Goal: Task Accomplishment & Management: Use online tool/utility

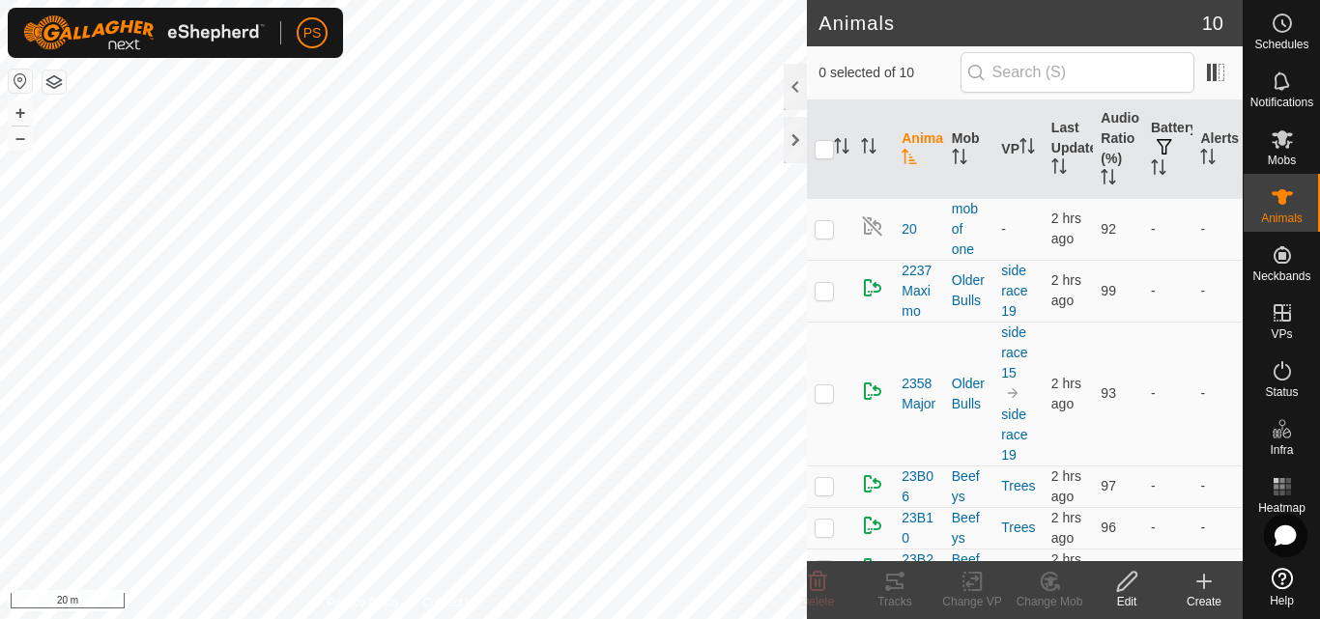
scroll to position [257, 0]
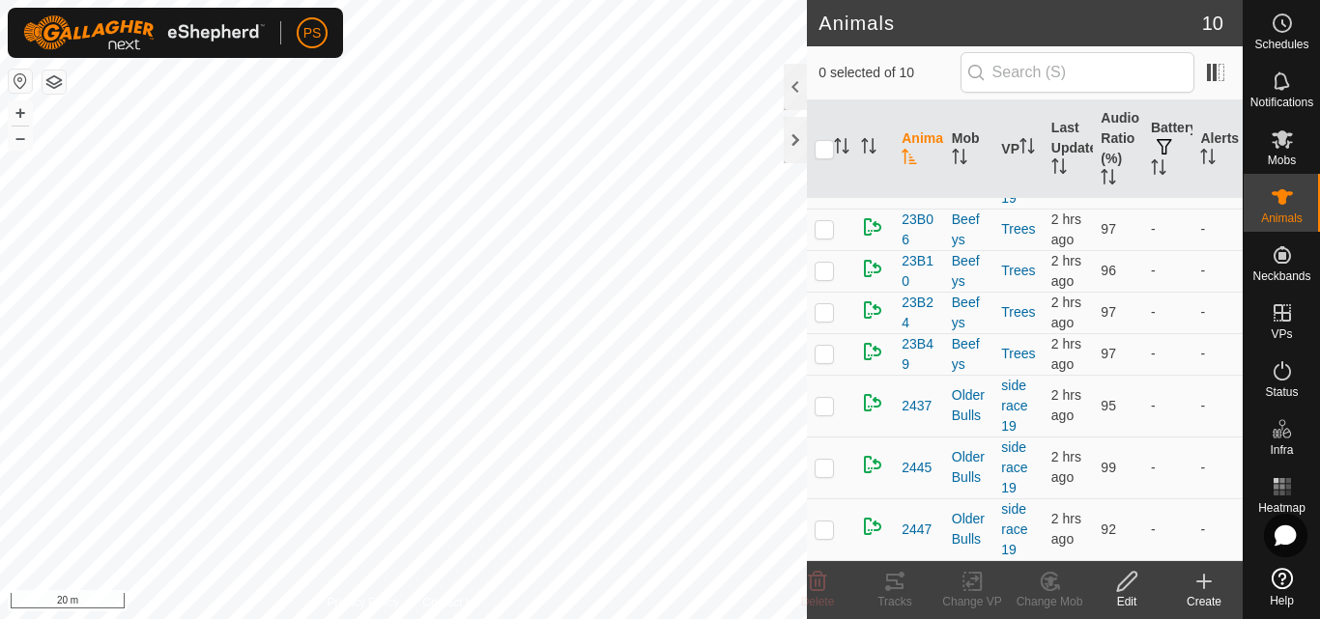
click at [58, 79] on button "button" at bounding box center [54, 82] width 23 height 23
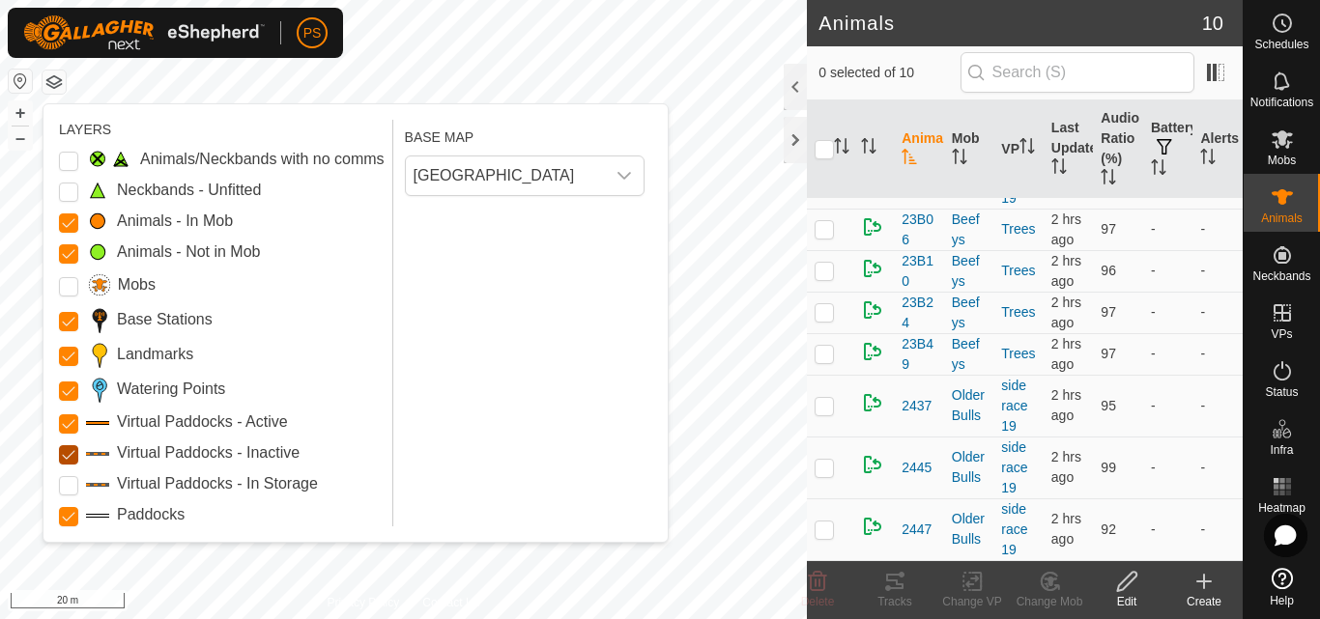
click at [65, 455] on Inactive "Virtual Paddocks - Inactive" at bounding box center [68, 454] width 19 height 19
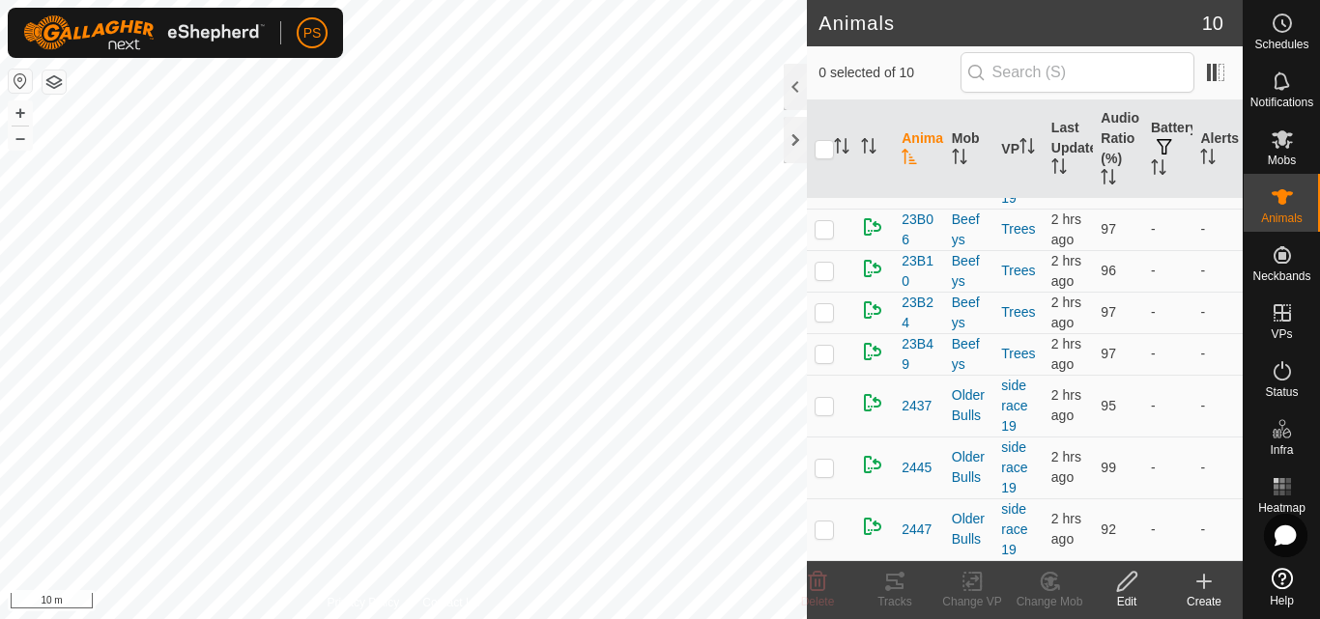
click at [324, 0] on html "PS Schedules Notifications Mobs Animals Neckbands VPs Status Infra Heatmap Help…" at bounding box center [660, 309] width 1320 height 619
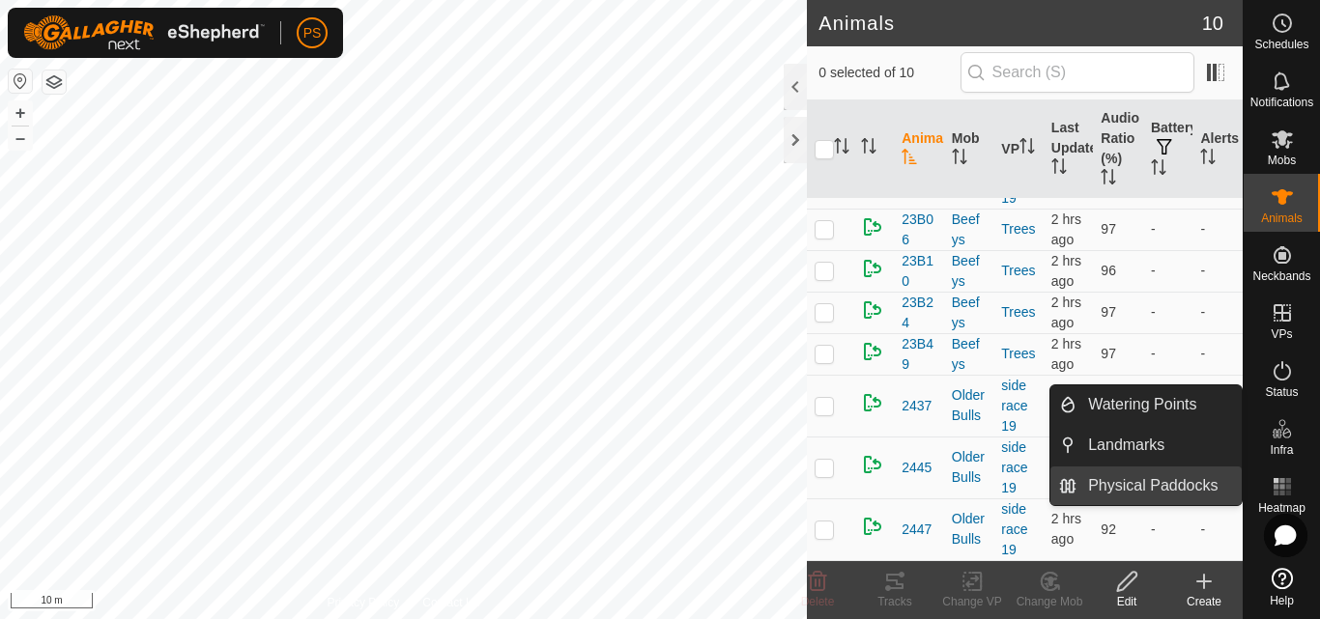
click at [1142, 482] on link "Physical Paddocks" at bounding box center [1158, 486] width 165 height 39
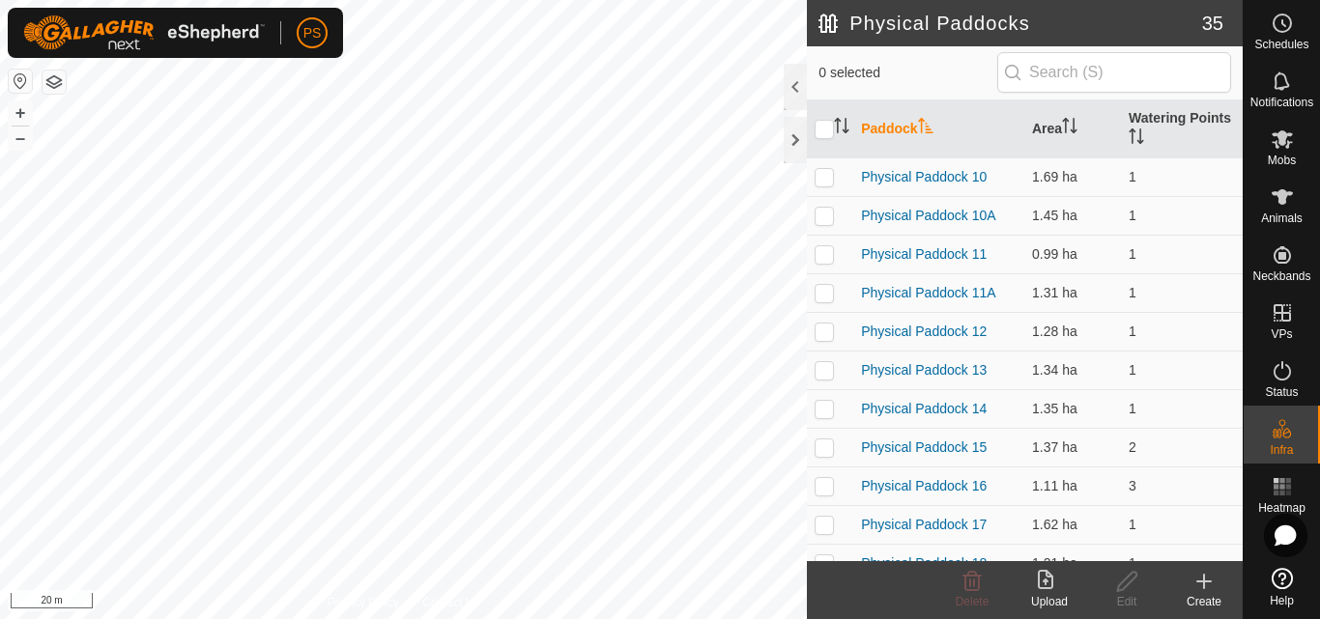
click at [1207, 580] on icon at bounding box center [1203, 581] width 23 height 23
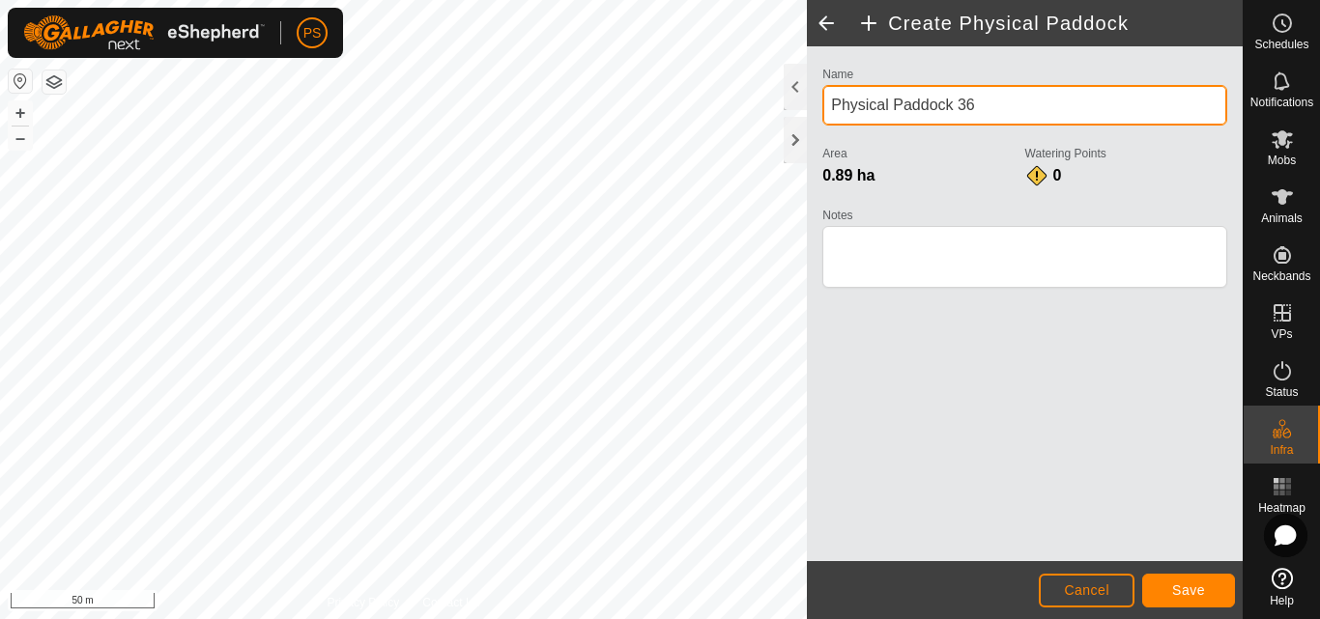
click at [1002, 100] on input "Physical Paddock 36" at bounding box center [1024, 105] width 405 height 41
type input "Physical Paddock 29"
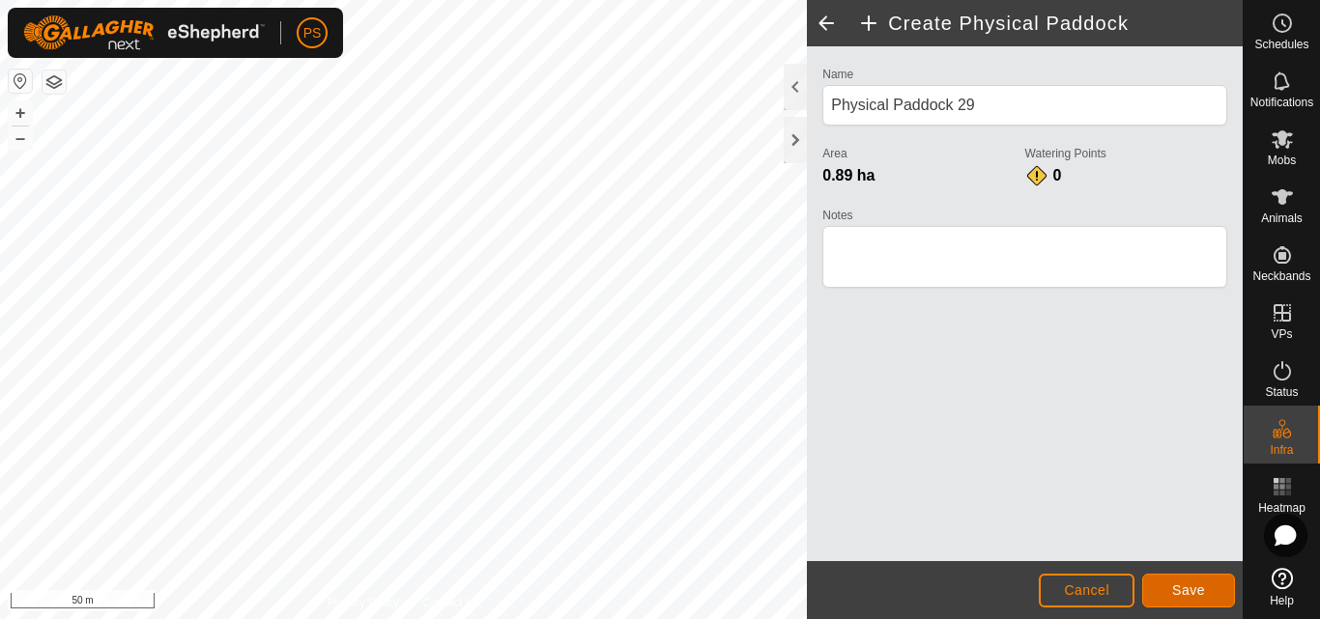
click at [1189, 588] on span "Save" at bounding box center [1188, 589] width 33 height 15
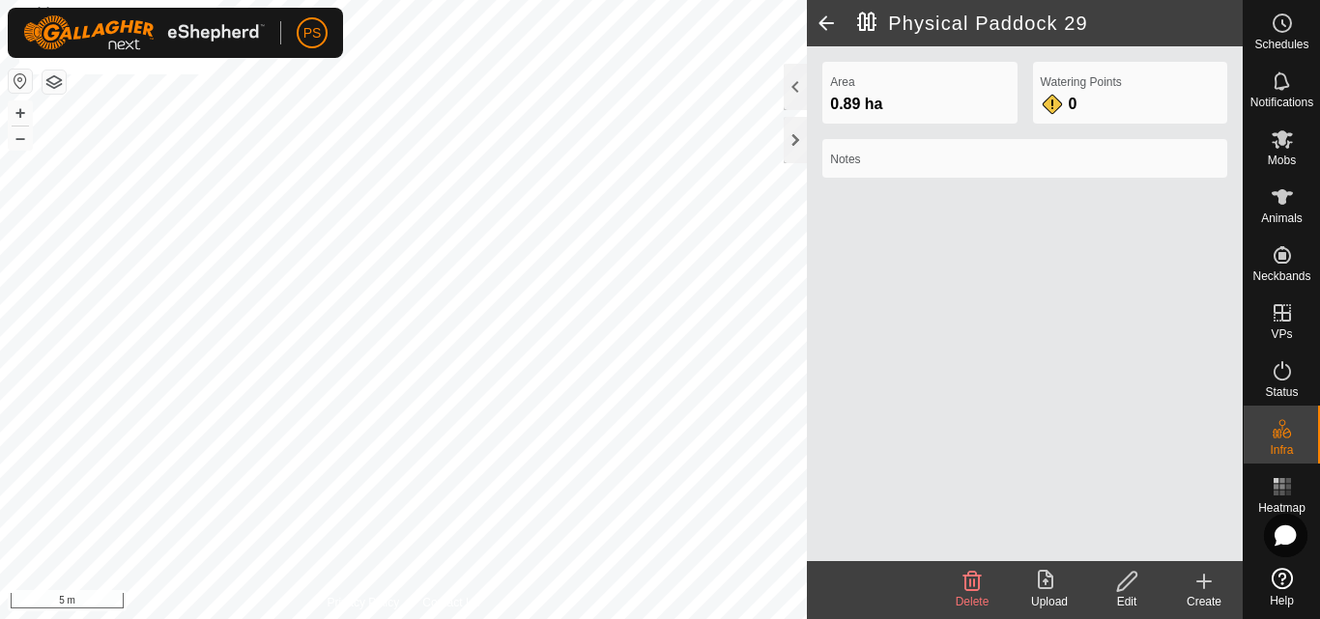
click at [56, 85] on button "button" at bounding box center [54, 82] width 23 height 23
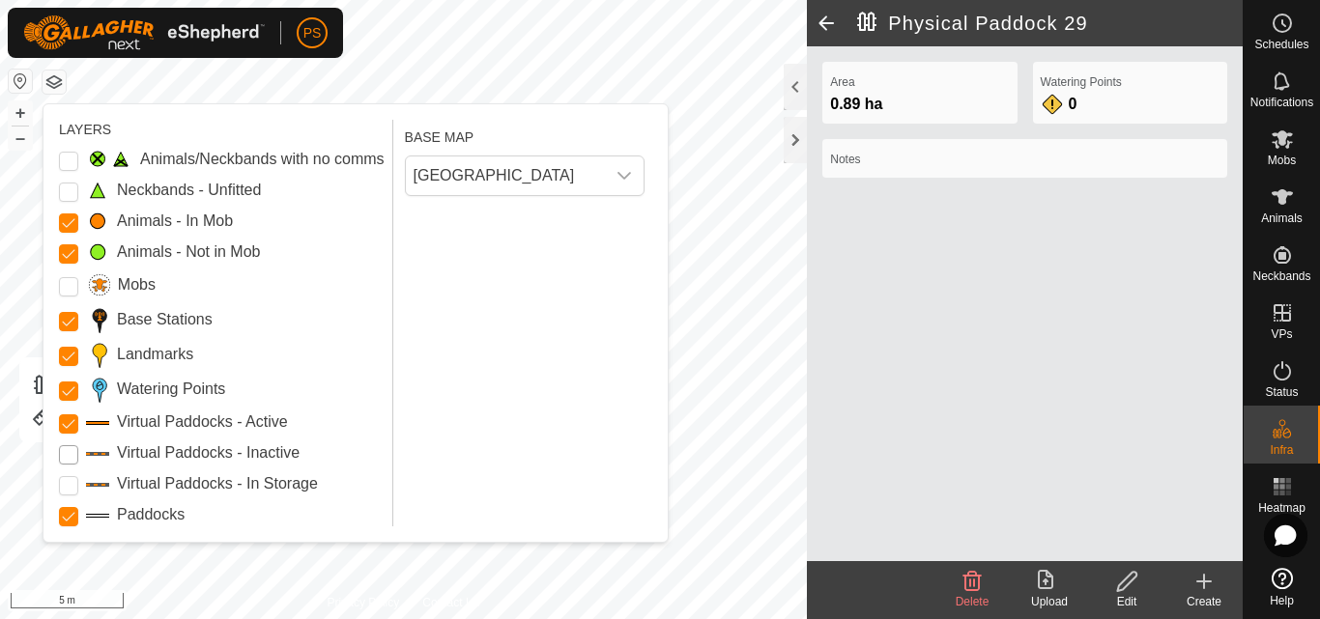
click at [67, 457] on Inactive "Virtual Paddocks - Inactive" at bounding box center [68, 454] width 19 height 19
click at [70, 454] on Inactive "Virtual Paddocks - Inactive" at bounding box center [68, 454] width 19 height 19
click at [71, 484] on Storage "Virtual Paddocks - In Storage" at bounding box center [68, 485] width 19 height 19
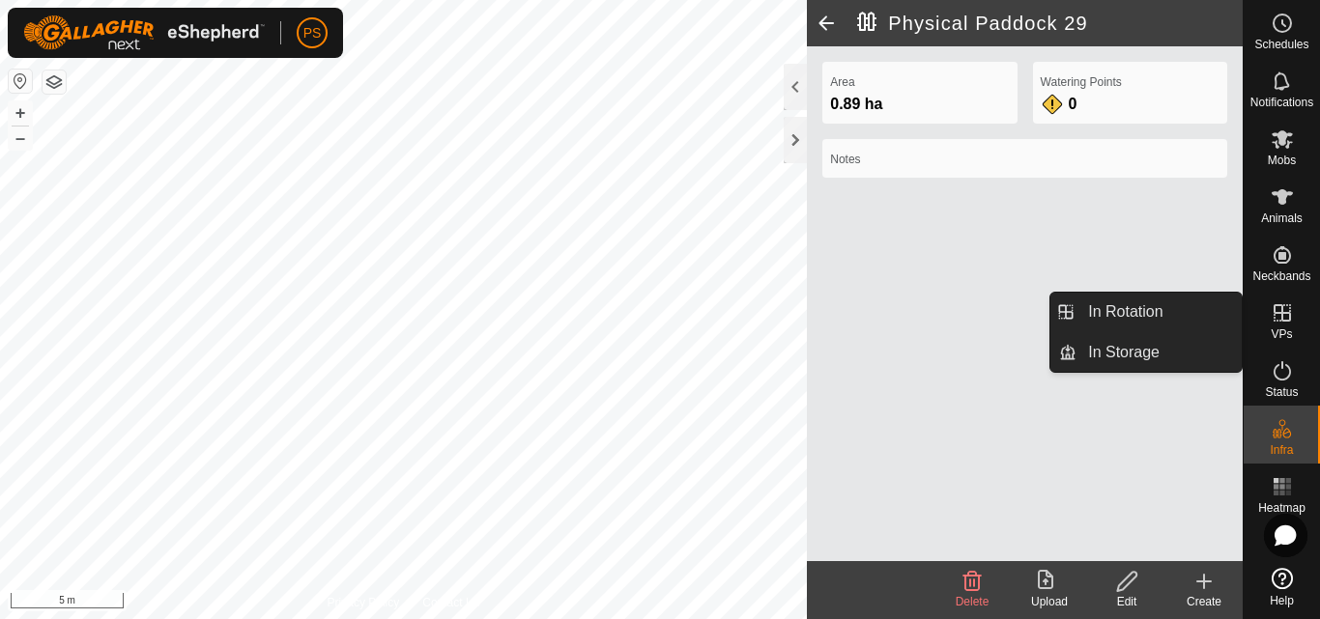
click at [1281, 316] on icon at bounding box center [1281, 312] width 17 height 17
click at [1110, 354] on link "In Storage" at bounding box center [1158, 352] width 165 height 39
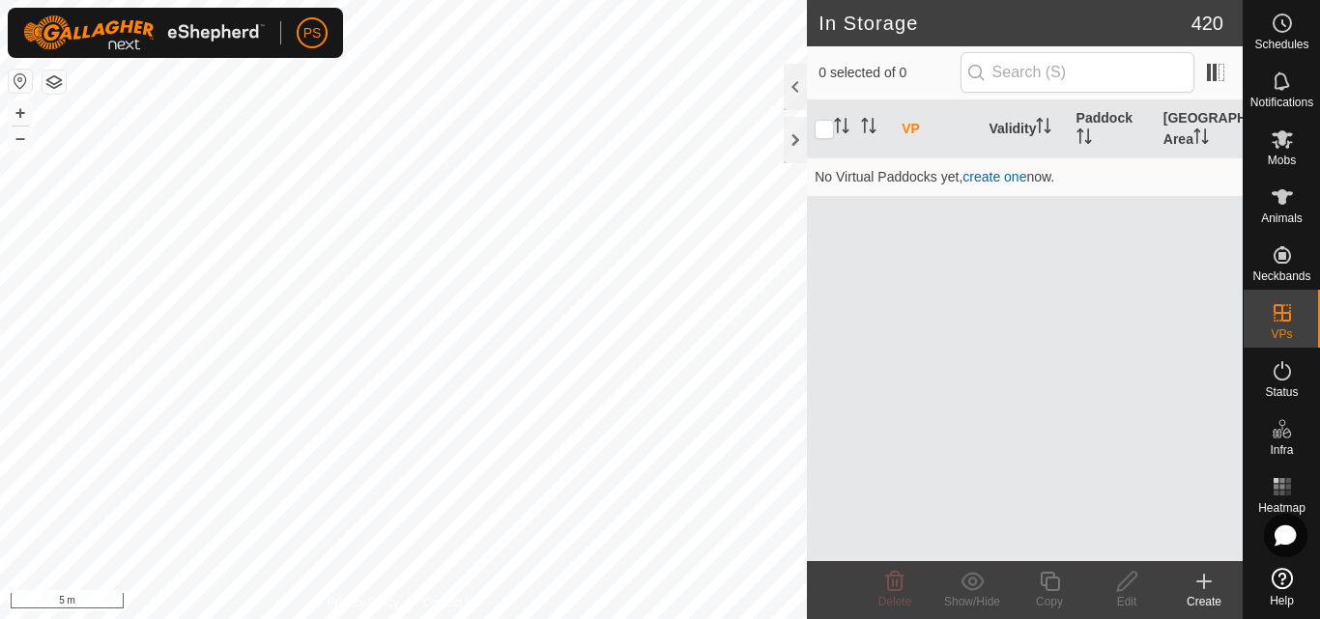
click at [1202, 582] on icon at bounding box center [1204, 582] width 14 height 0
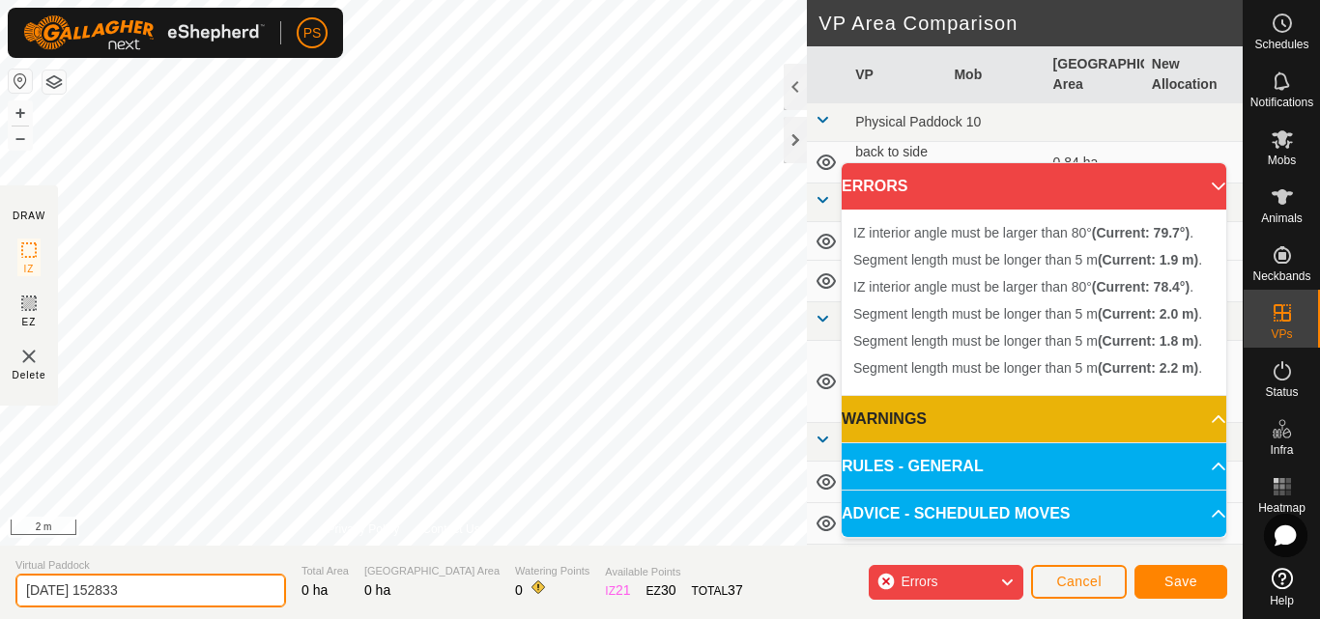
drag, startPoint x: 193, startPoint y: 585, endPoint x: 0, endPoint y: 595, distance: 193.4
click at [0, 595] on section "Virtual Paddock 2025-08-21 152833 Total Area 0 ha Grazing Area 0 ha Watering Po…" at bounding box center [621, 582] width 1242 height 73
type input "29 trough 1"
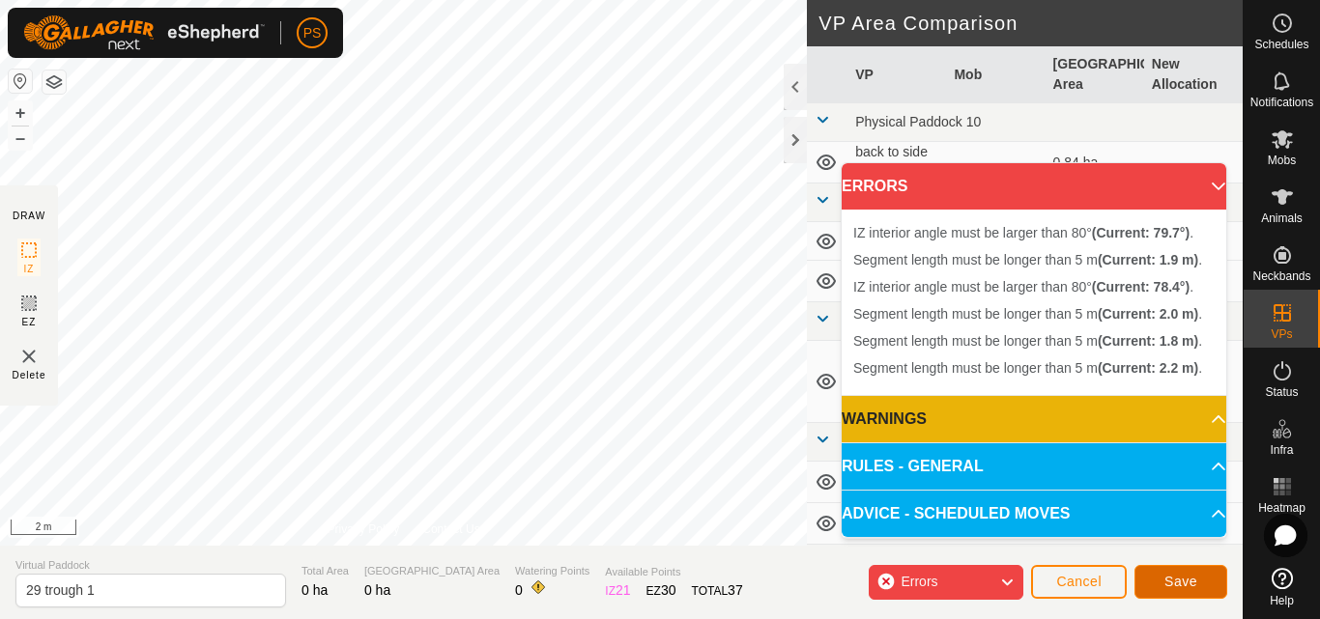
click at [1172, 575] on span "Save" at bounding box center [1180, 581] width 33 height 15
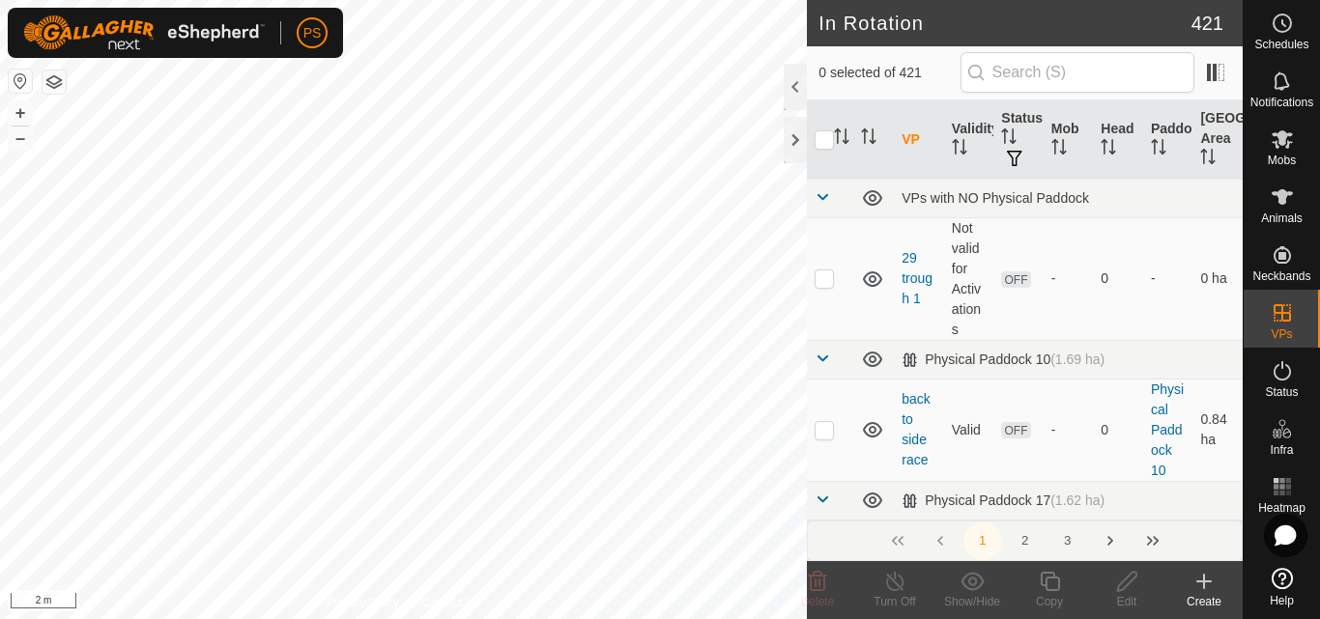
click at [49, 82] on button "button" at bounding box center [54, 82] width 23 height 23
checkbox input "true"
checkbox input "false"
click at [59, 80] on button "button" at bounding box center [54, 82] width 23 height 23
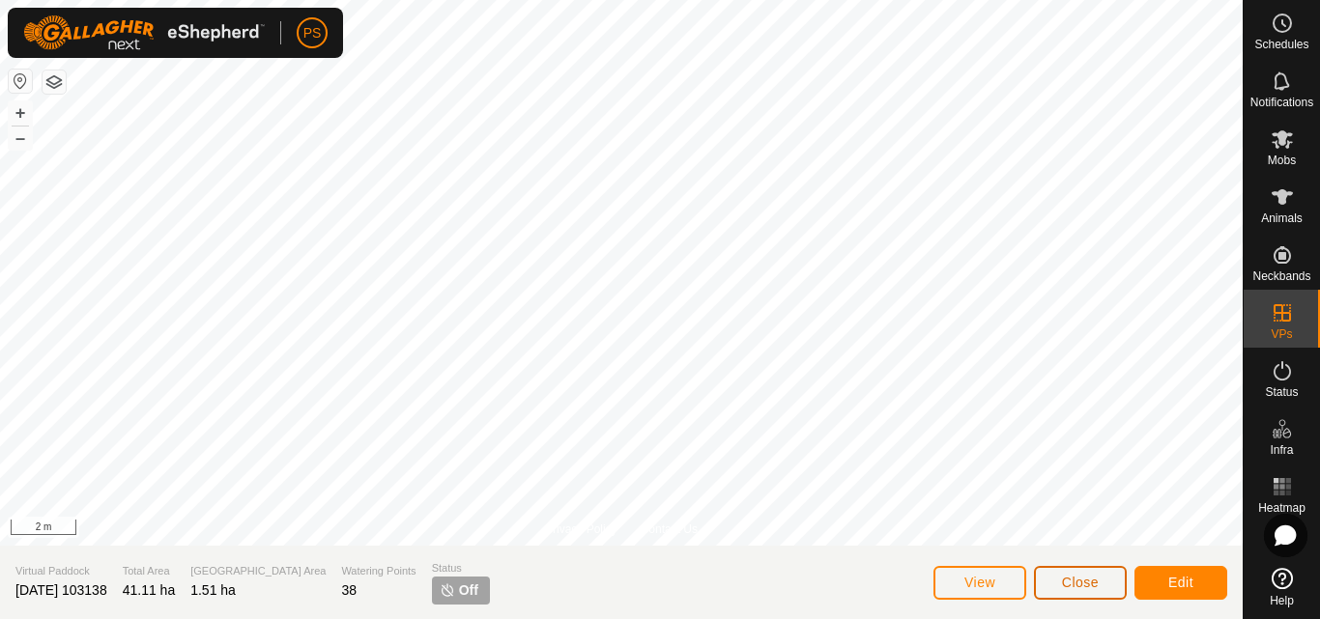
click at [1071, 582] on span "Close" at bounding box center [1080, 582] width 37 height 15
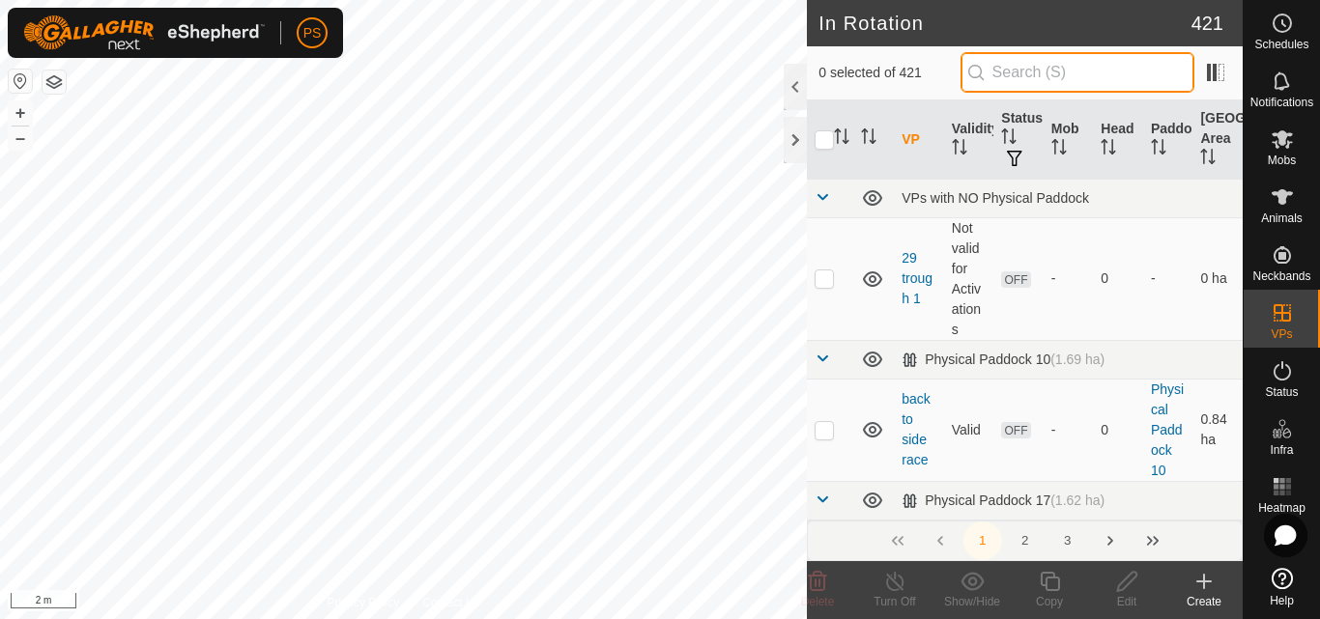
click at [1082, 72] on input "text" at bounding box center [1077, 72] width 234 height 41
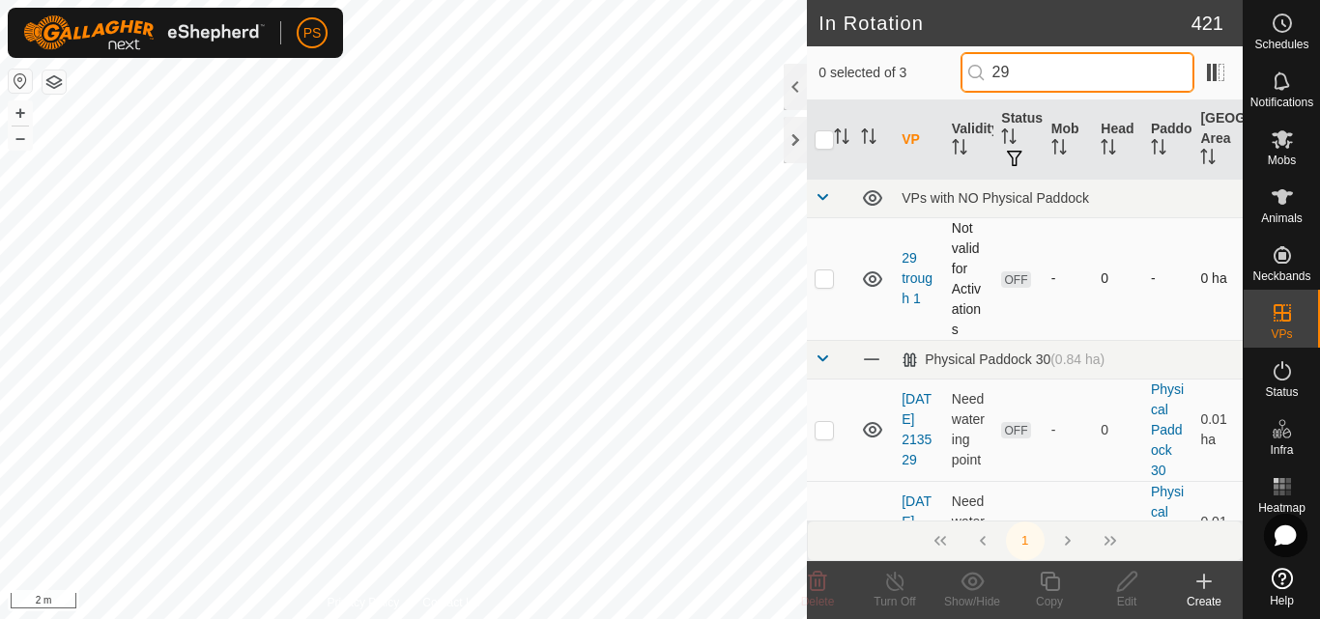
type input "29"
click at [825, 282] on p-checkbox at bounding box center [823, 277] width 19 height 15
checkbox input "true"
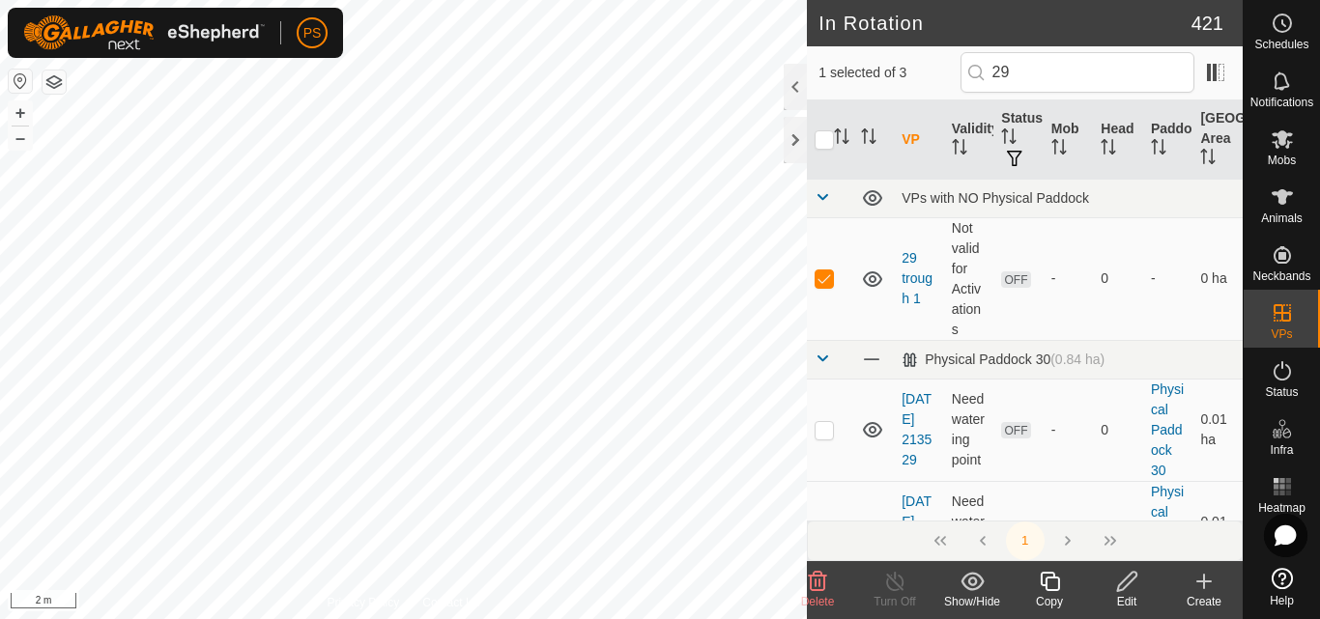
click at [1123, 582] on icon at bounding box center [1127, 581] width 24 height 23
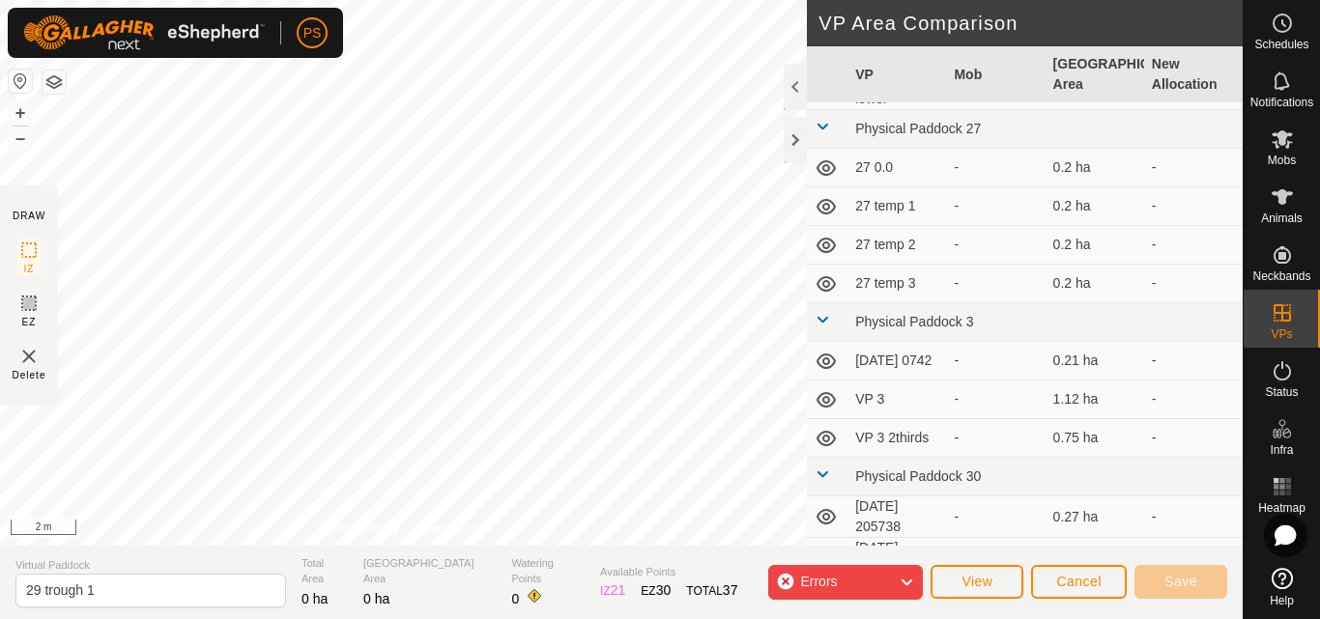
scroll to position [386, 0]
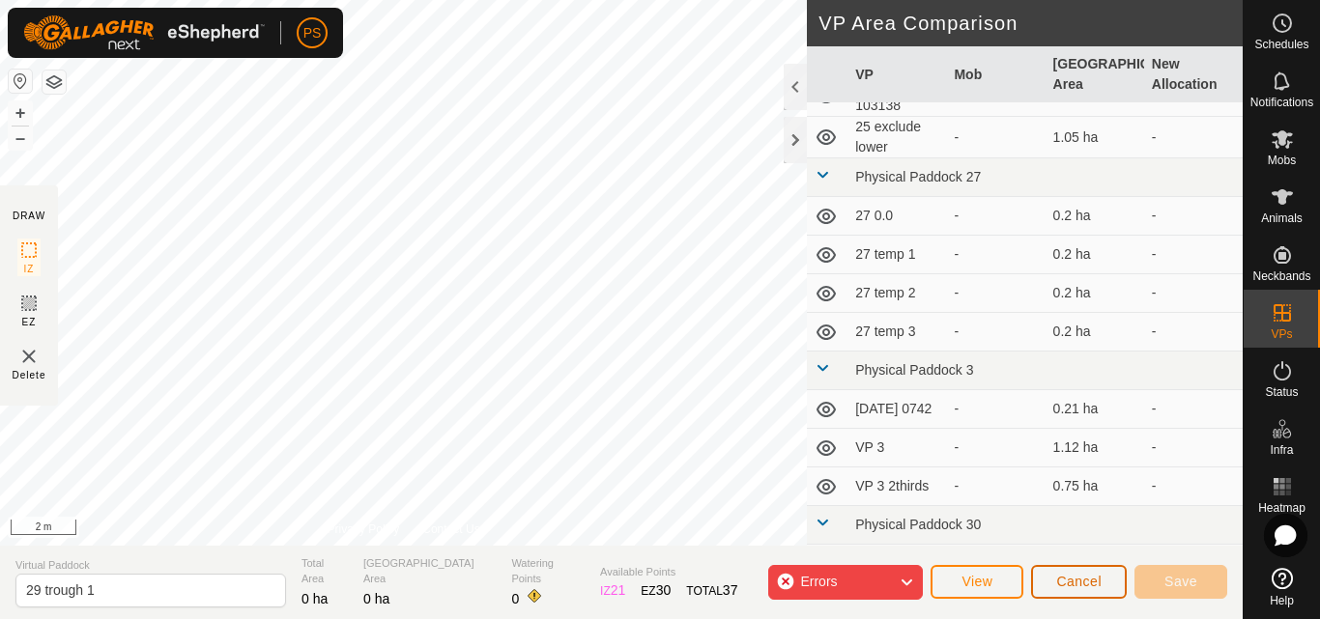
click at [1104, 589] on button "Cancel" at bounding box center [1079, 582] width 96 height 34
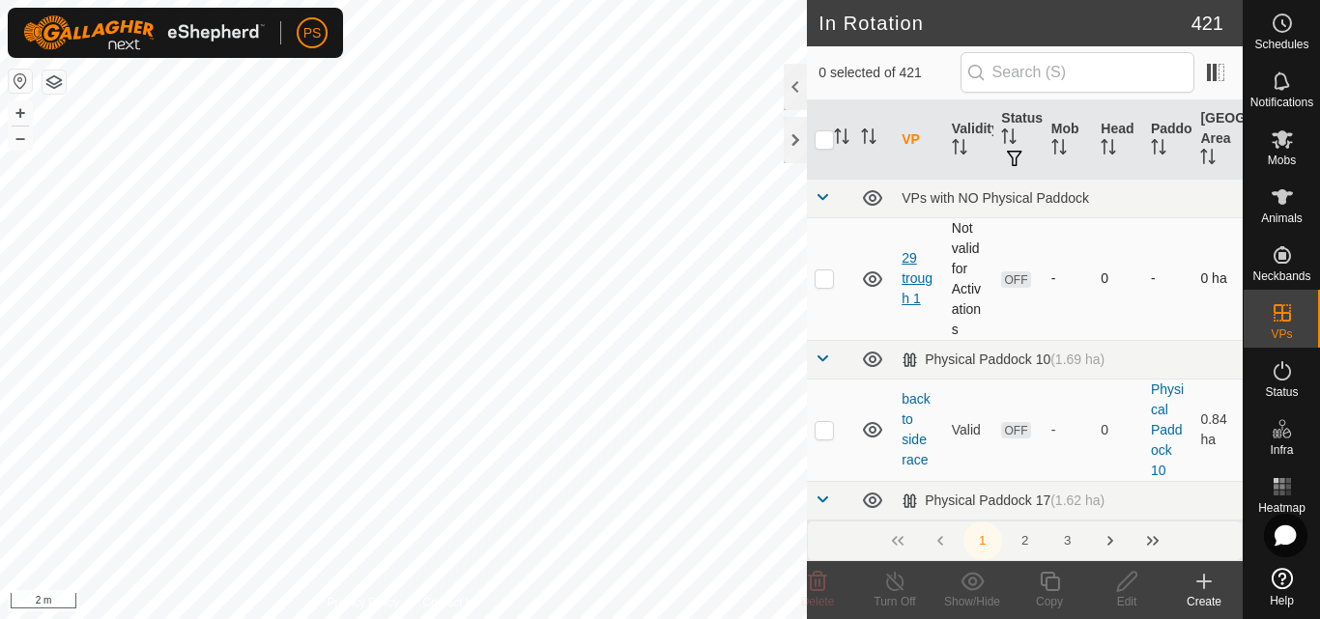
click at [912, 280] on link "29 trough 1" at bounding box center [916, 278] width 31 height 56
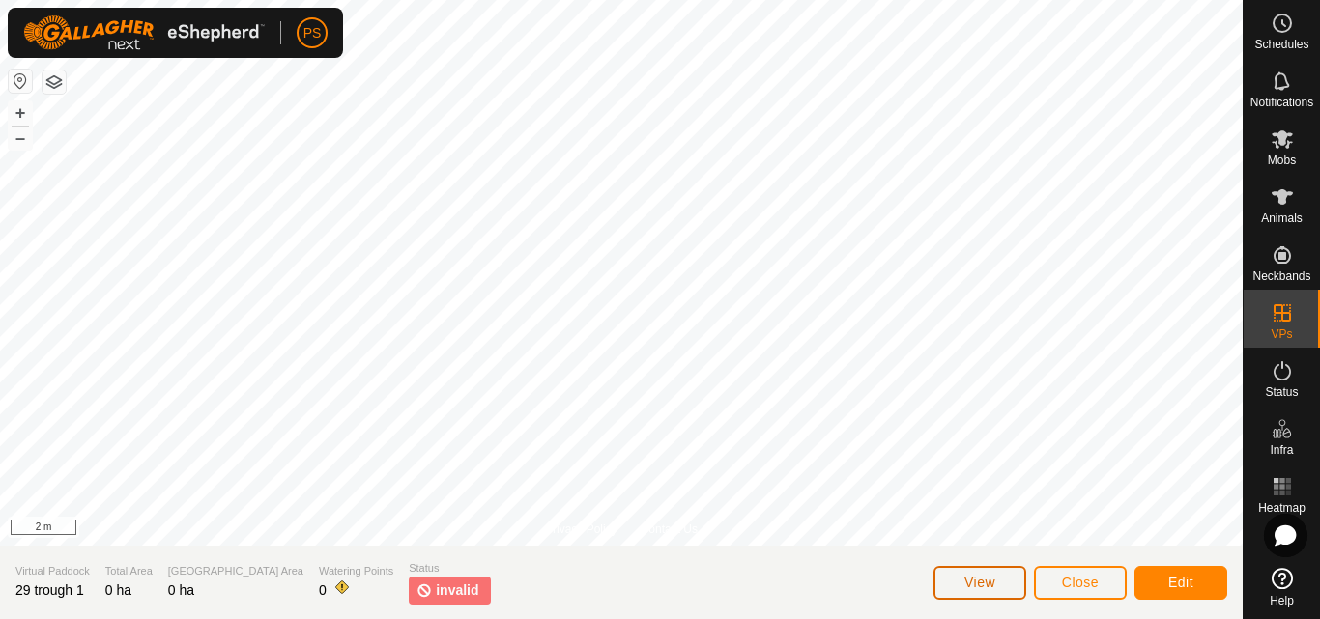
click at [983, 579] on span "View" at bounding box center [979, 582] width 31 height 15
click at [1092, 582] on span "Close" at bounding box center [1080, 582] width 37 height 15
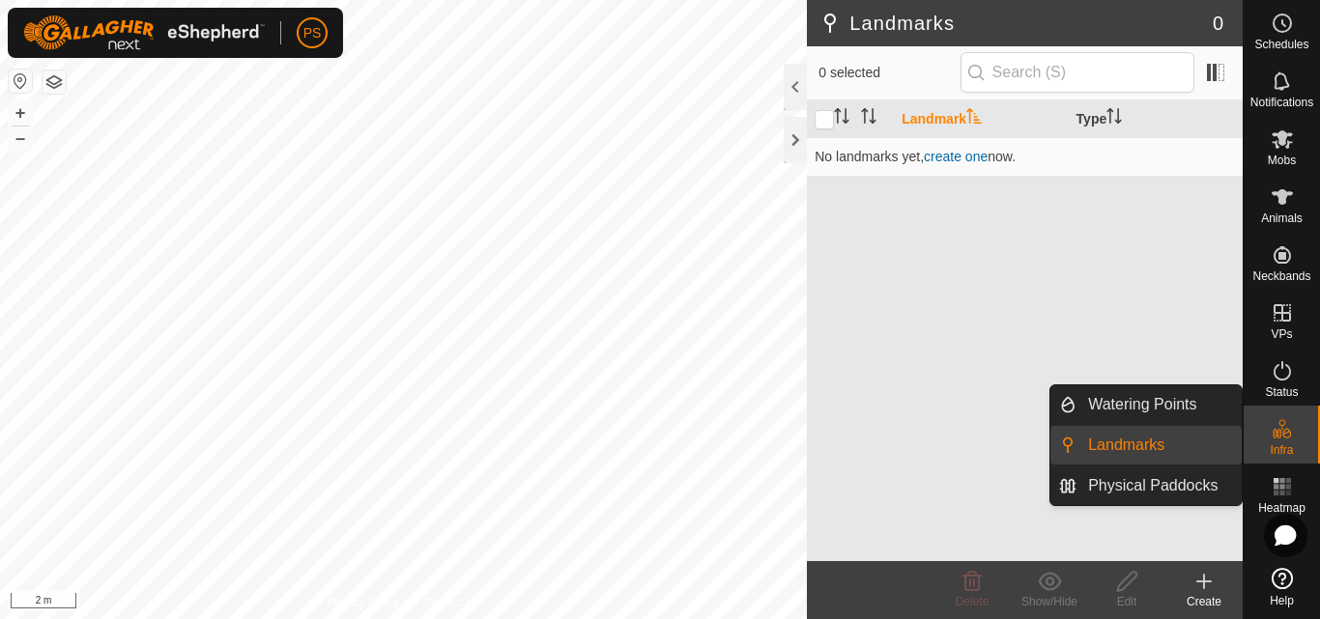
click at [1282, 434] on icon at bounding box center [1281, 428] width 23 height 23
click at [1164, 406] on link "Watering Points" at bounding box center [1158, 404] width 165 height 39
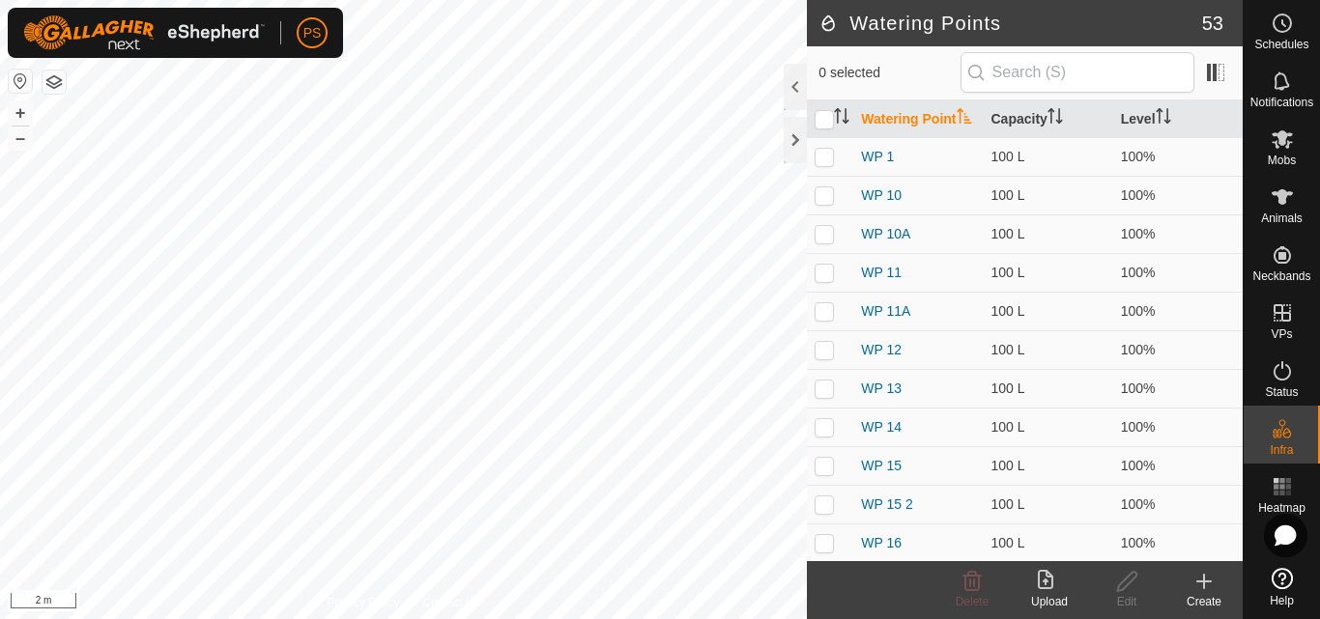
click at [1201, 582] on icon at bounding box center [1204, 582] width 14 height 0
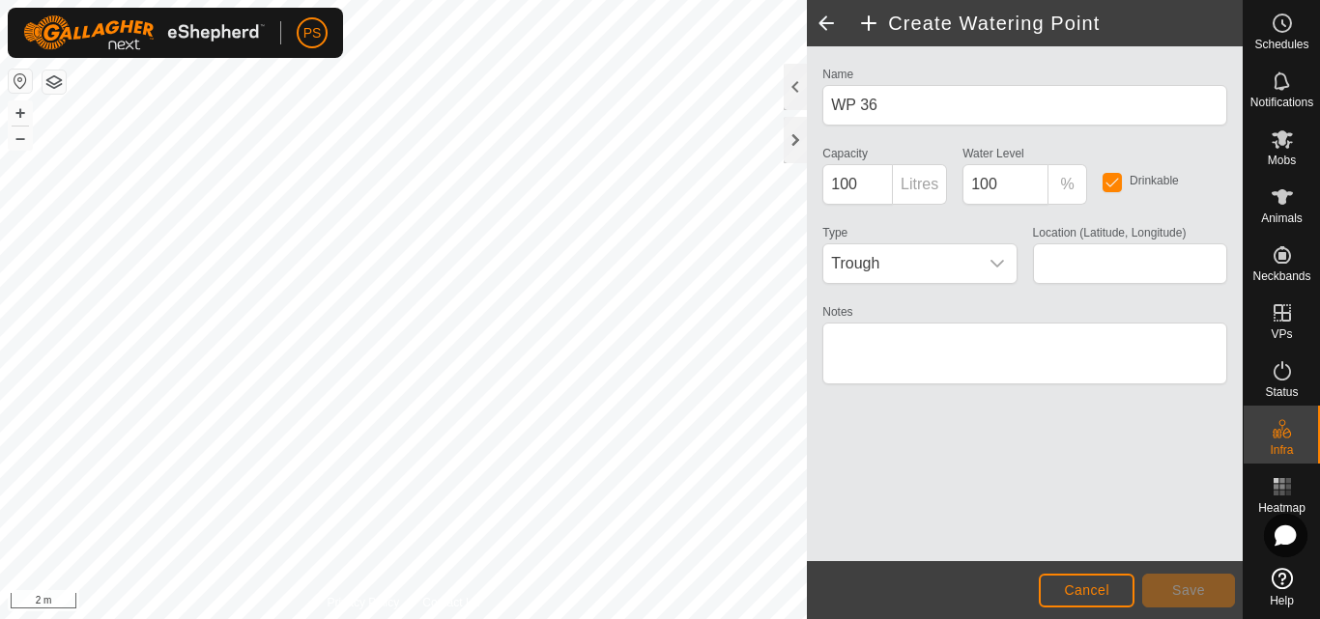
type input "-38.231856, 175.286316"
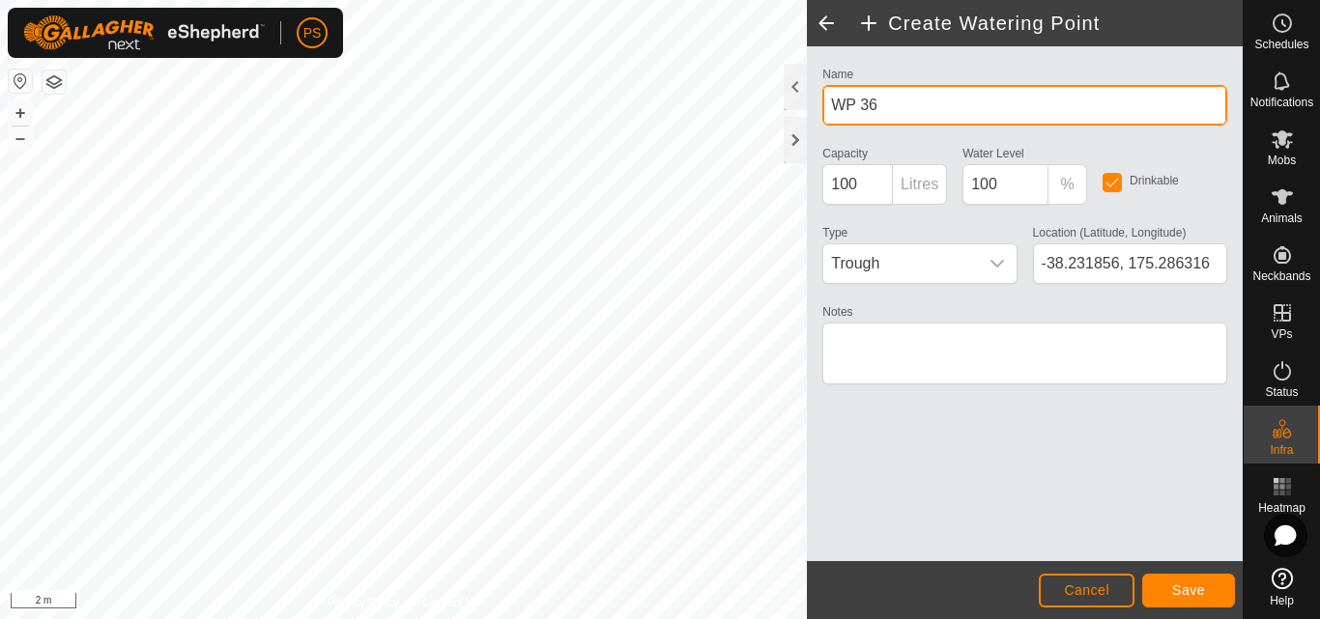
click at [907, 107] on input "WP 36" at bounding box center [1024, 105] width 405 height 41
type input "WP 29 1"
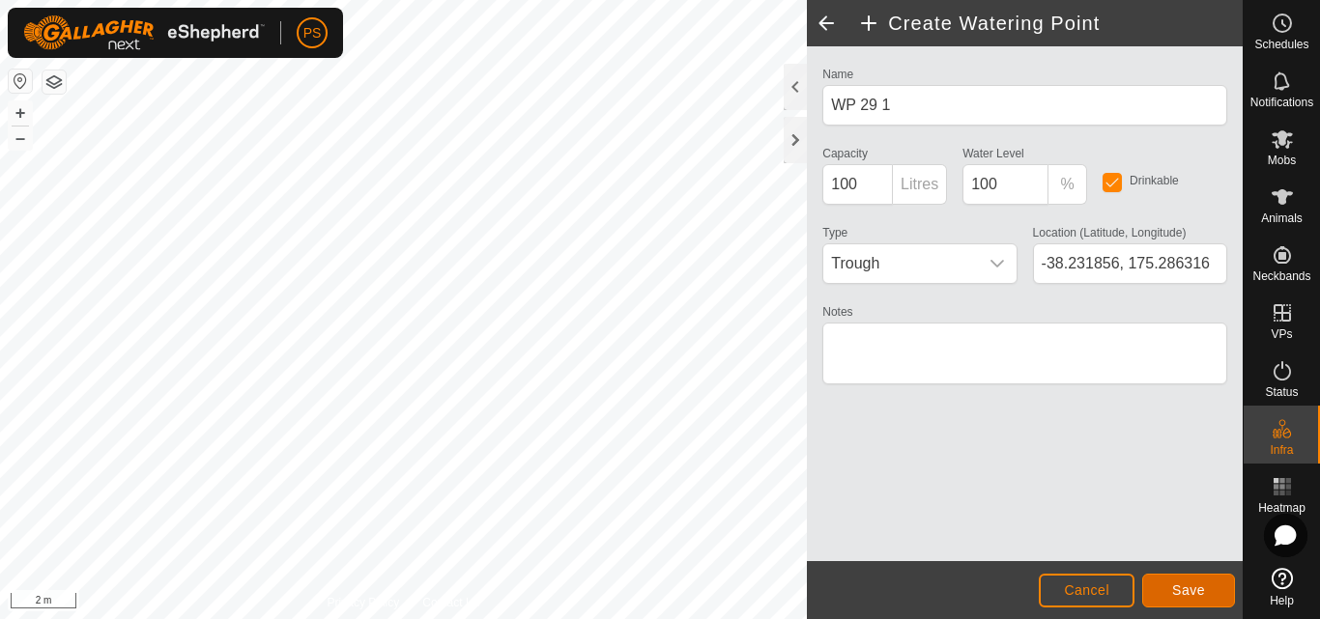
click at [1192, 588] on span "Save" at bounding box center [1188, 589] width 33 height 15
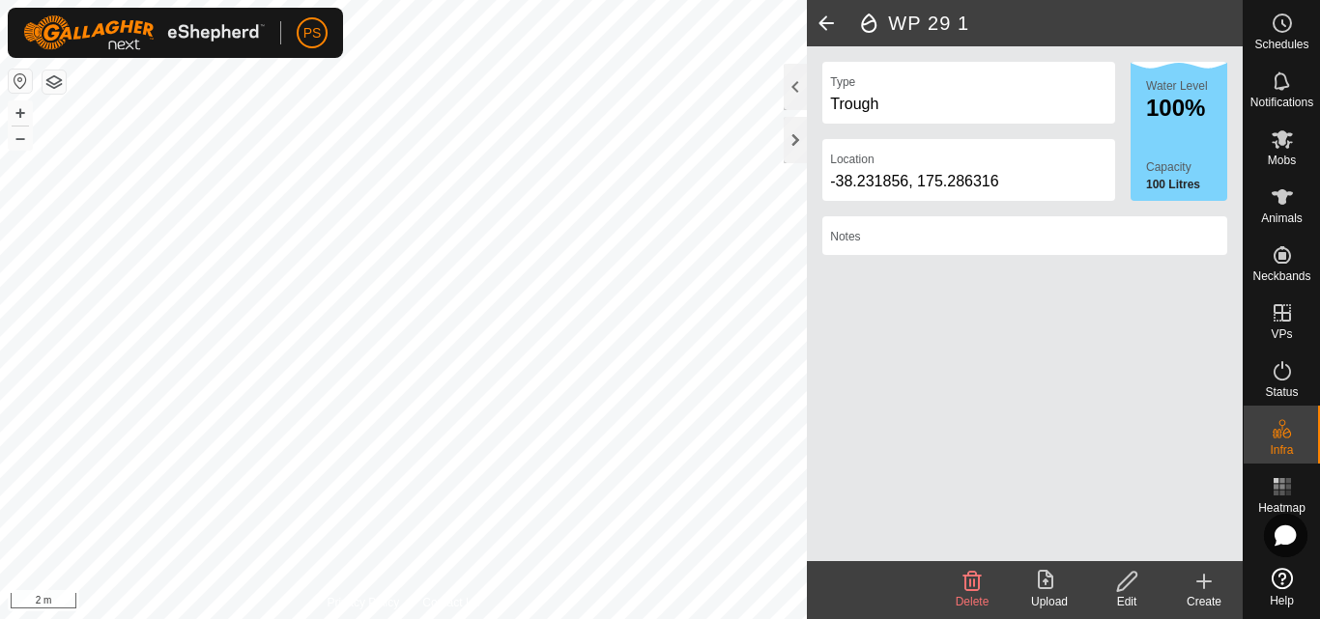
click at [829, 21] on span at bounding box center [826, 23] width 39 height 46
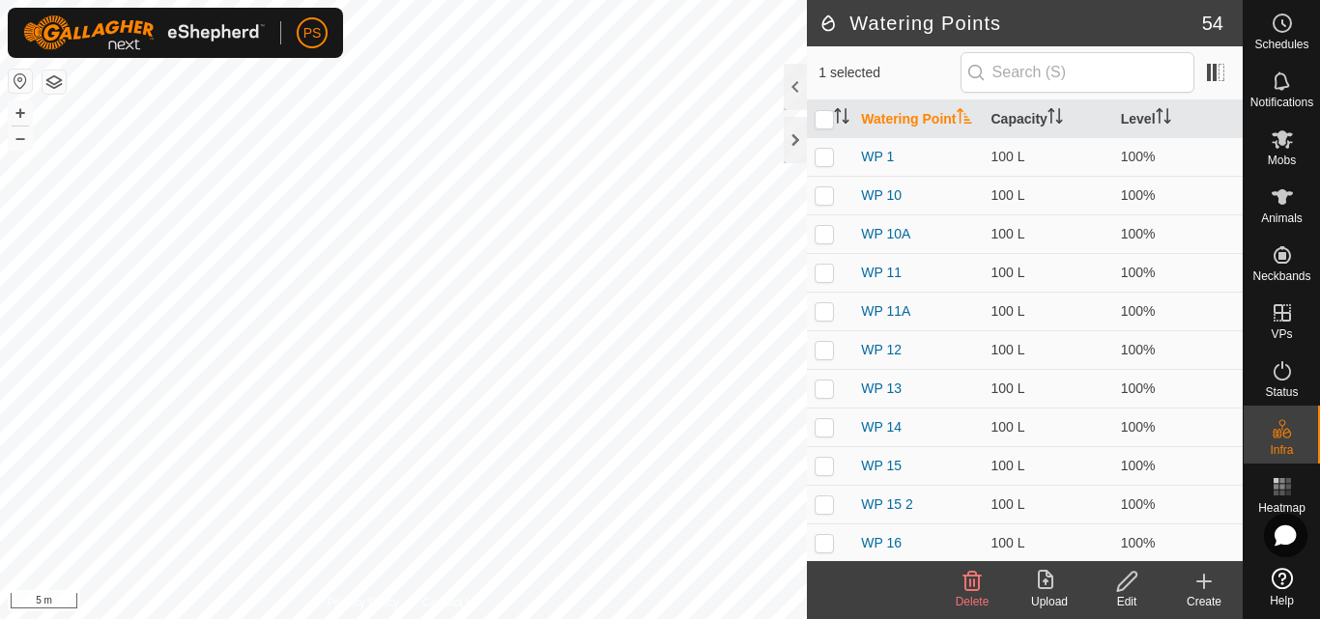
click at [61, 83] on button "button" at bounding box center [54, 82] width 23 height 23
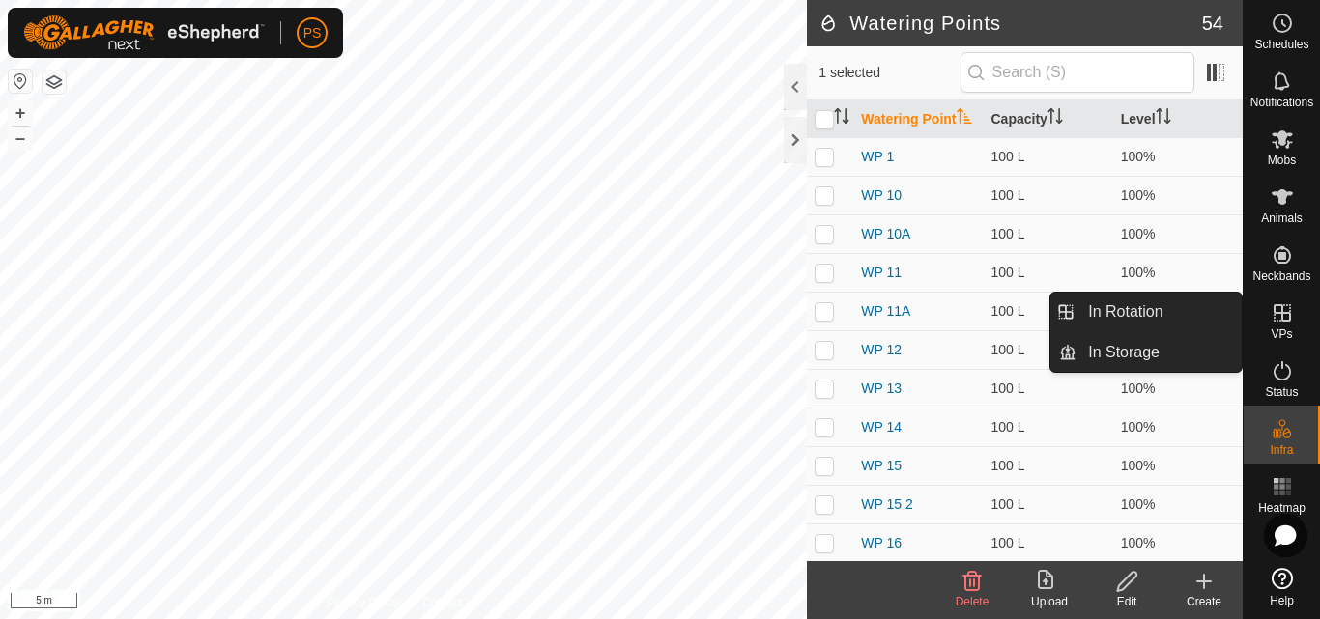
click at [1278, 312] on icon at bounding box center [1281, 312] width 17 height 17
click at [1126, 314] on link "In Rotation" at bounding box center [1158, 312] width 165 height 39
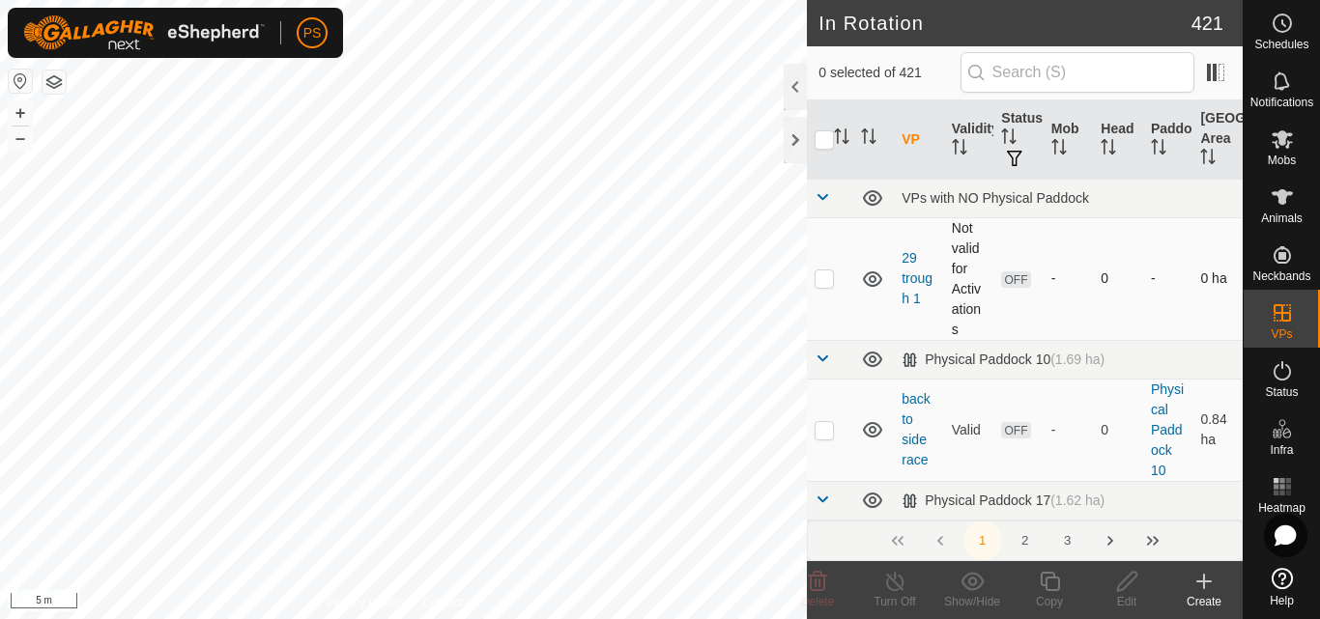
click at [824, 280] on p-checkbox at bounding box center [823, 277] width 19 height 15
click at [827, 281] on p-checkbox at bounding box center [823, 277] width 19 height 15
checkbox input "false"
click at [913, 281] on link "29 trough 1" at bounding box center [916, 278] width 31 height 56
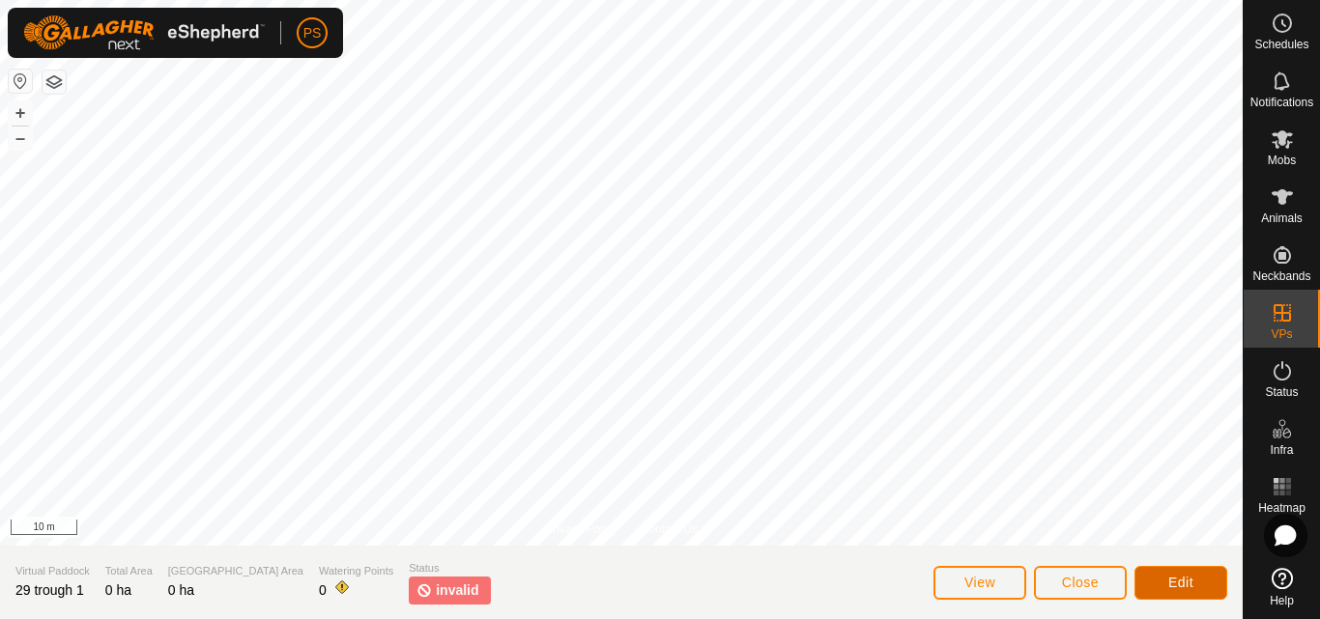
click at [1192, 584] on span "Edit" at bounding box center [1180, 582] width 25 height 15
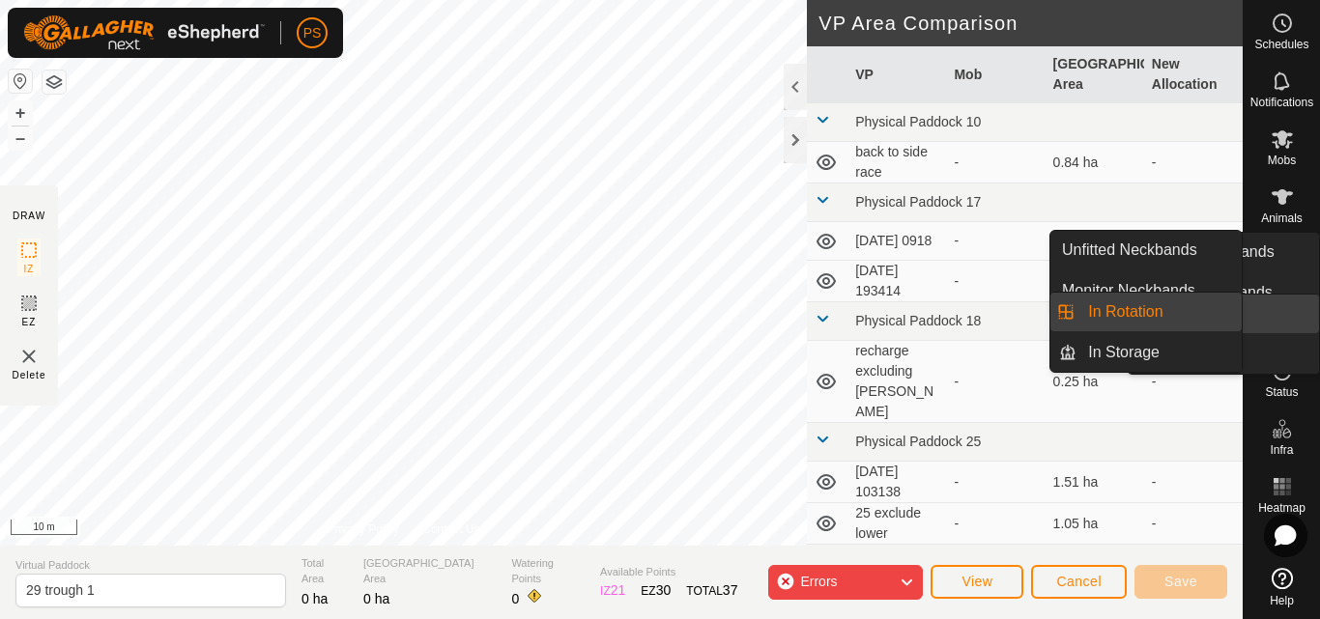
click at [1279, 320] on icon at bounding box center [1281, 312] width 23 height 23
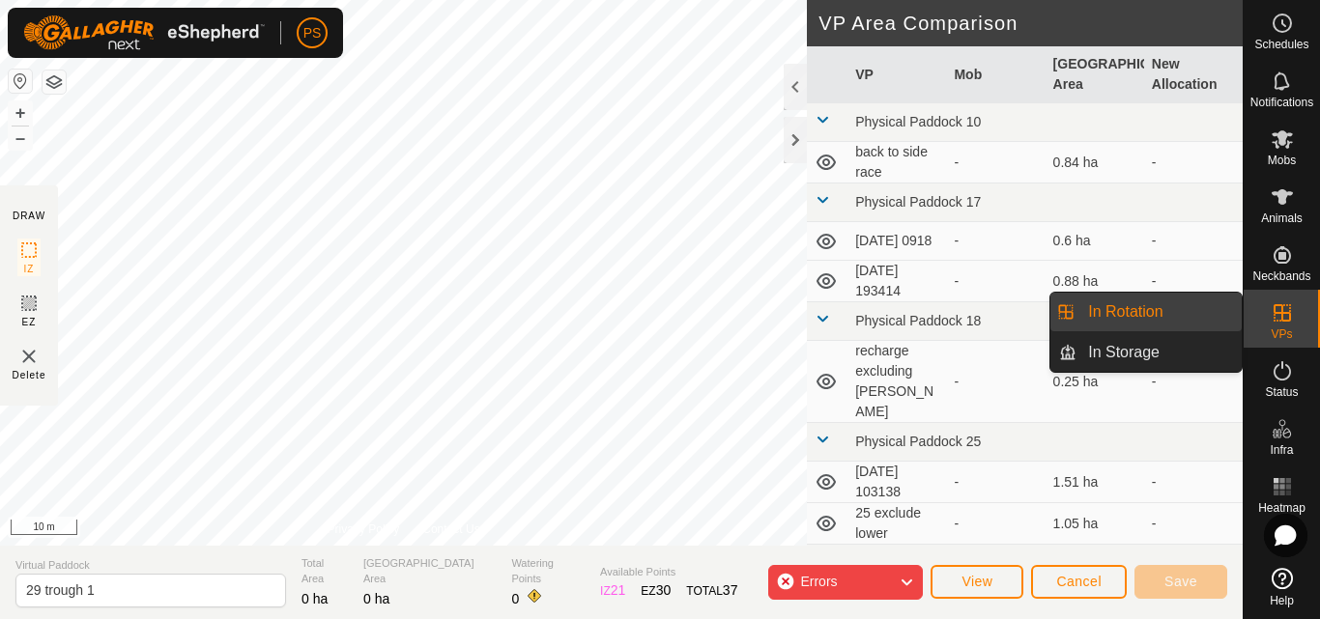
click at [1150, 315] on link "In Rotation" at bounding box center [1158, 312] width 165 height 39
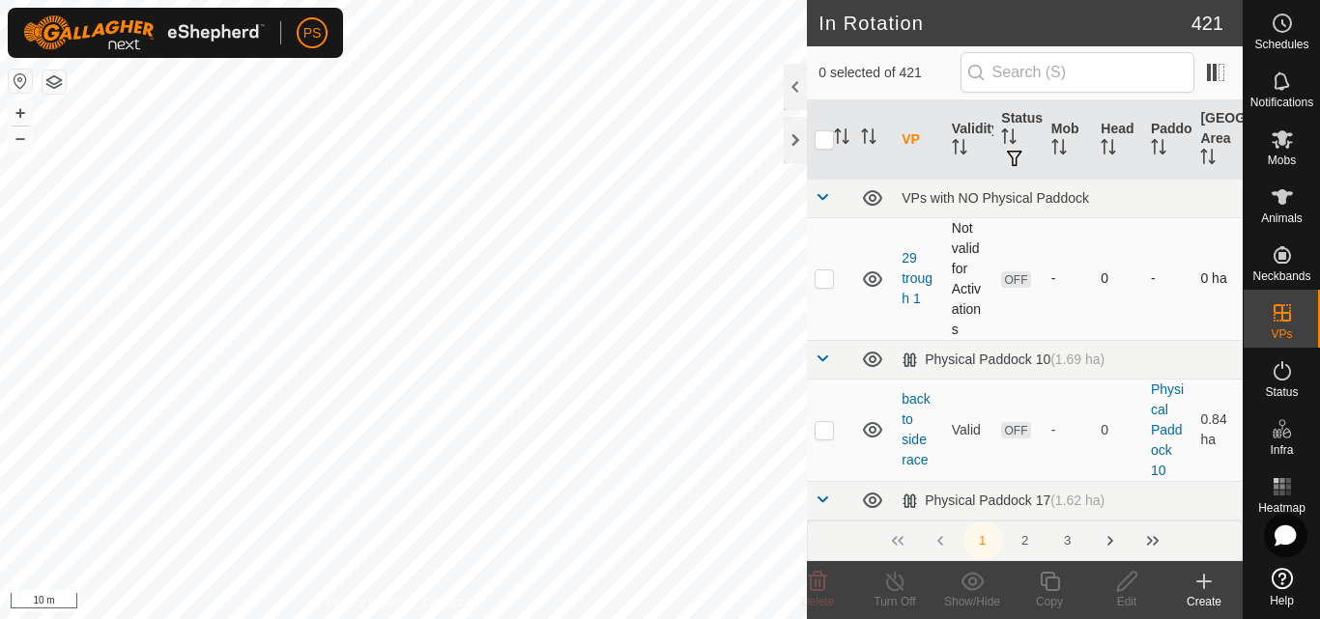
click at [820, 284] on p-checkbox at bounding box center [823, 277] width 19 height 15
click at [818, 587] on icon at bounding box center [817, 581] width 23 height 23
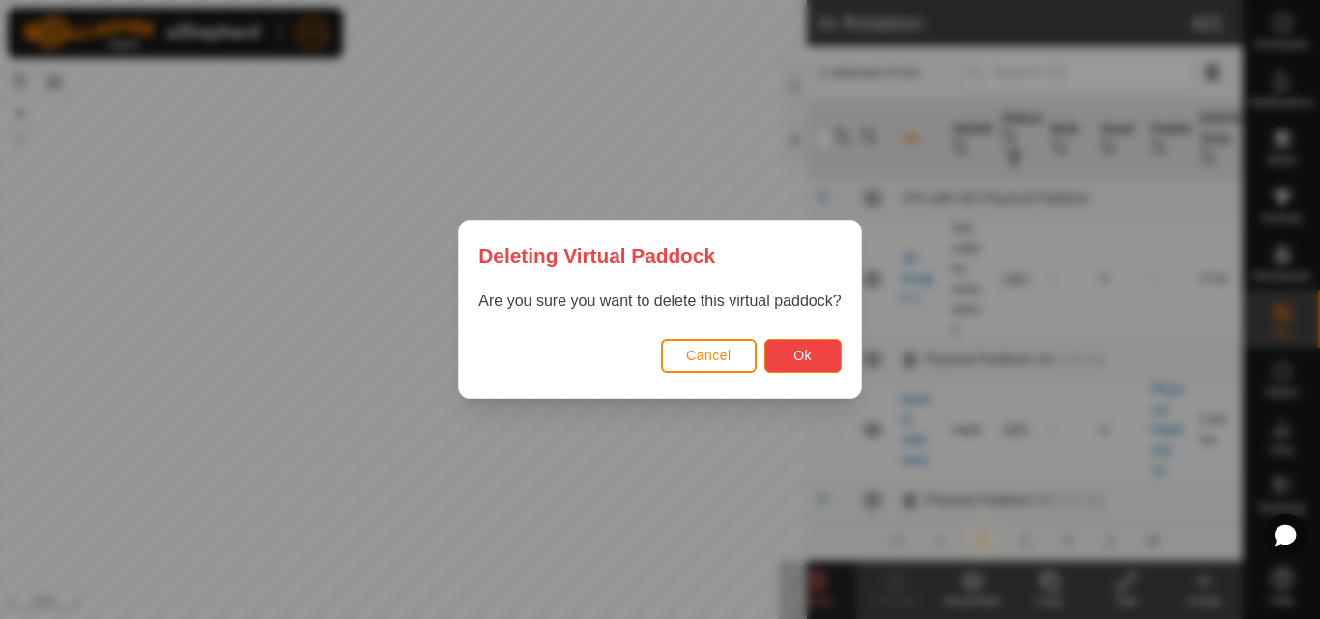
click at [803, 352] on span "Ok" at bounding box center [802, 355] width 18 height 15
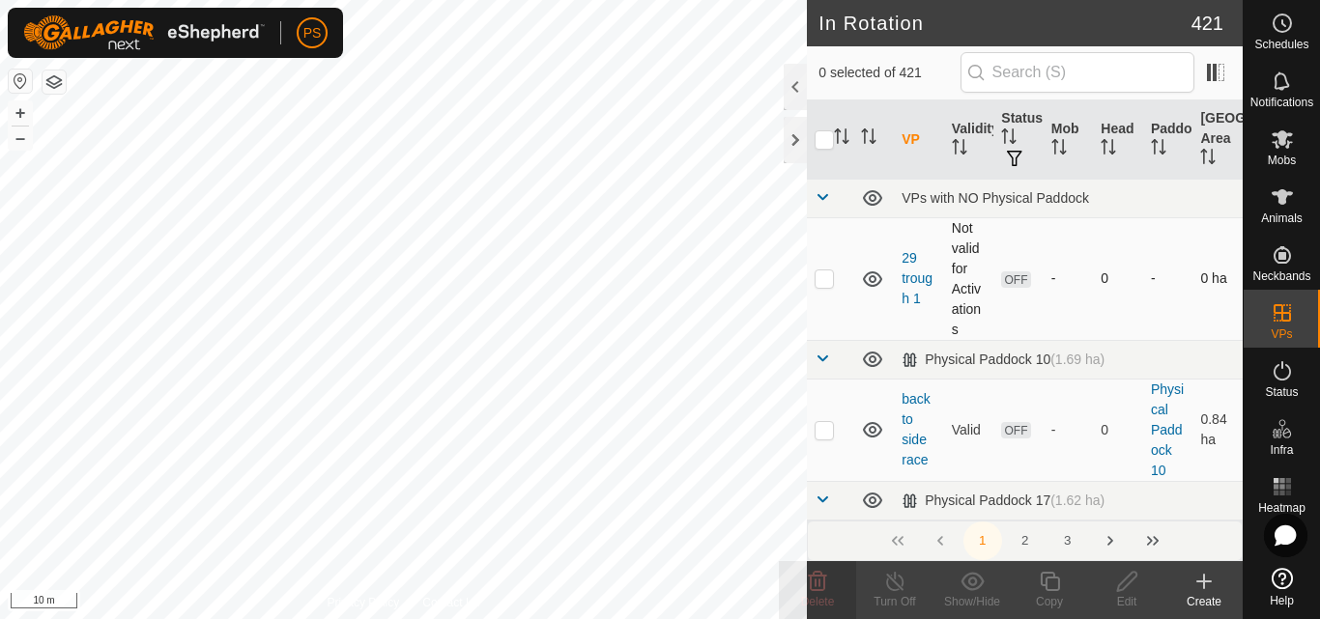
click at [818, 279] on p-checkbox at bounding box center [823, 277] width 19 height 15
checkbox input "true"
click at [819, 584] on icon at bounding box center [818, 581] width 18 height 19
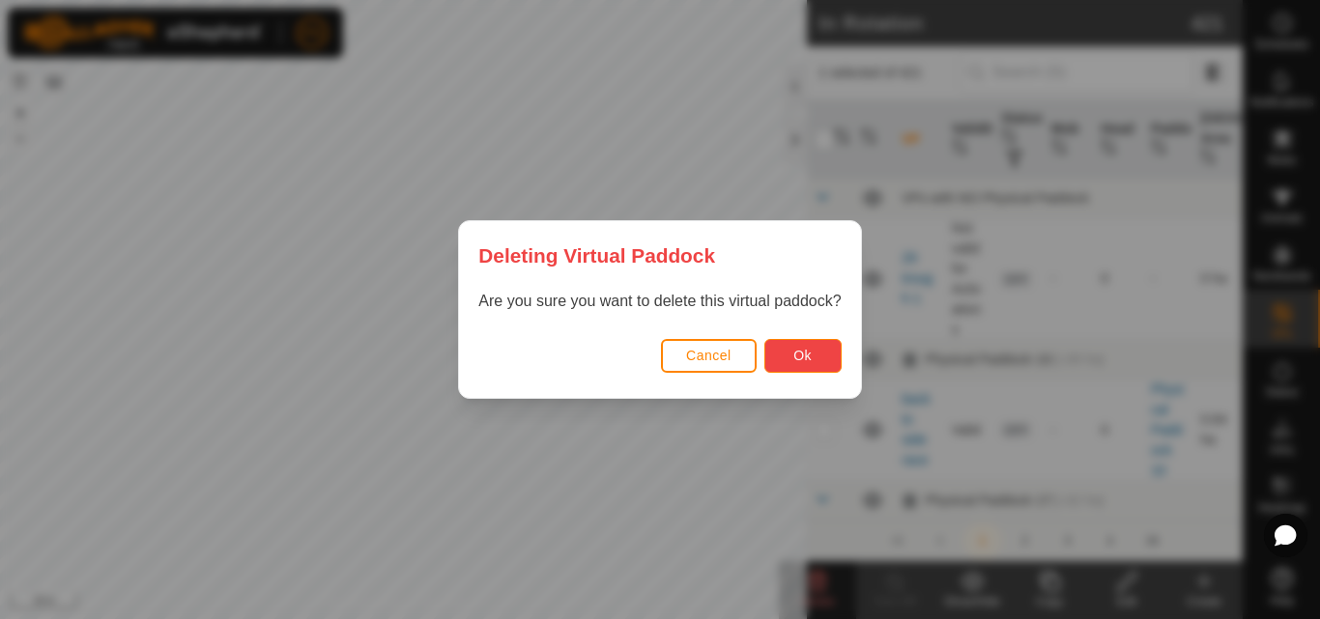
click at [805, 354] on span "Ok" at bounding box center [802, 355] width 18 height 15
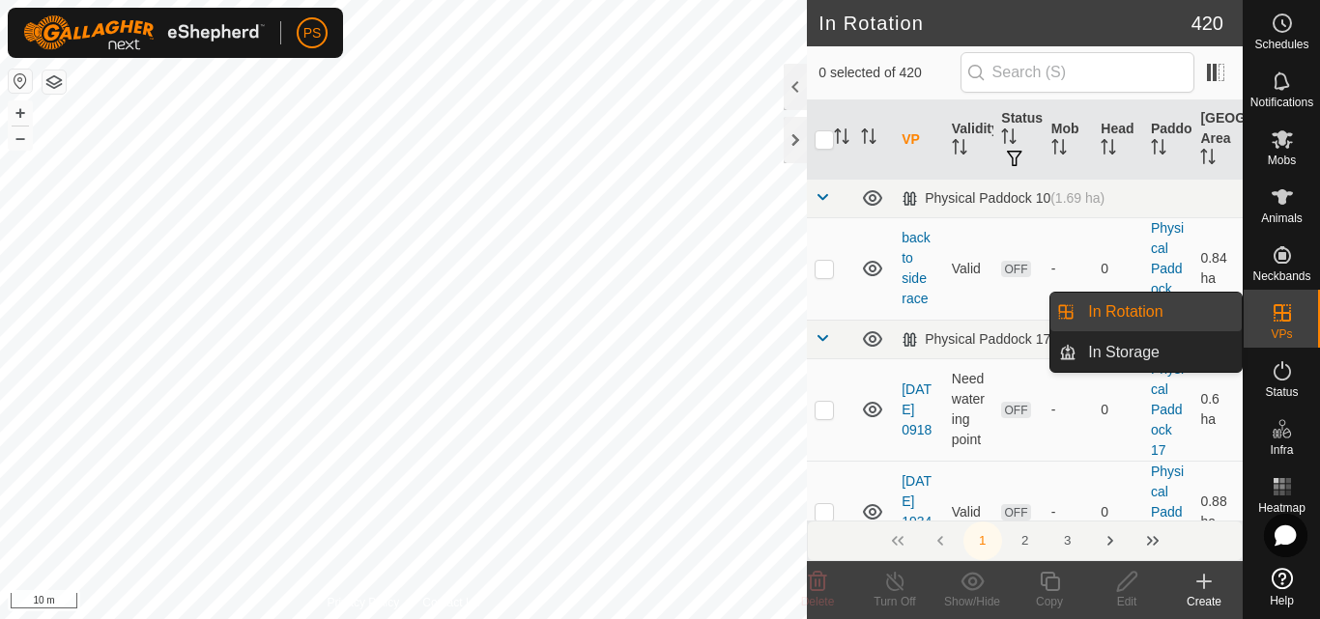
click at [1133, 354] on link "In Storage" at bounding box center [1158, 352] width 165 height 39
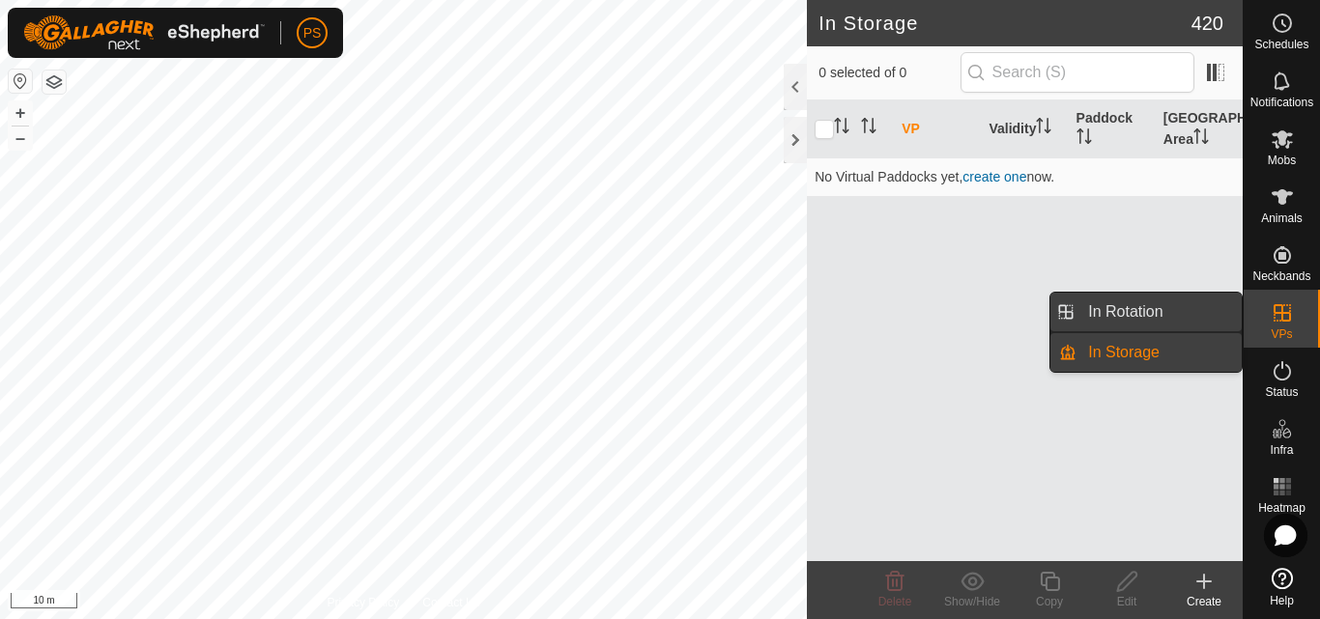
click at [1140, 309] on link "In Rotation" at bounding box center [1158, 312] width 165 height 39
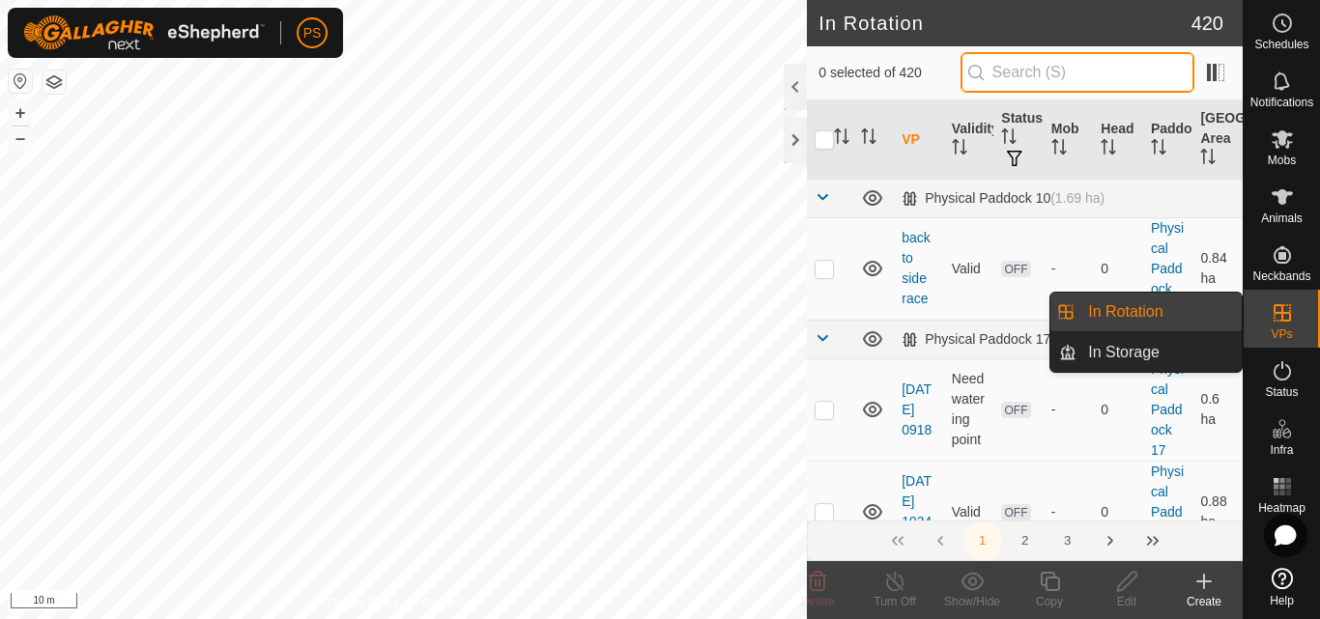
click at [1073, 72] on input "text" at bounding box center [1077, 72] width 234 height 41
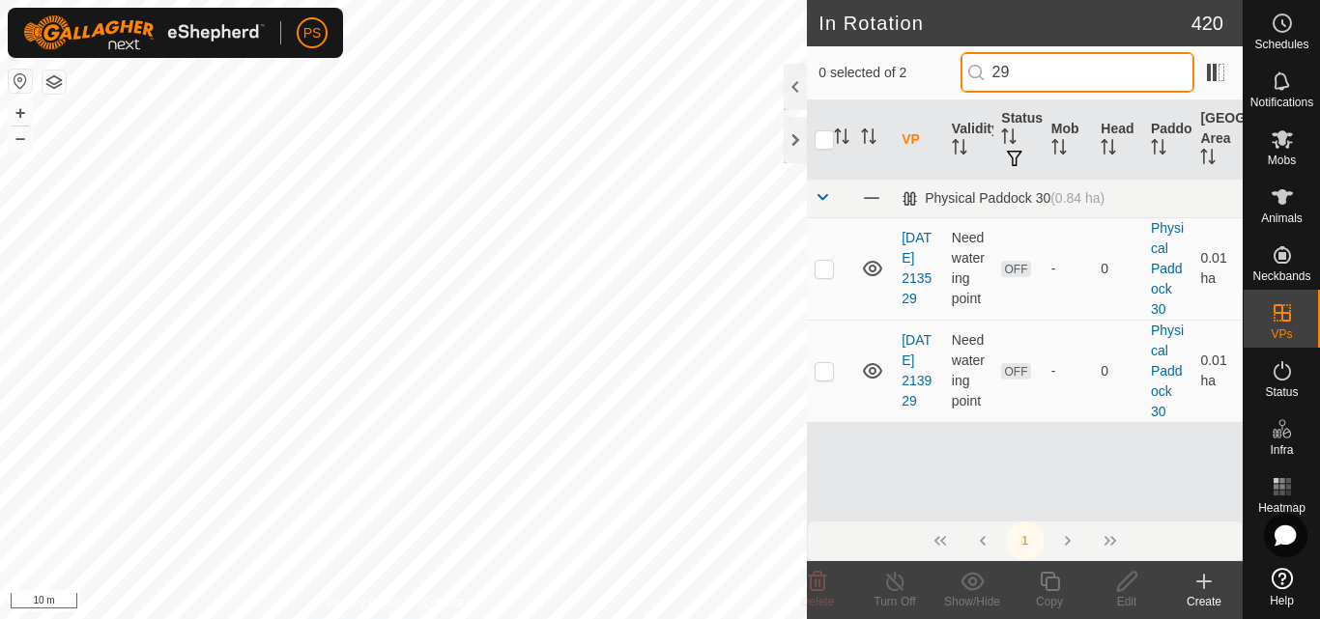
click at [1071, 73] on input "29" at bounding box center [1077, 72] width 234 height 41
click at [1050, 54] on input "29" at bounding box center [1077, 72] width 234 height 41
type input "2"
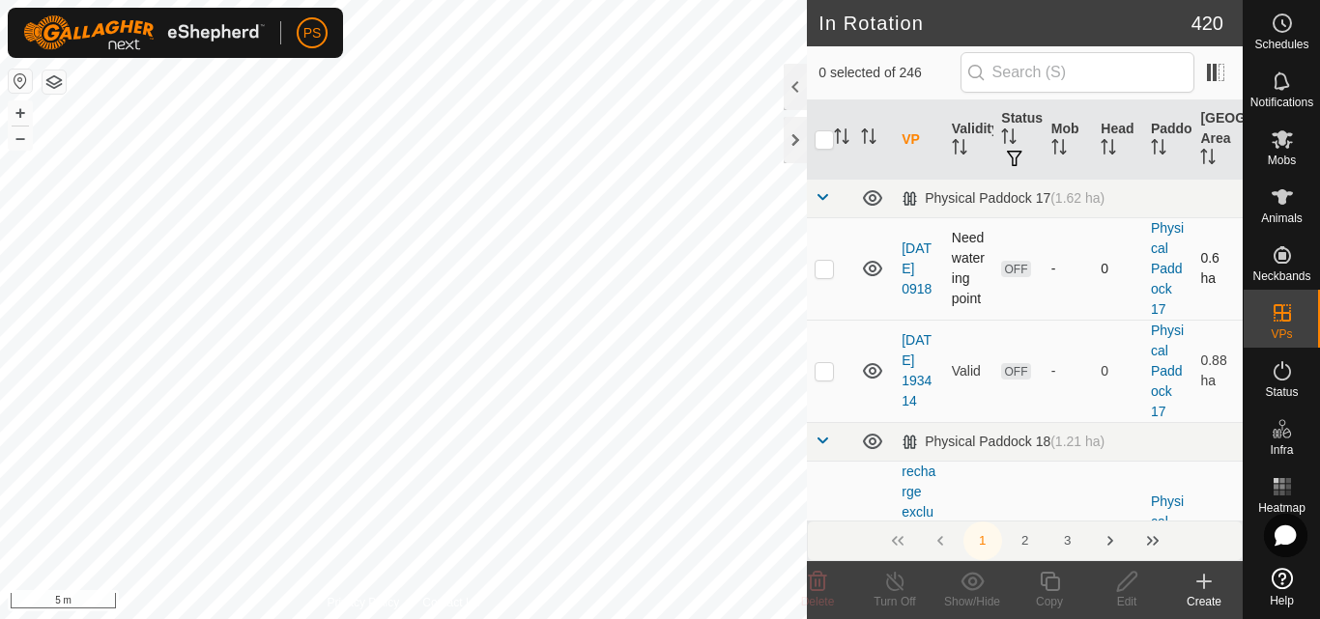
click at [823, 269] on p-checkbox at bounding box center [823, 268] width 19 height 15
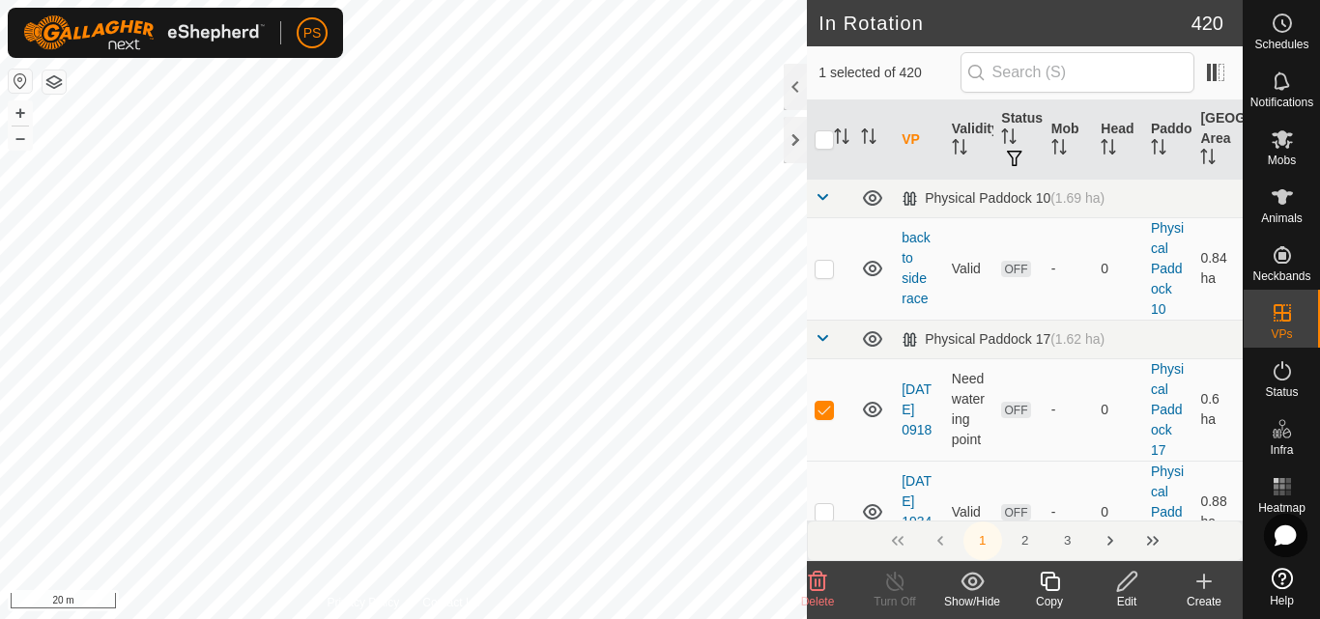
click at [820, 580] on icon at bounding box center [818, 581] width 18 height 19
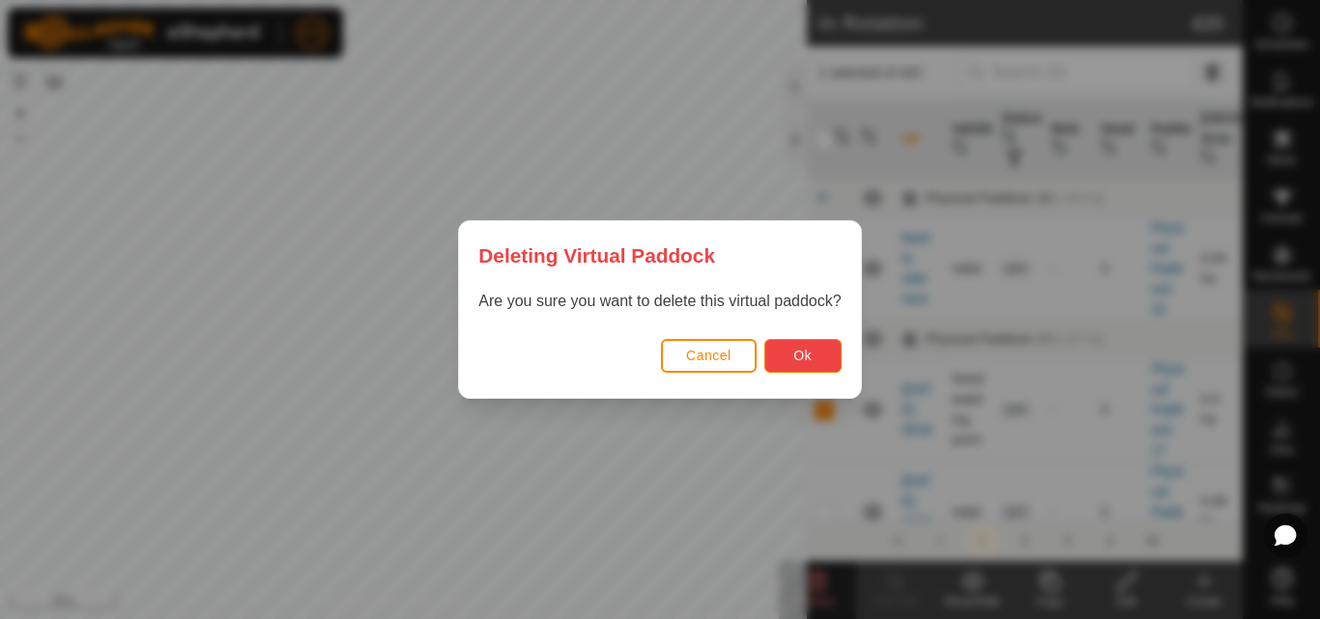
click at [790, 352] on button "Ok" at bounding box center [802, 356] width 77 height 34
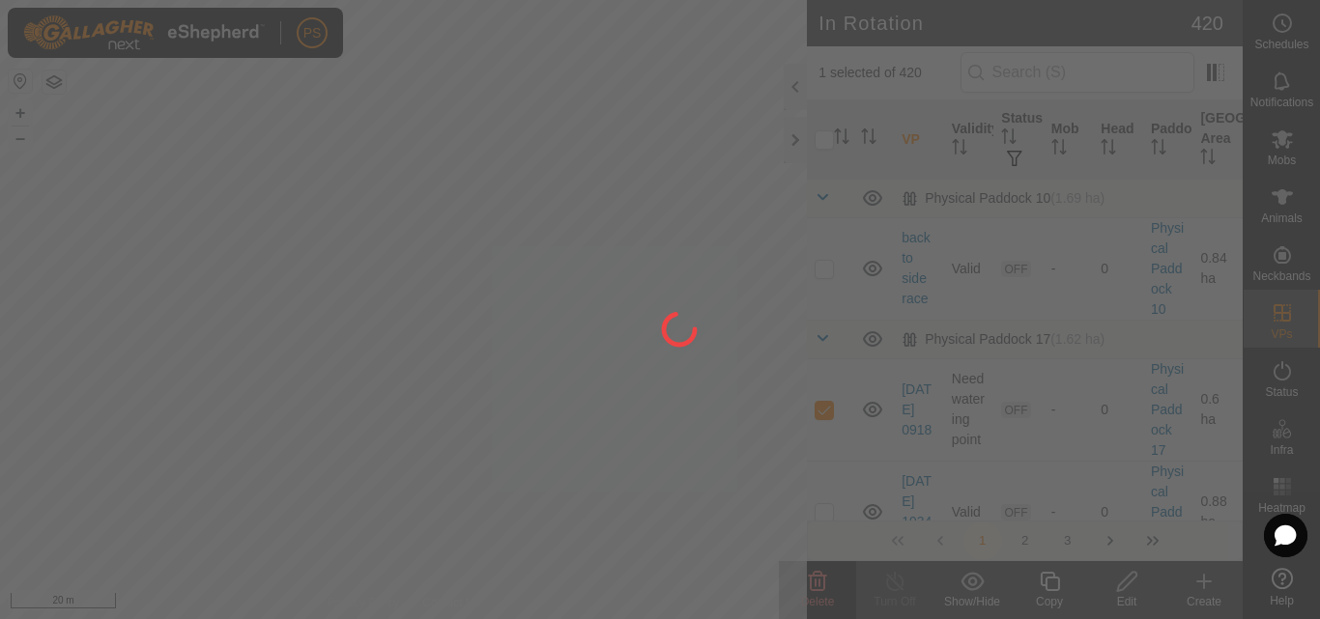
checkbox input "false"
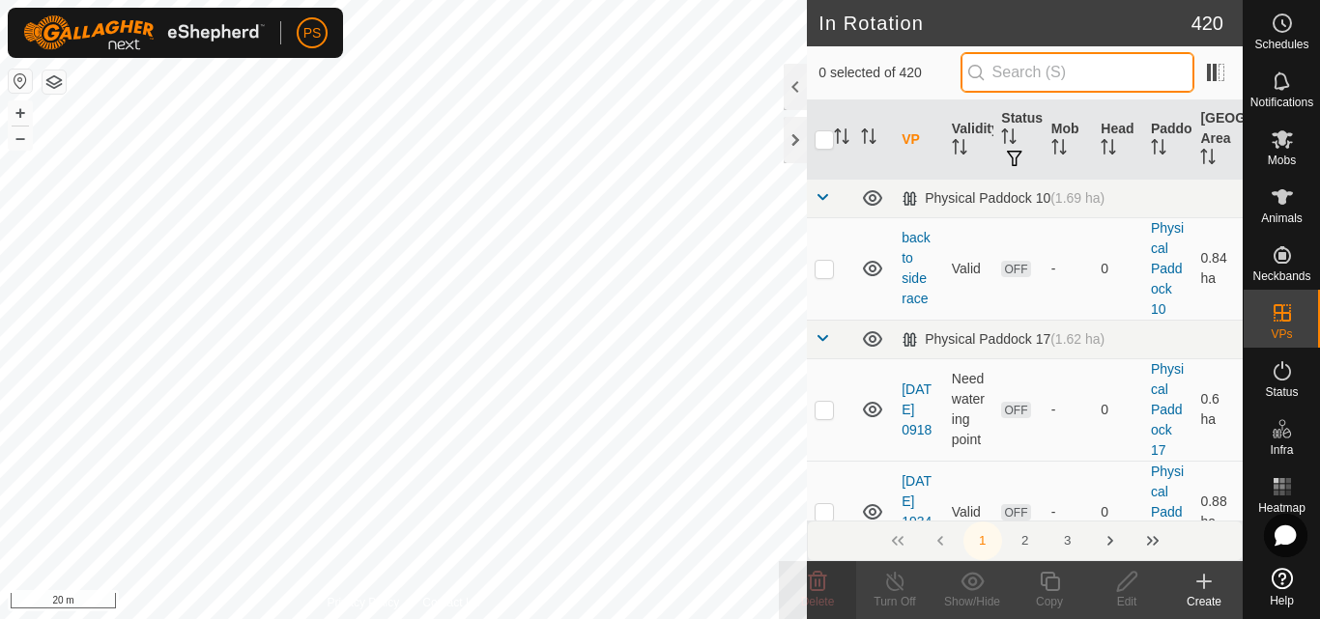
click at [1032, 69] on input "text" at bounding box center [1077, 72] width 234 height 41
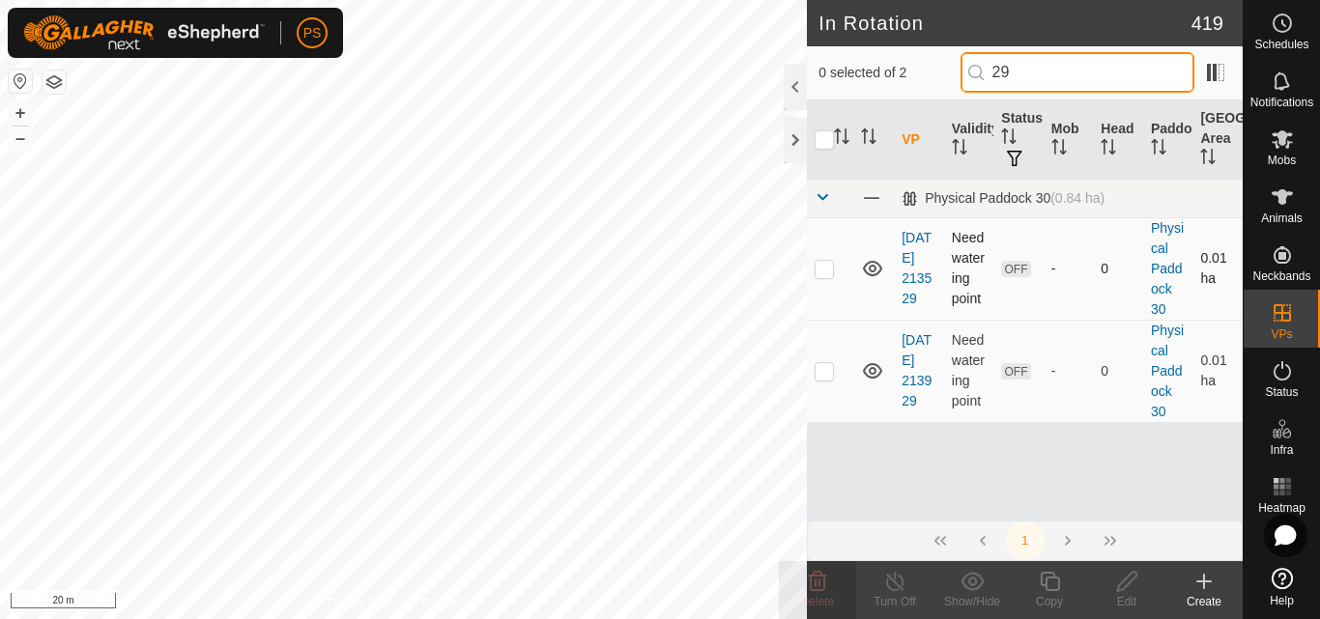
type input "29"
click at [827, 268] on p-checkbox at bounding box center [823, 268] width 19 height 15
checkbox input "true"
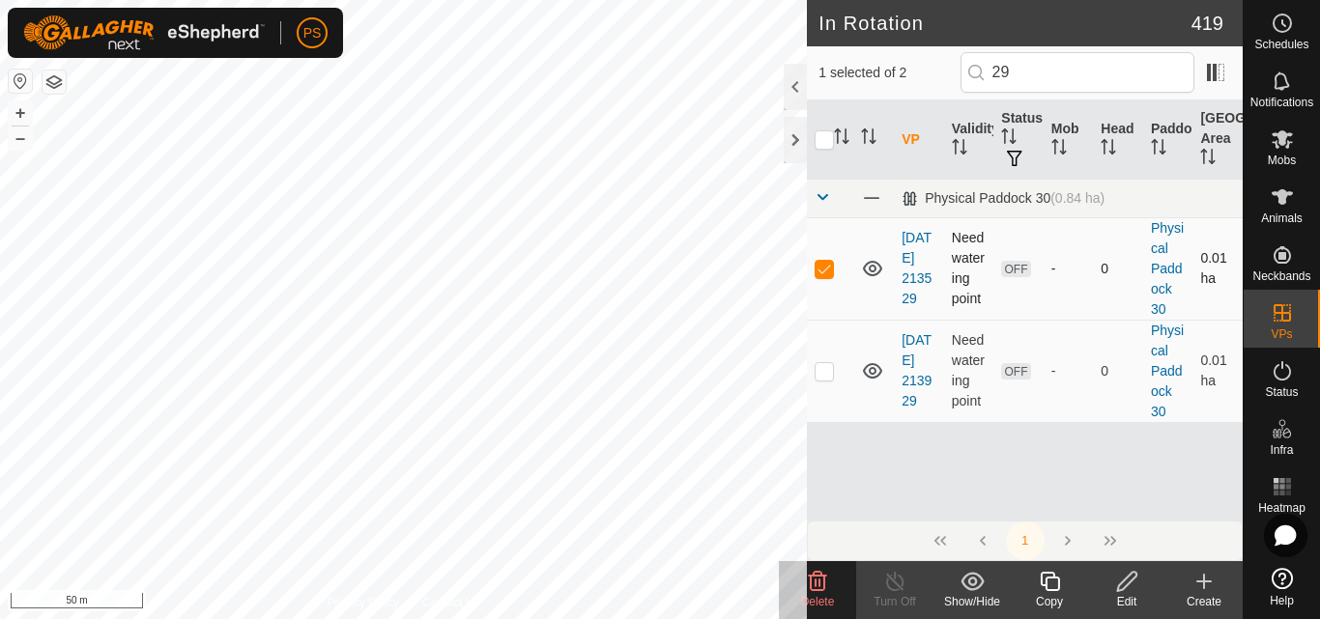
click at [827, 265] on p-checkbox at bounding box center [823, 268] width 19 height 15
checkbox input "false"
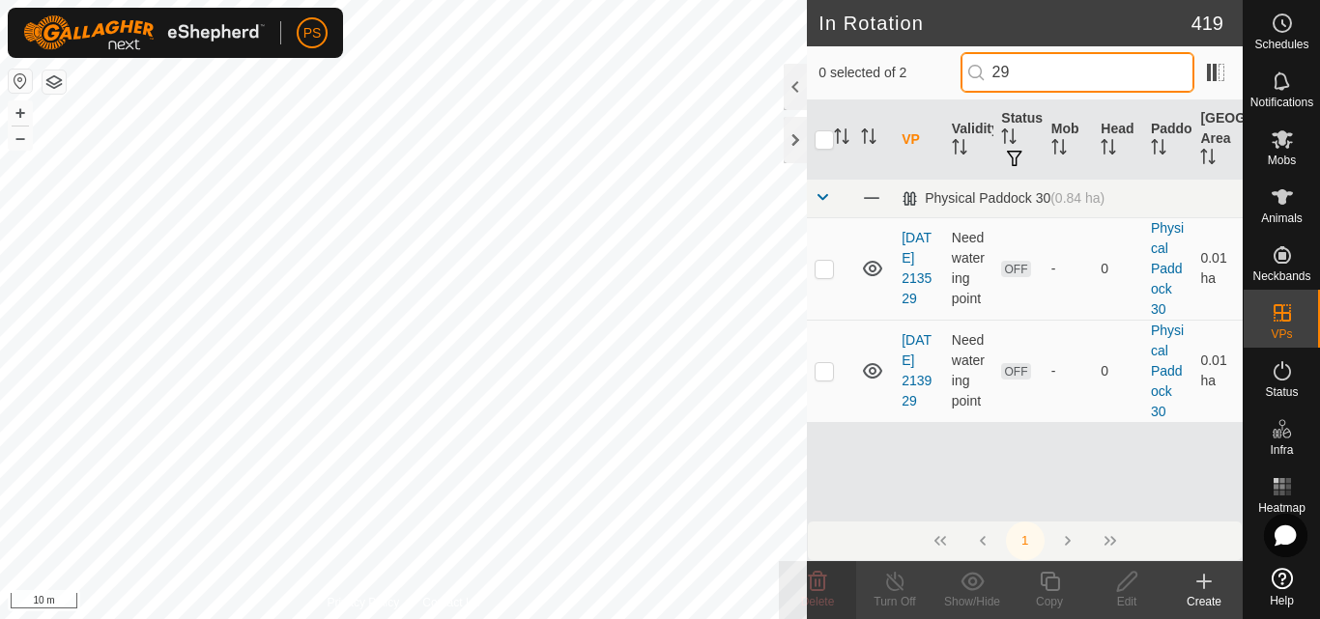
click at [1034, 70] on input "29" at bounding box center [1077, 72] width 234 height 41
type input "2"
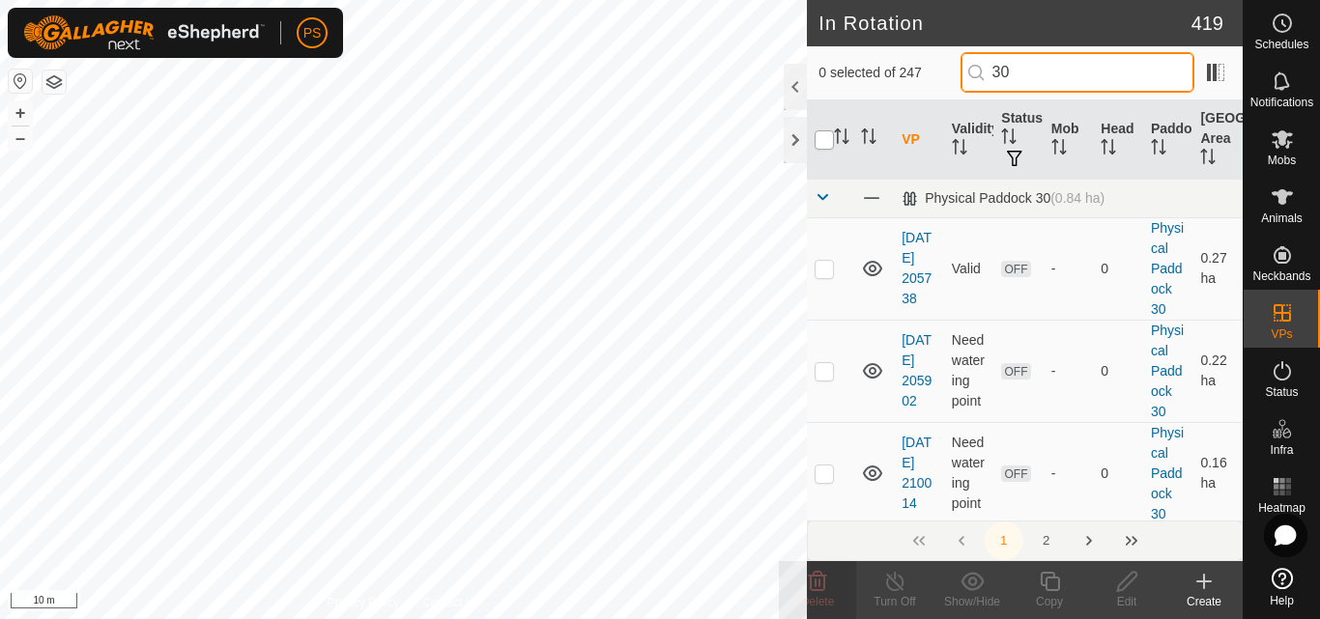
type input "30"
click at [823, 143] on input "checkbox" at bounding box center [823, 139] width 19 height 19
checkbox input "true"
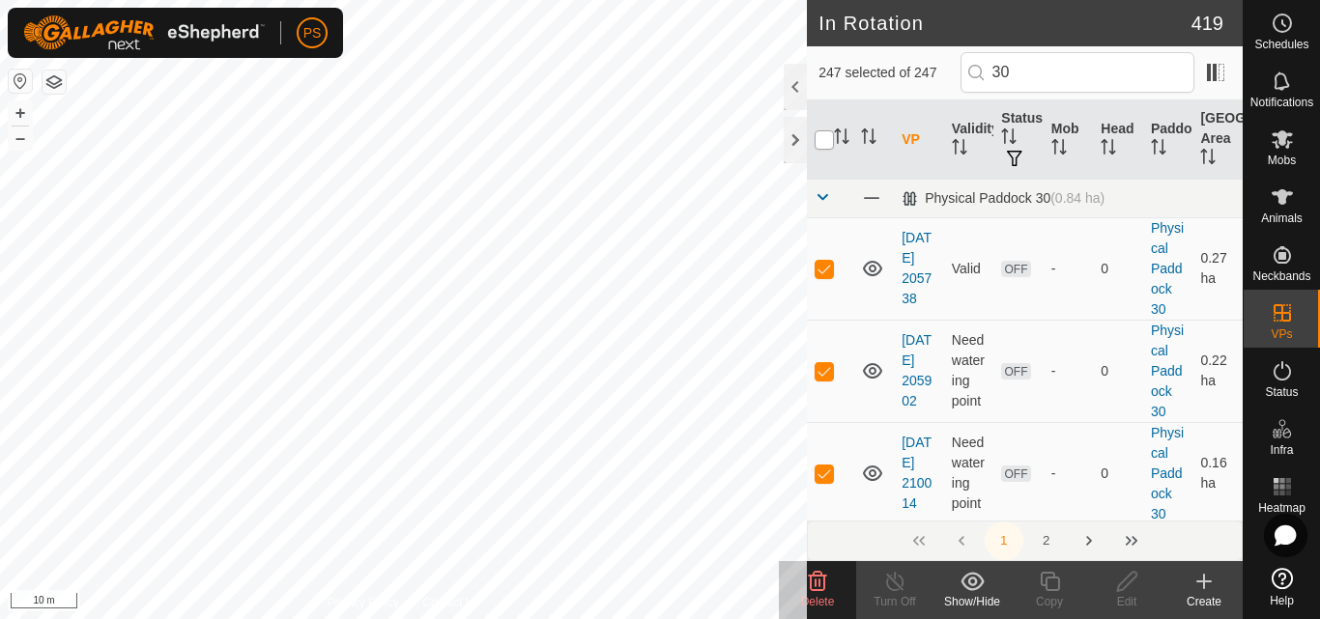
checkbox input "true"
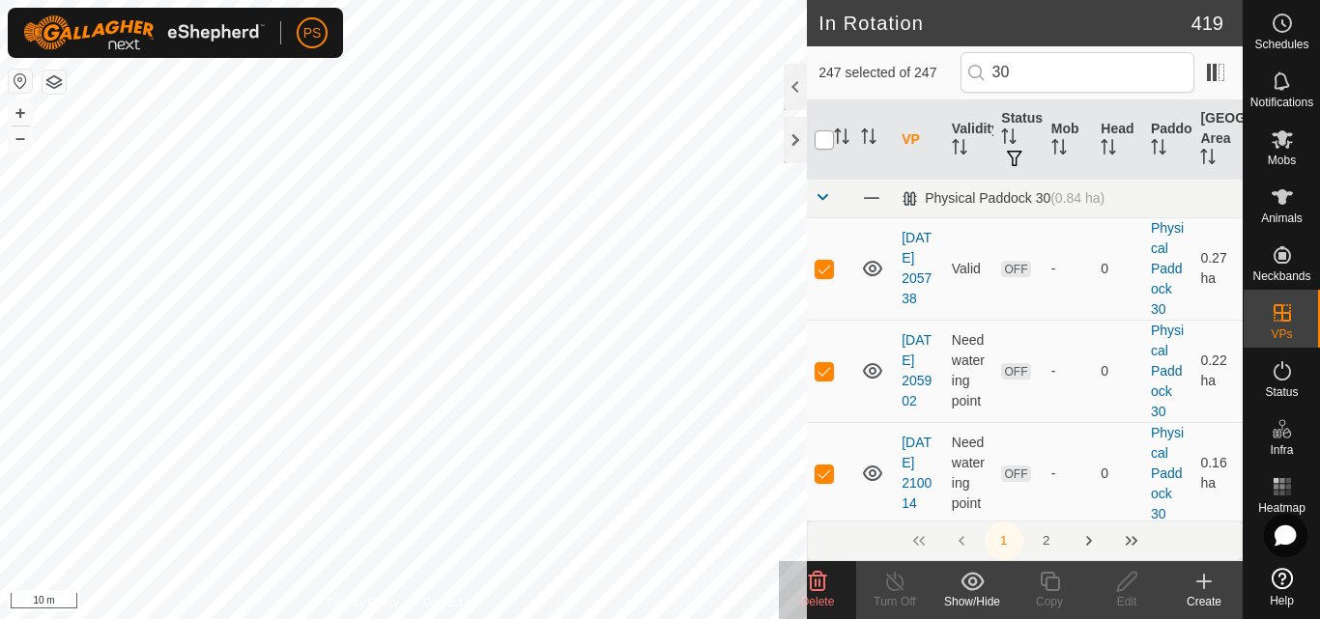
checkbox input "true"
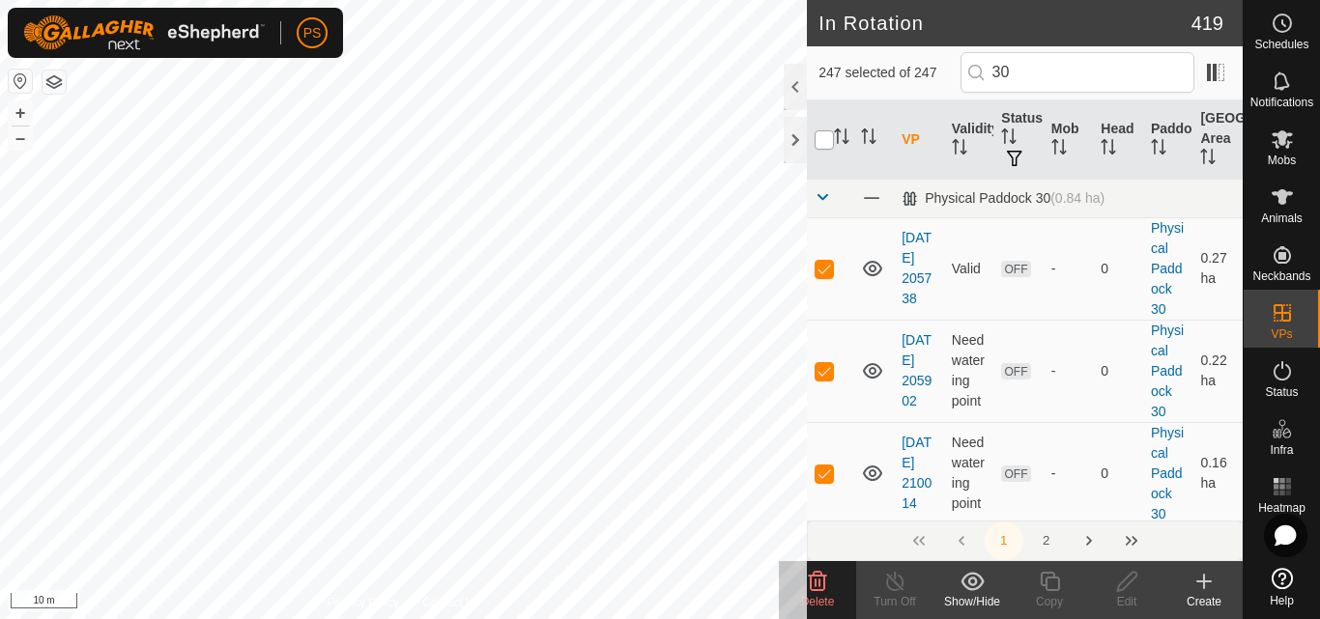
checkbox input "true"
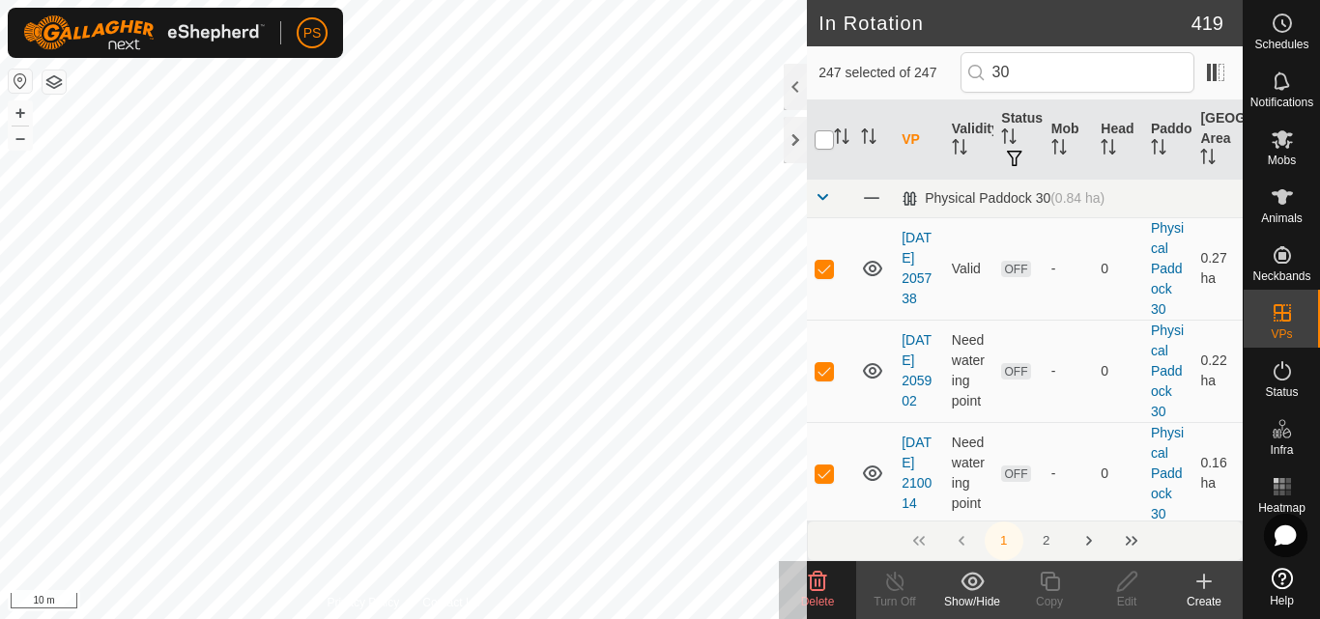
checkbox input "true"
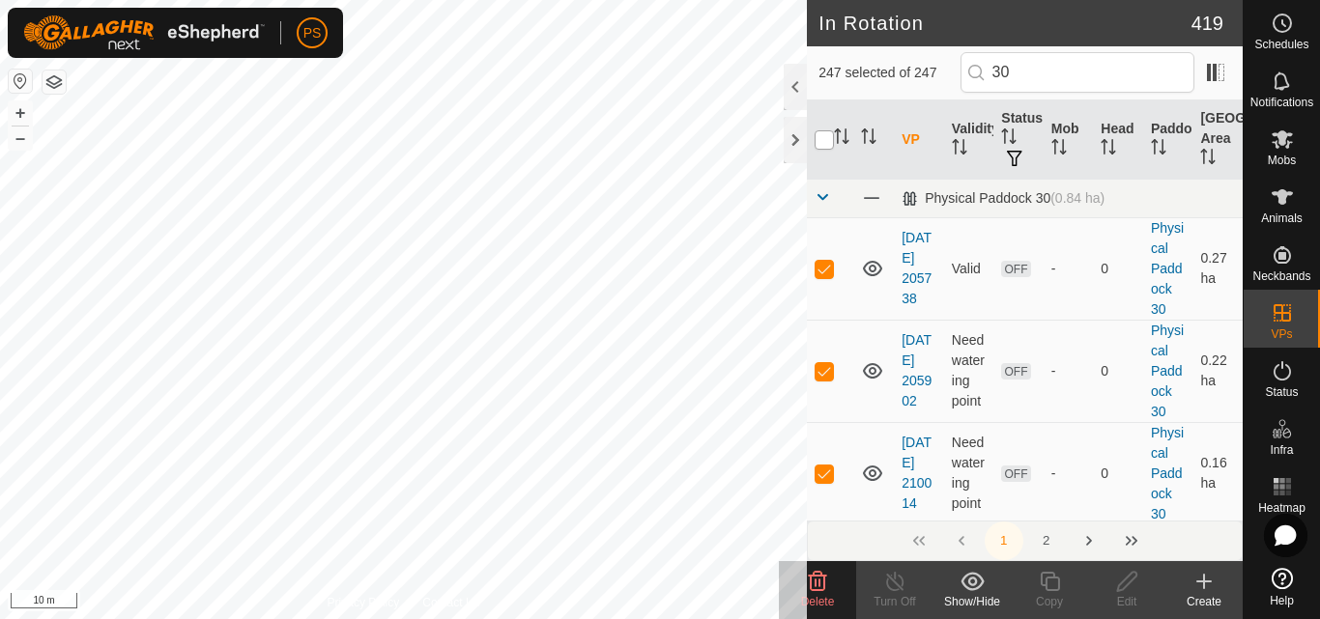
checkbox input "true"
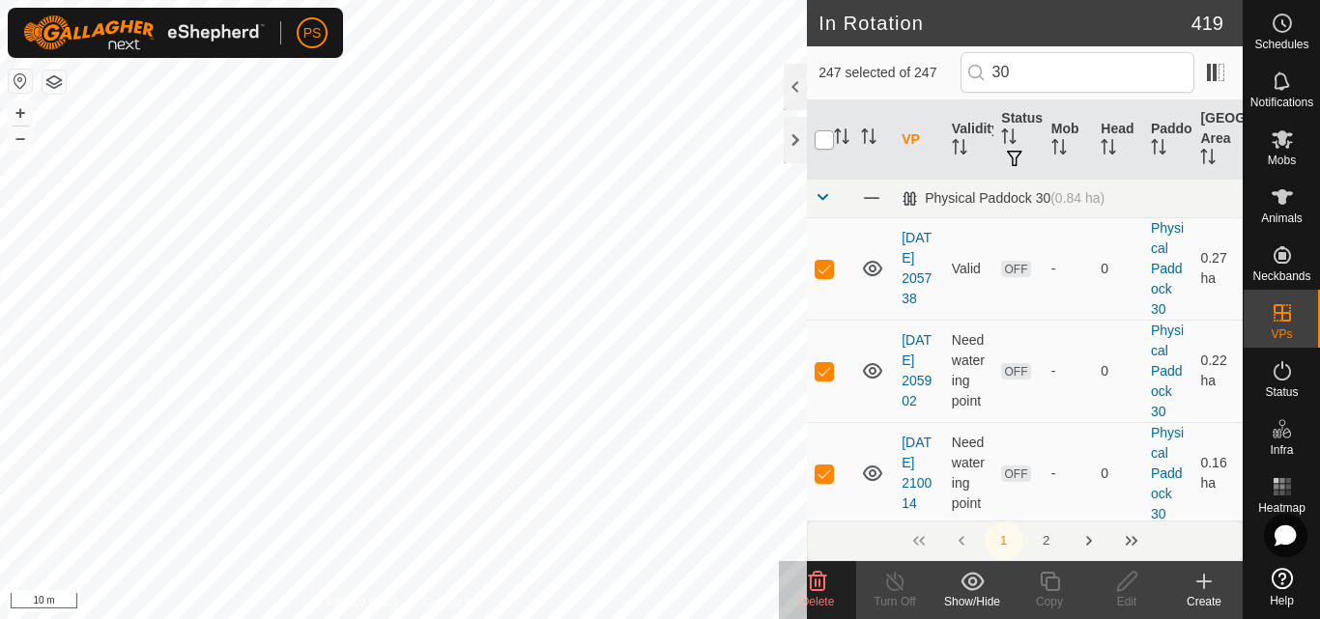
checkbox input "true"
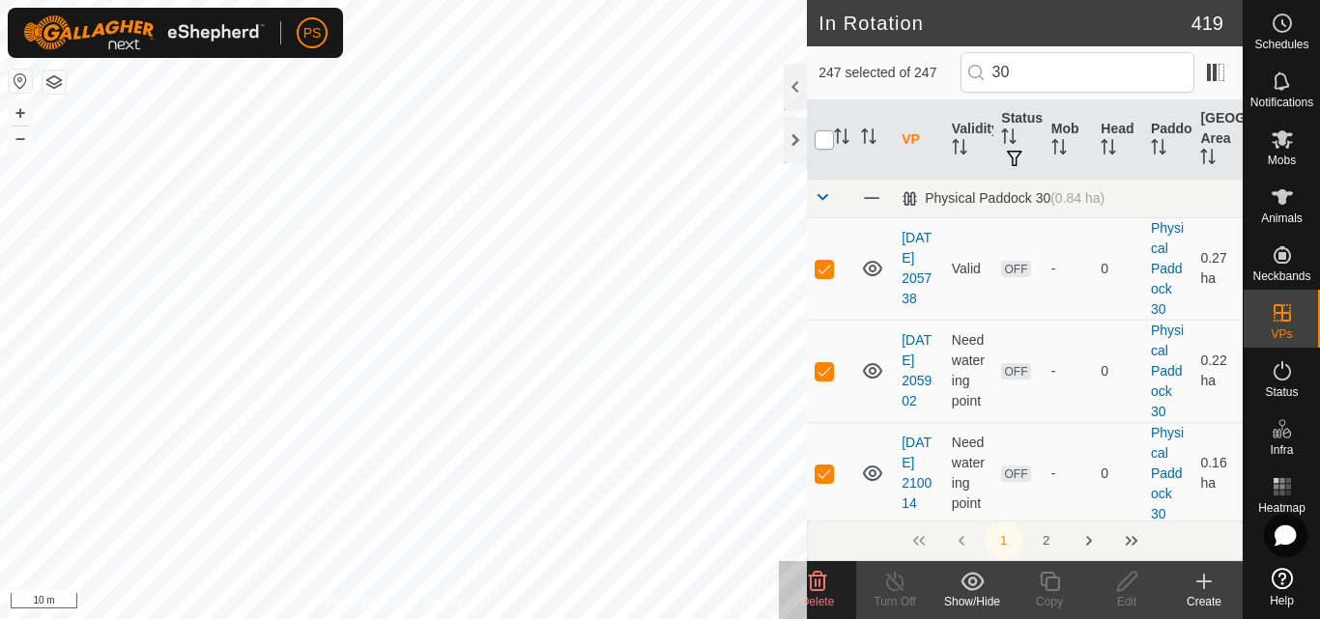
checkbox input "true"
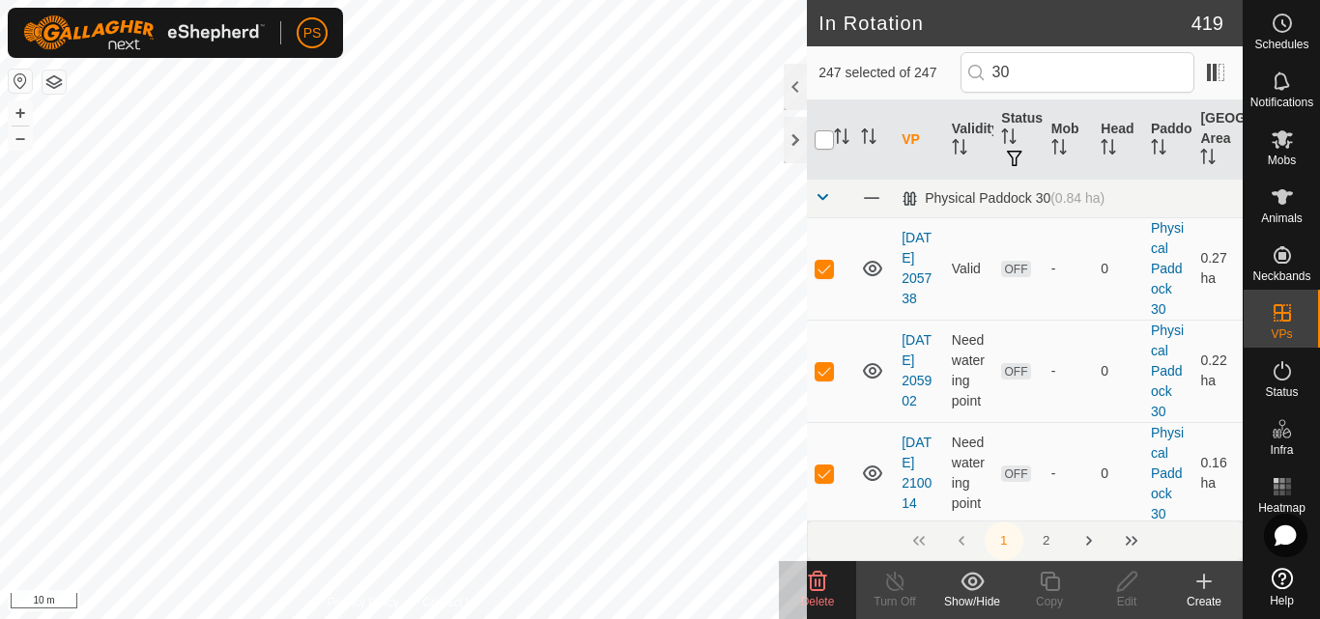
checkbox input "true"
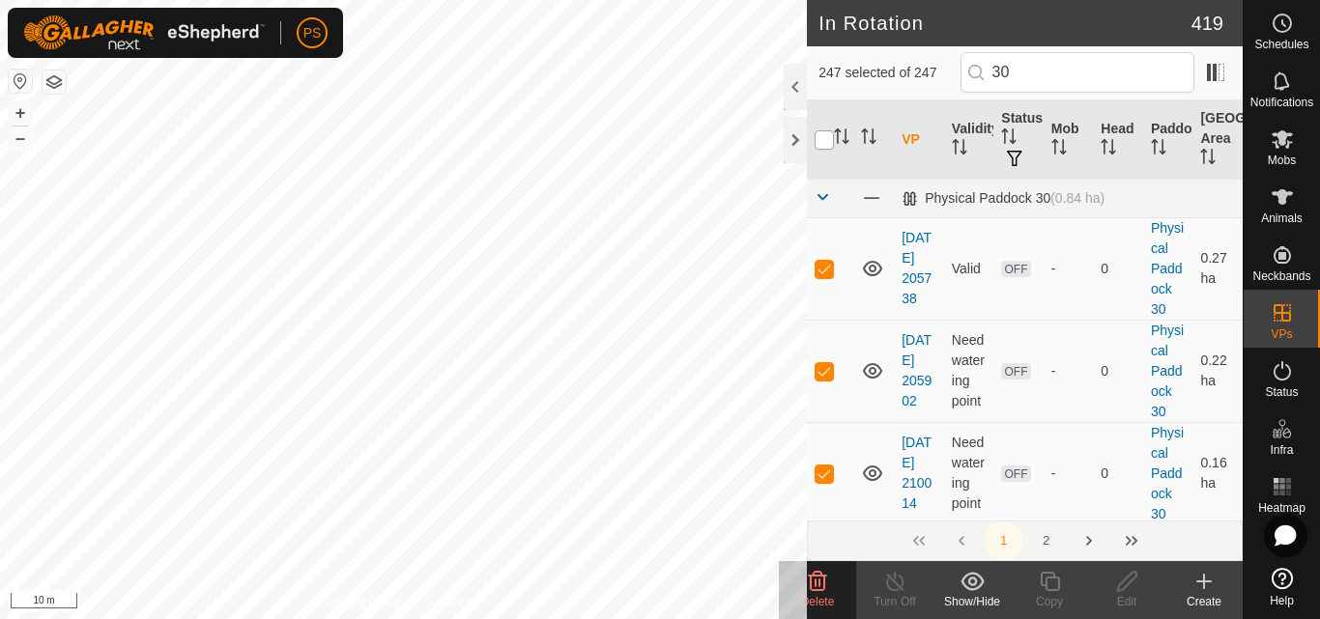
checkbox input "true"
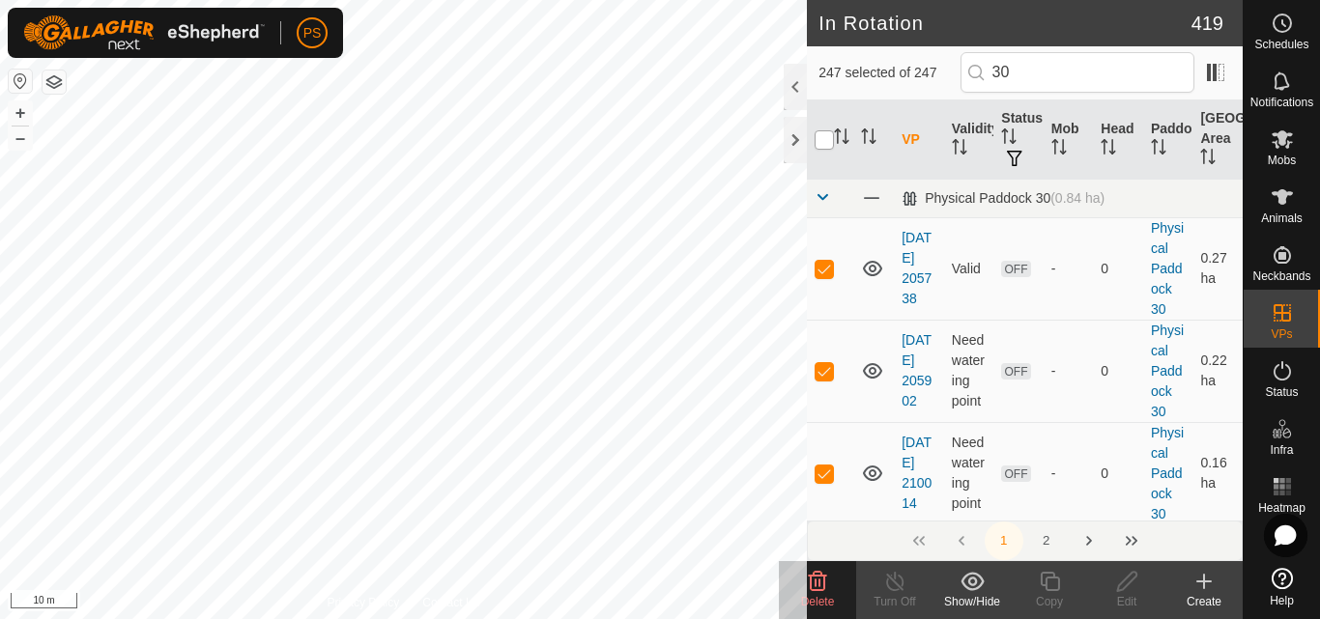
checkbox input "true"
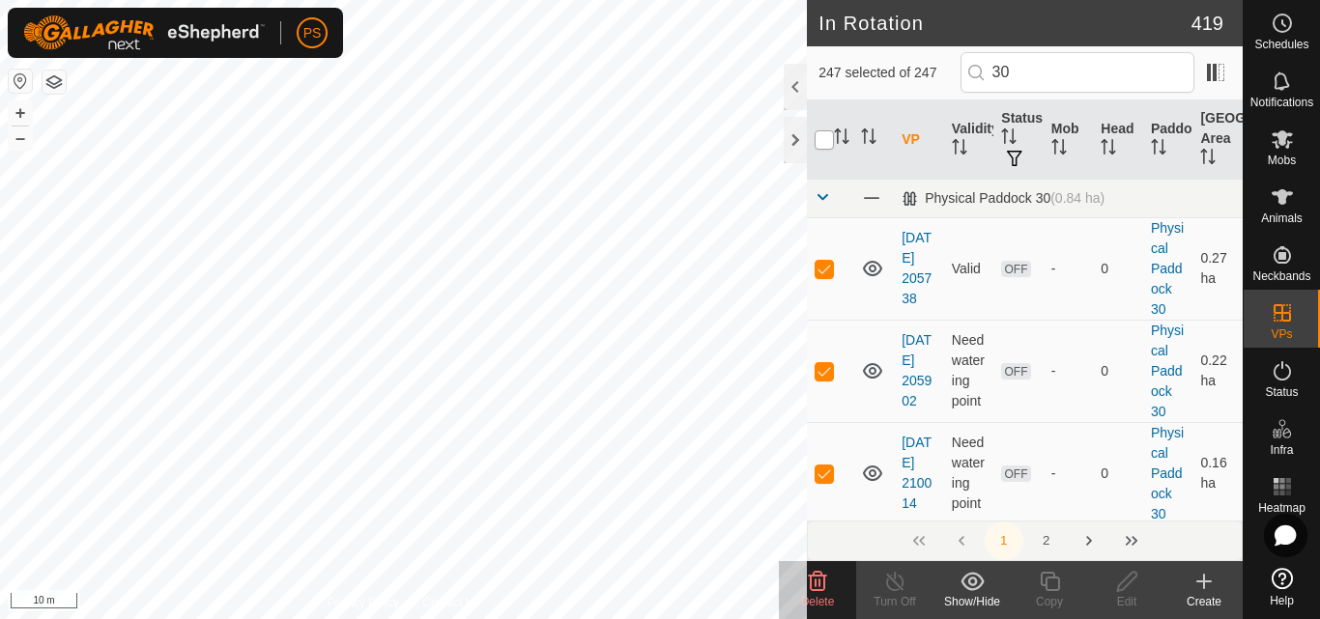
checkbox input "true"
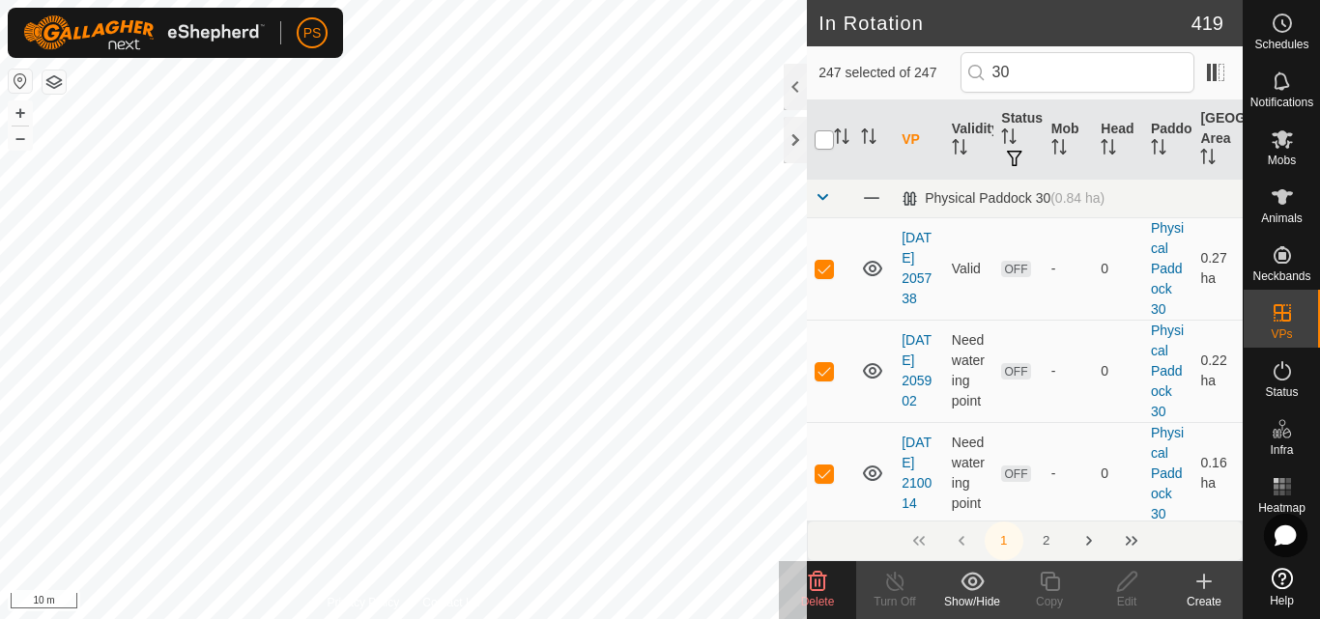
checkbox input "true"
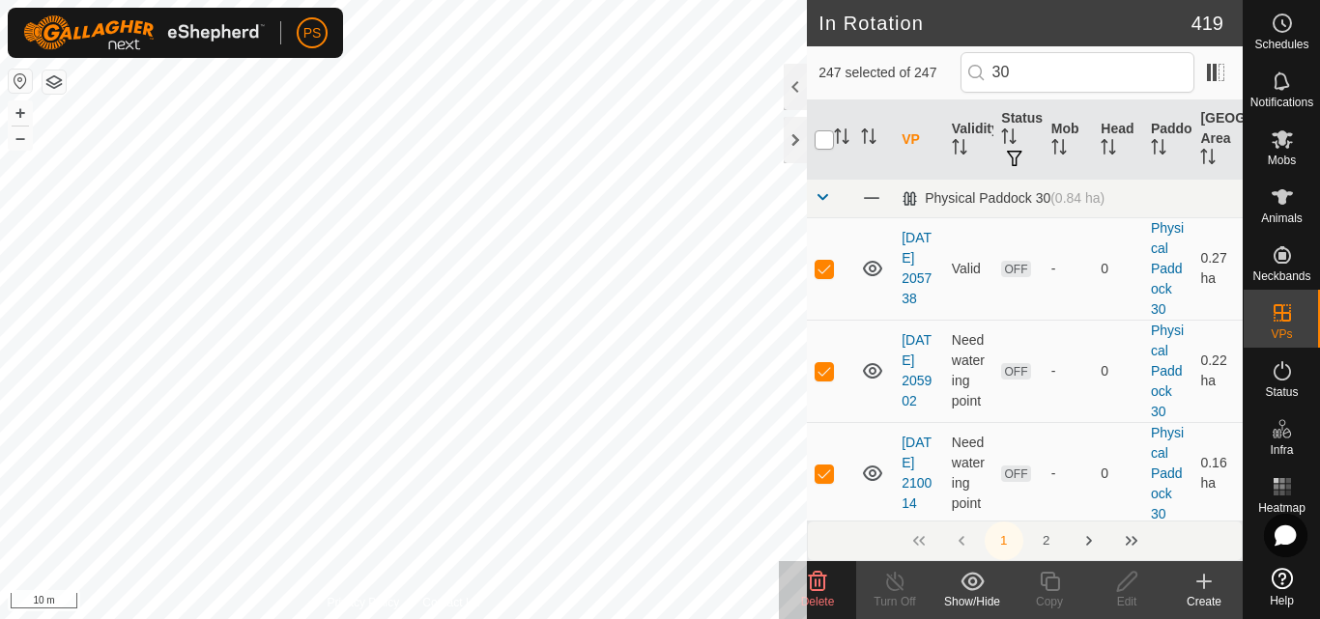
checkbox input "true"
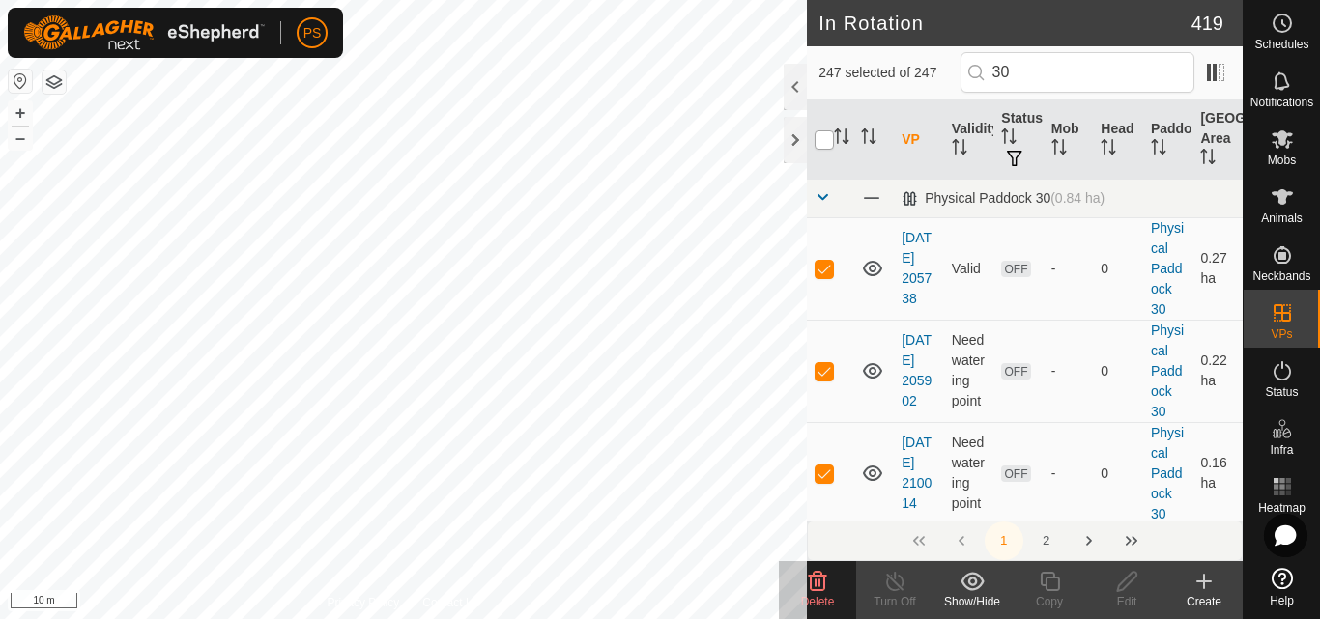
checkbox input "true"
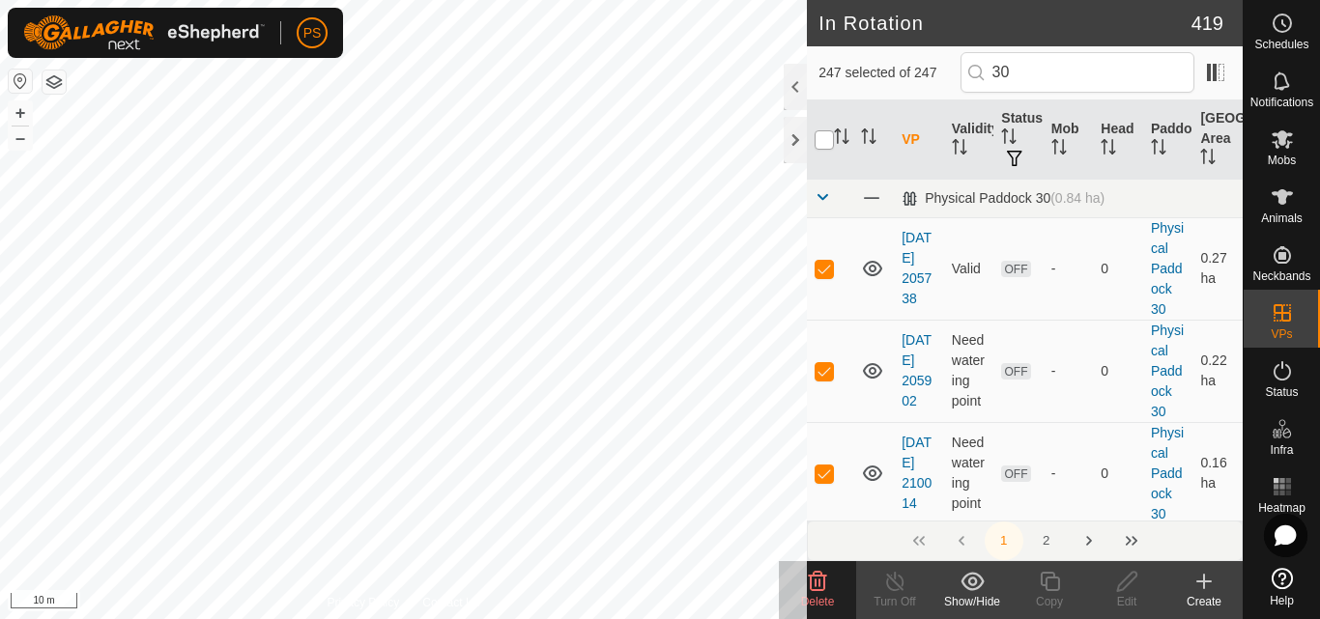
checkbox input "true"
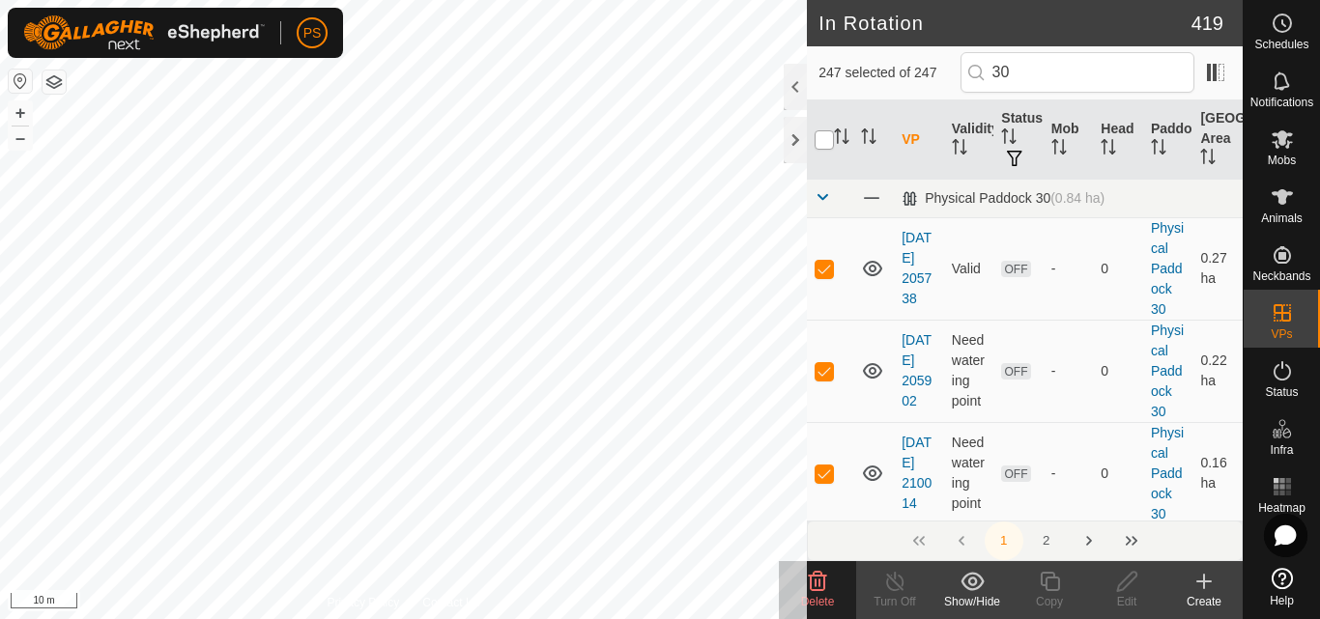
checkbox input "true"
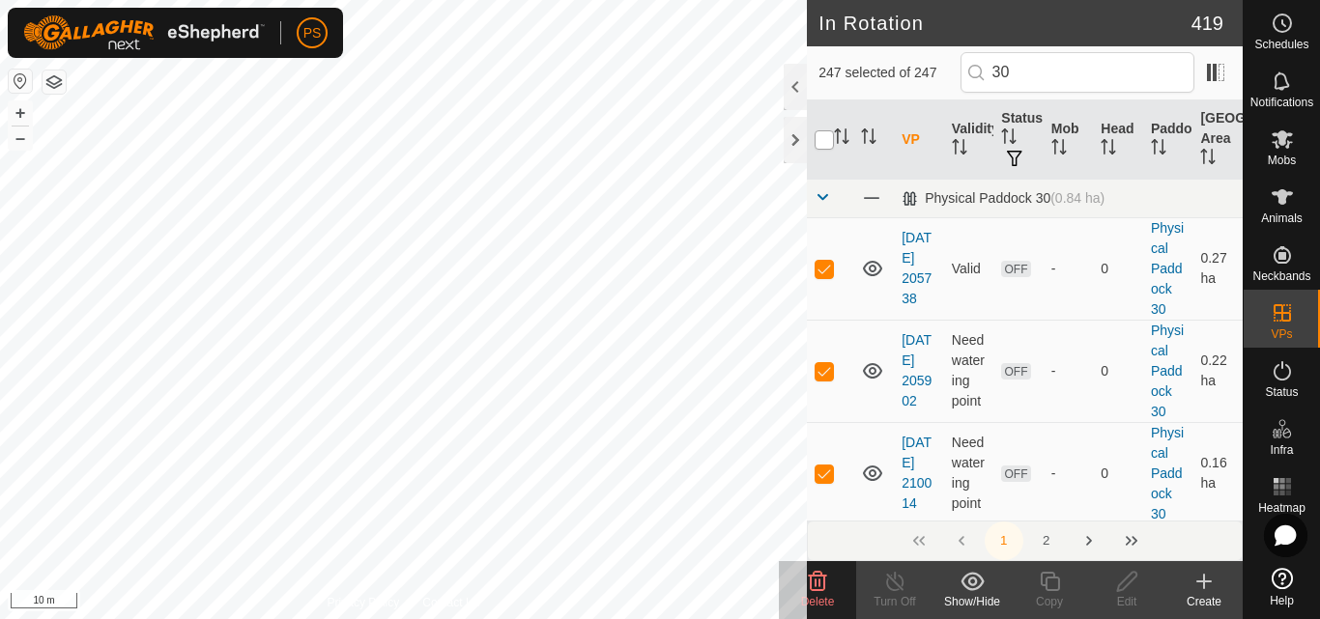
checkbox input "true"
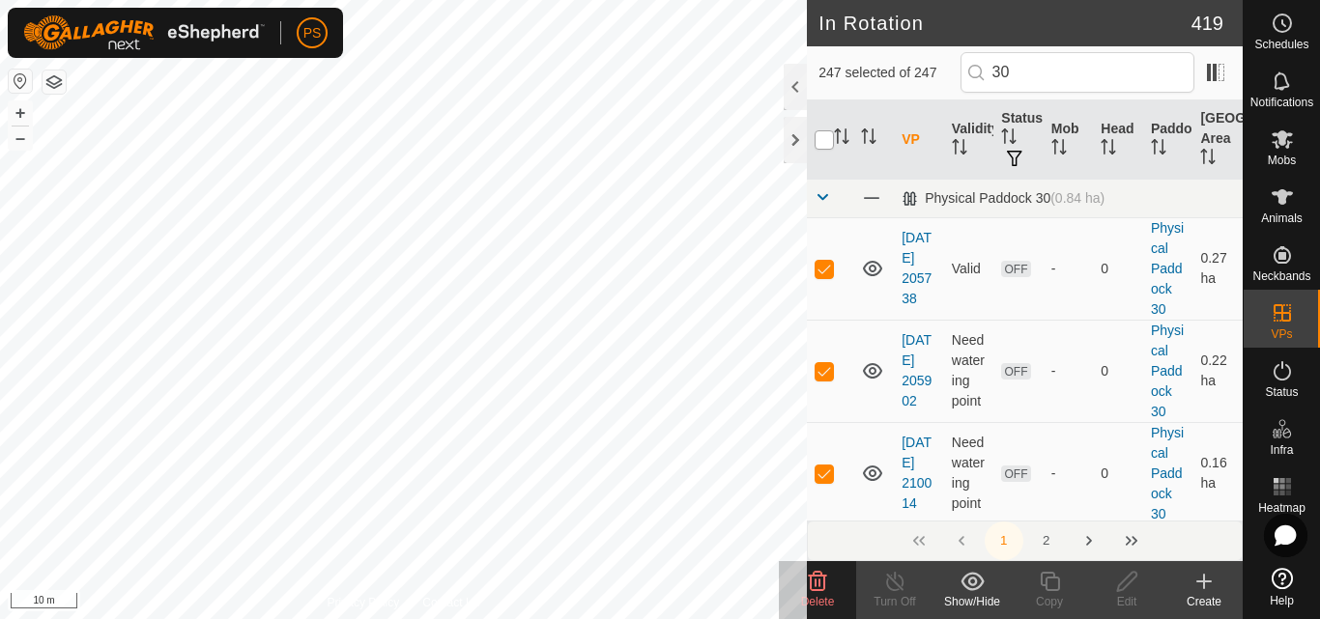
checkbox input "true"
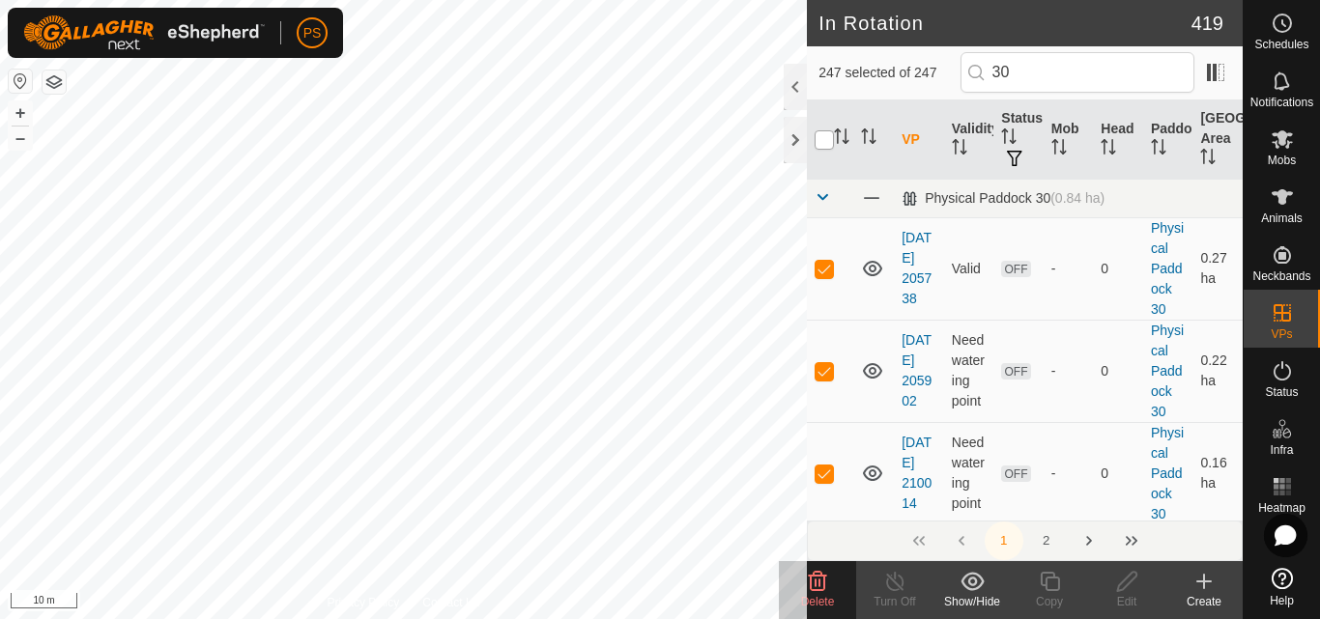
checkbox input "true"
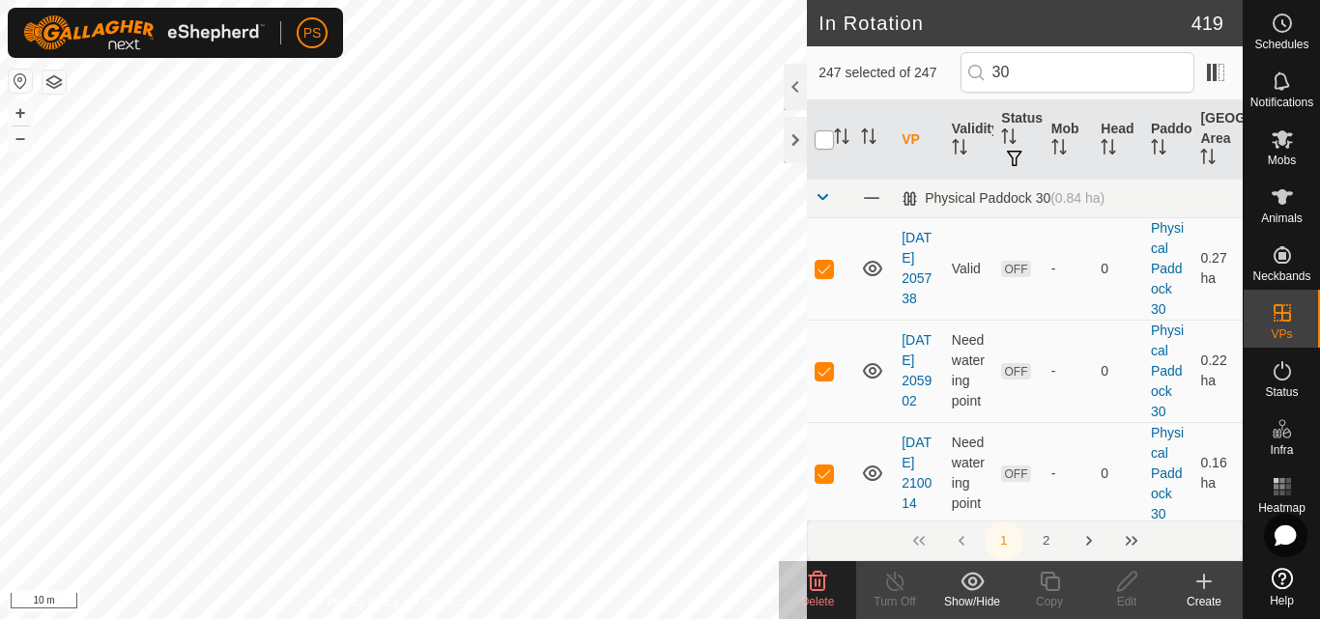
checkbox input "true"
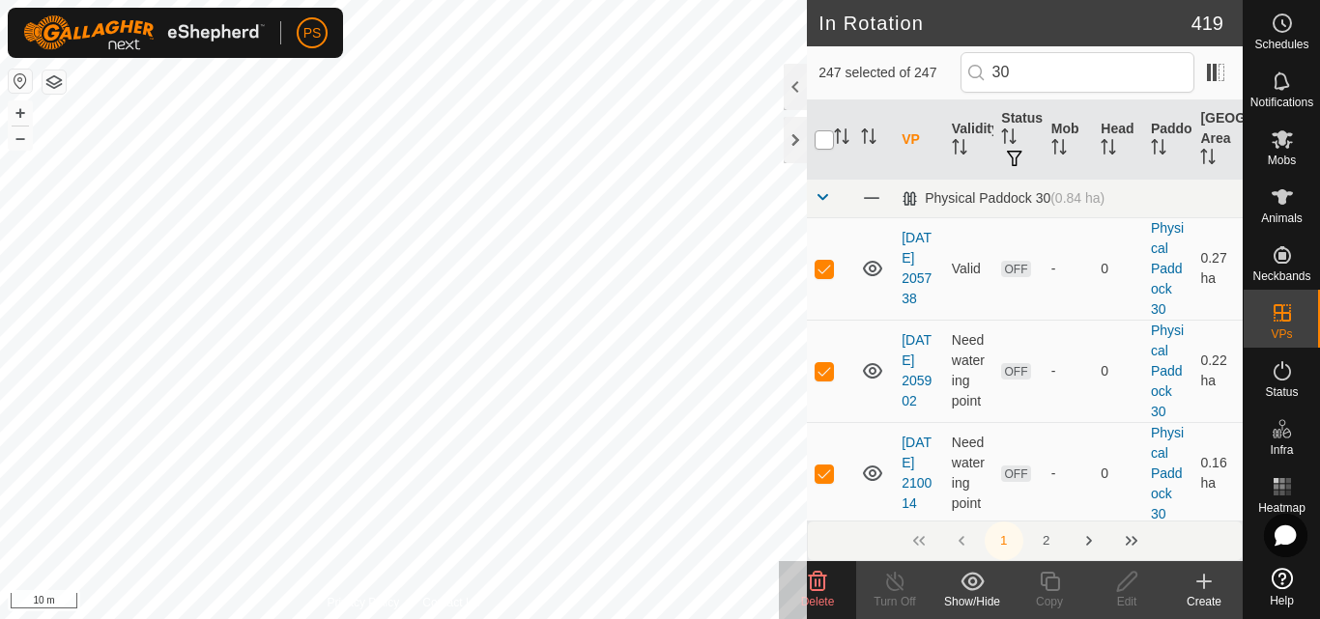
checkbox input "true"
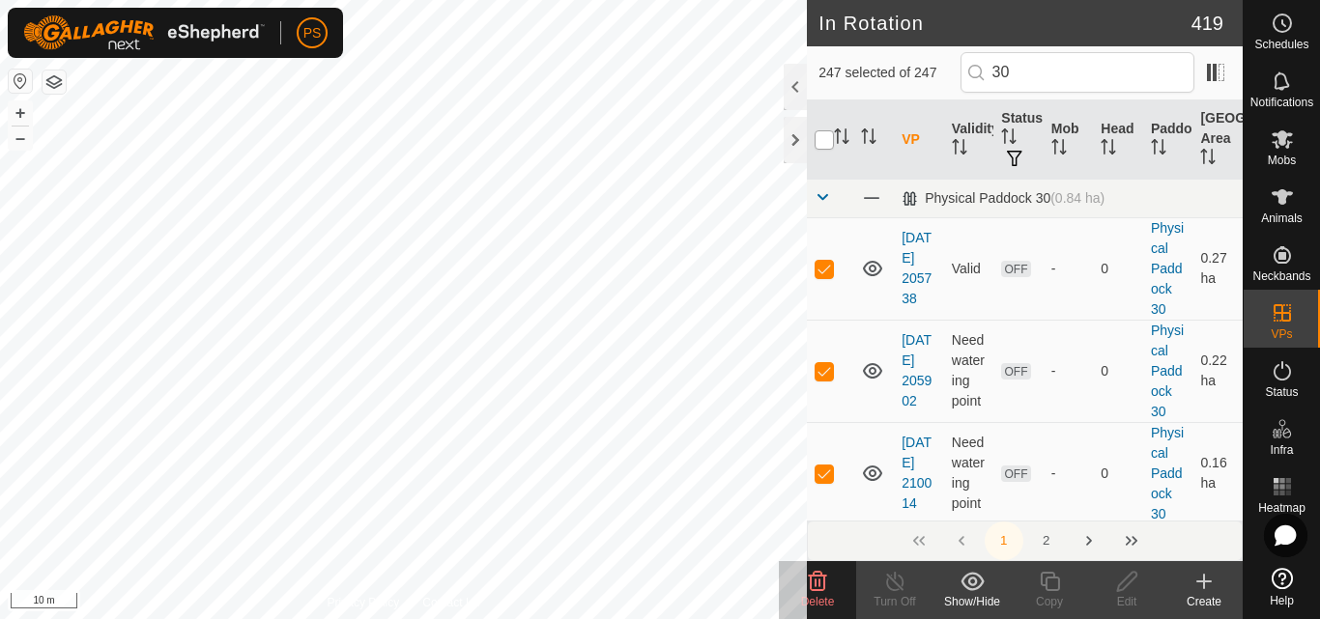
checkbox input "true"
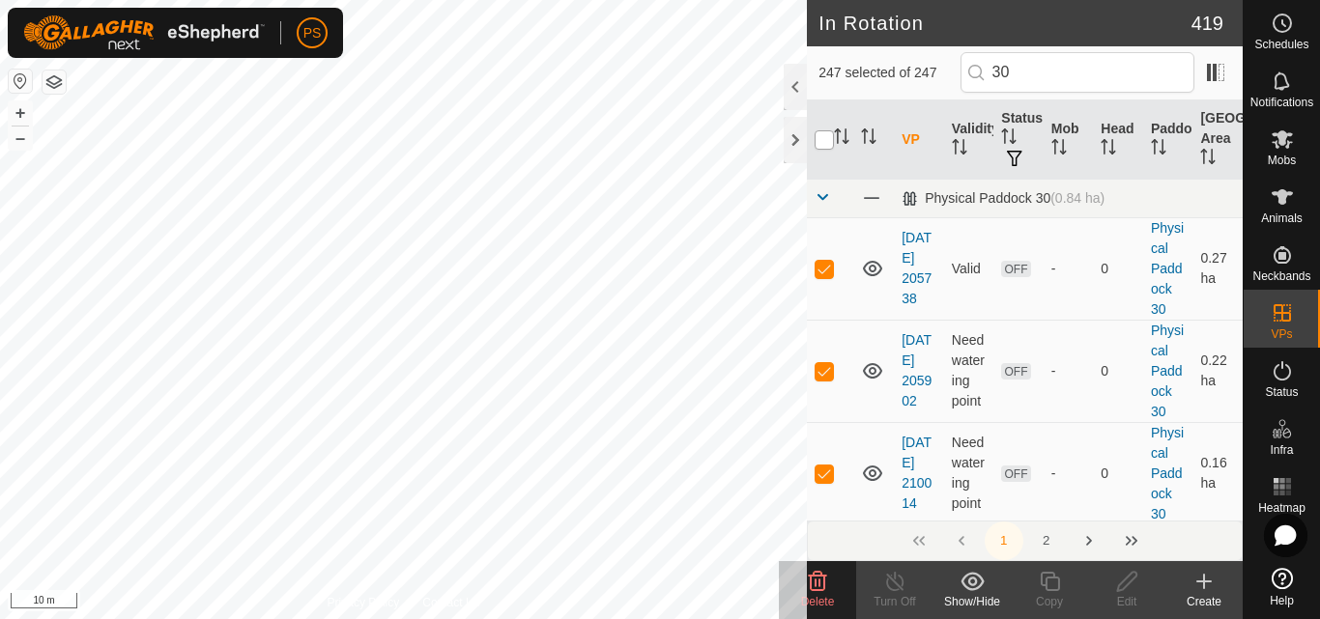
checkbox input "true"
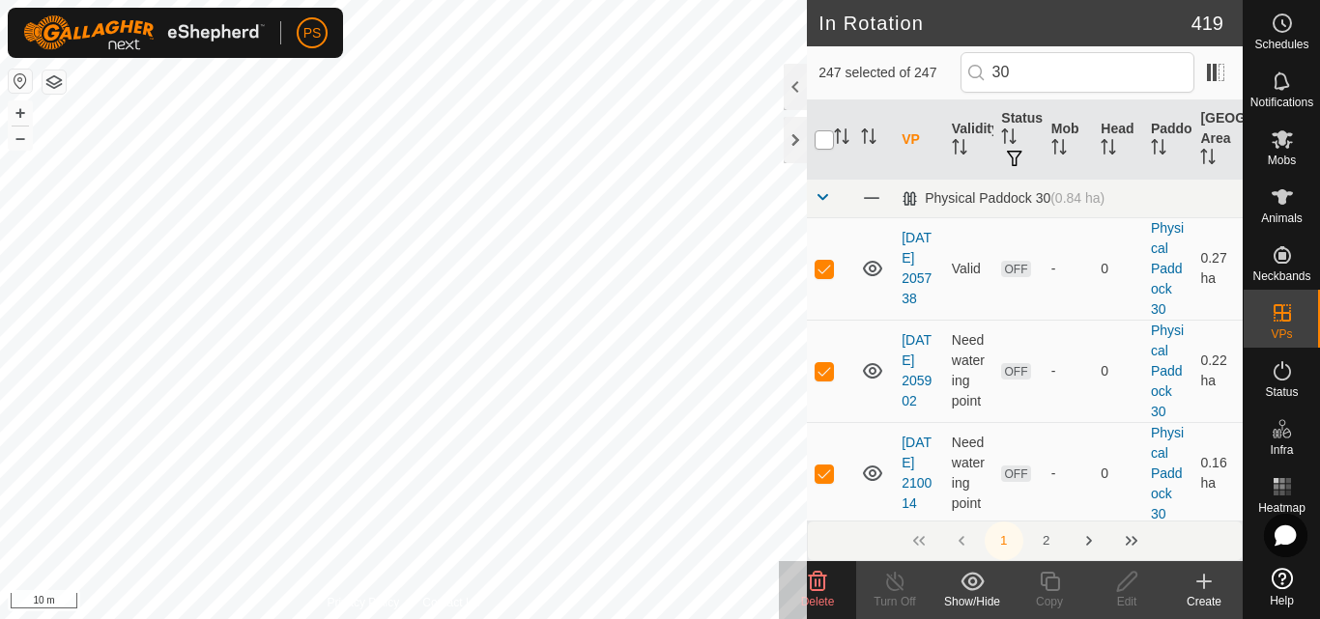
checkbox input "true"
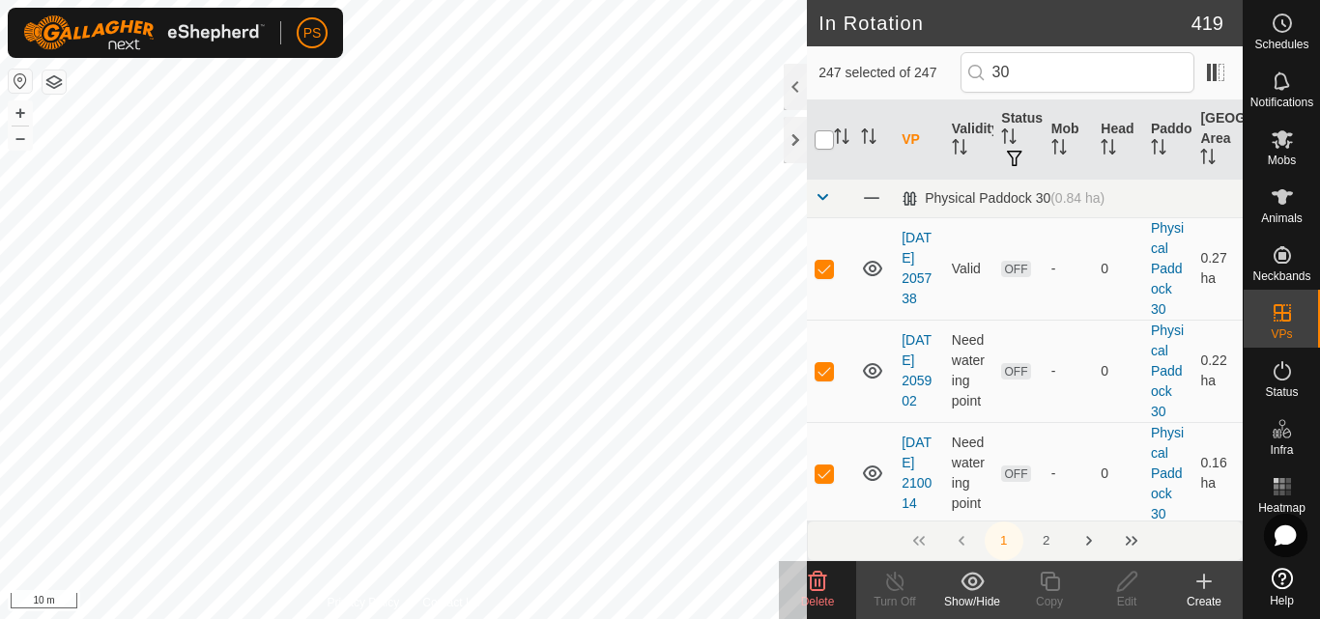
checkbox input "true"
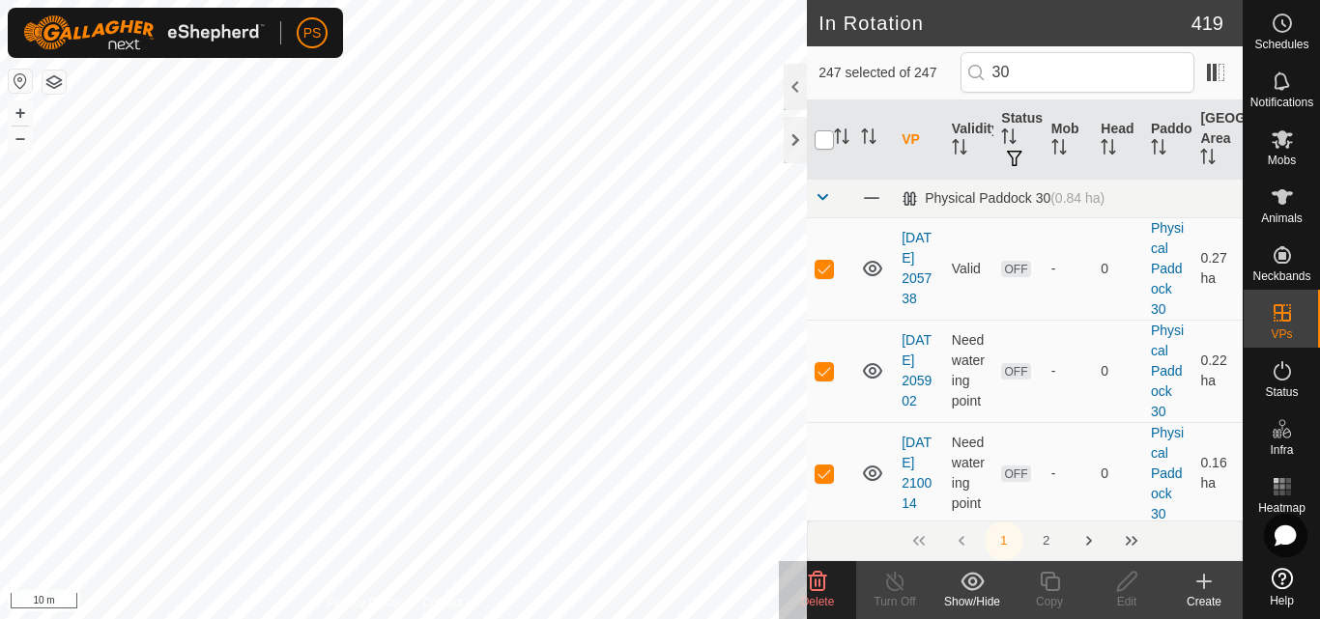
checkbox input "true"
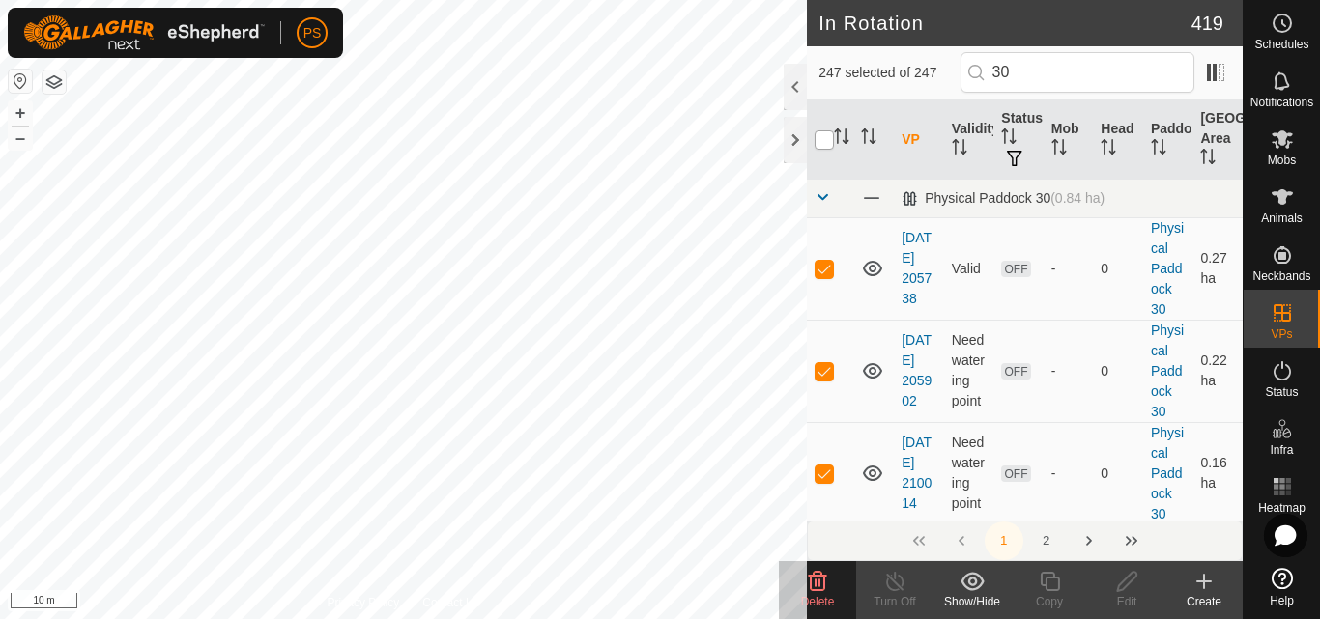
checkbox input "true"
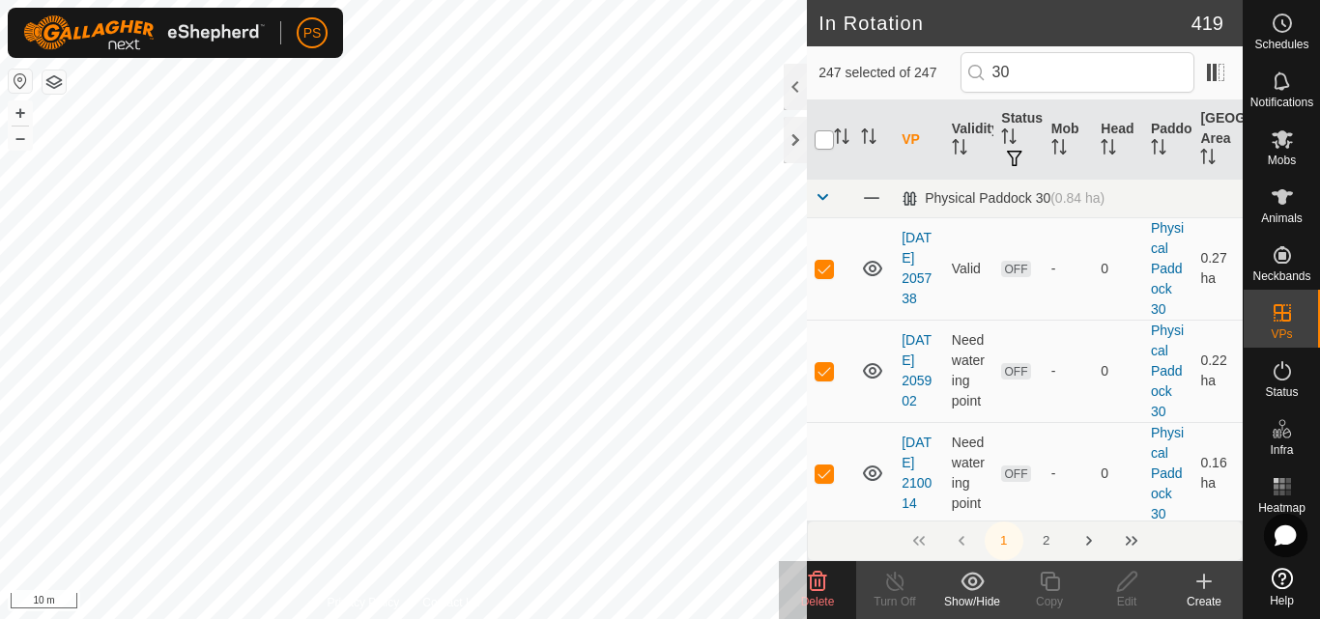
checkbox input "true"
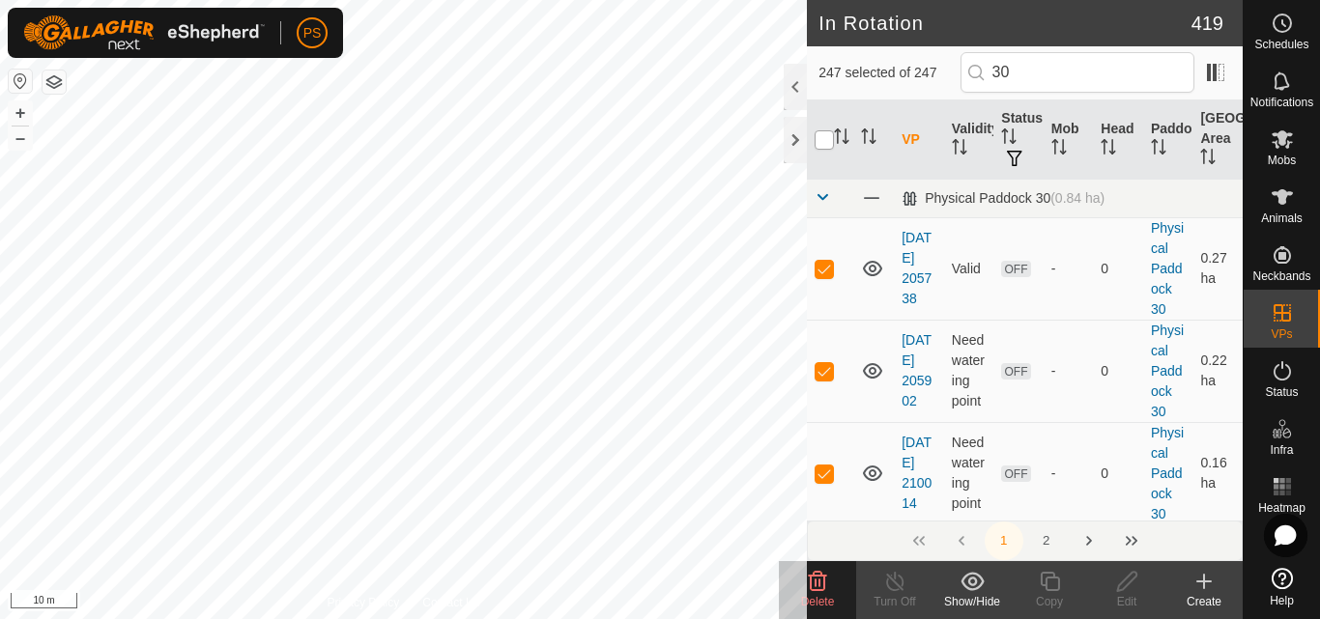
checkbox input "true"
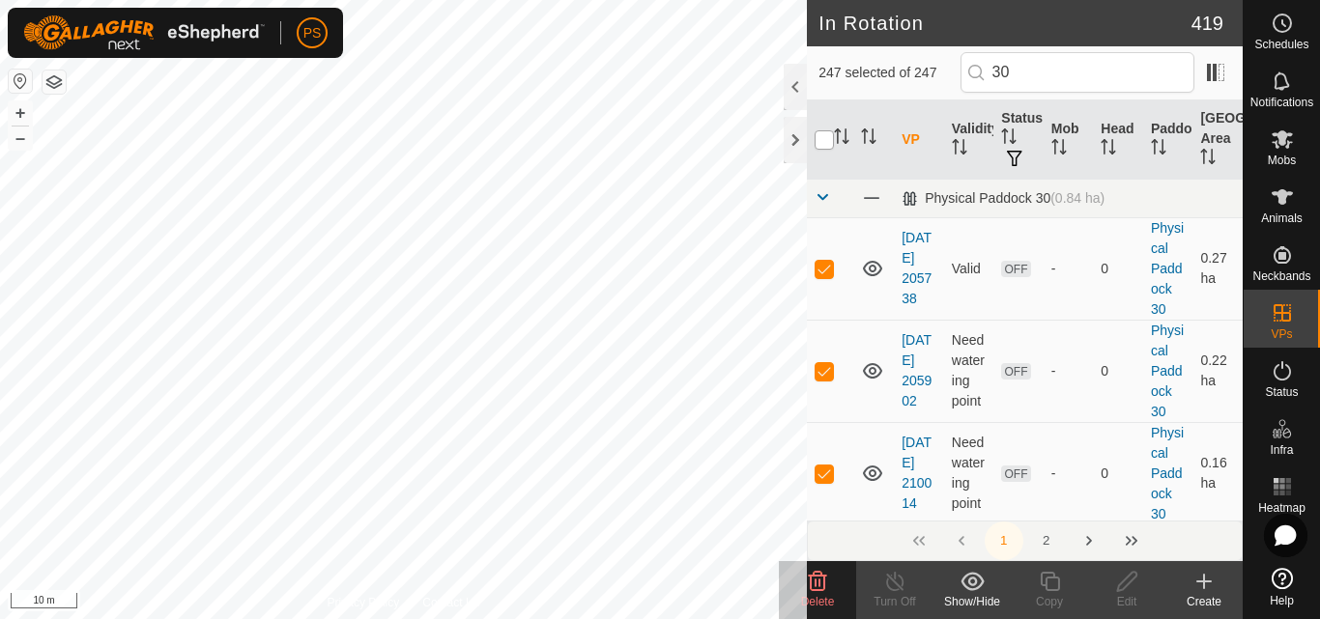
checkbox input "true"
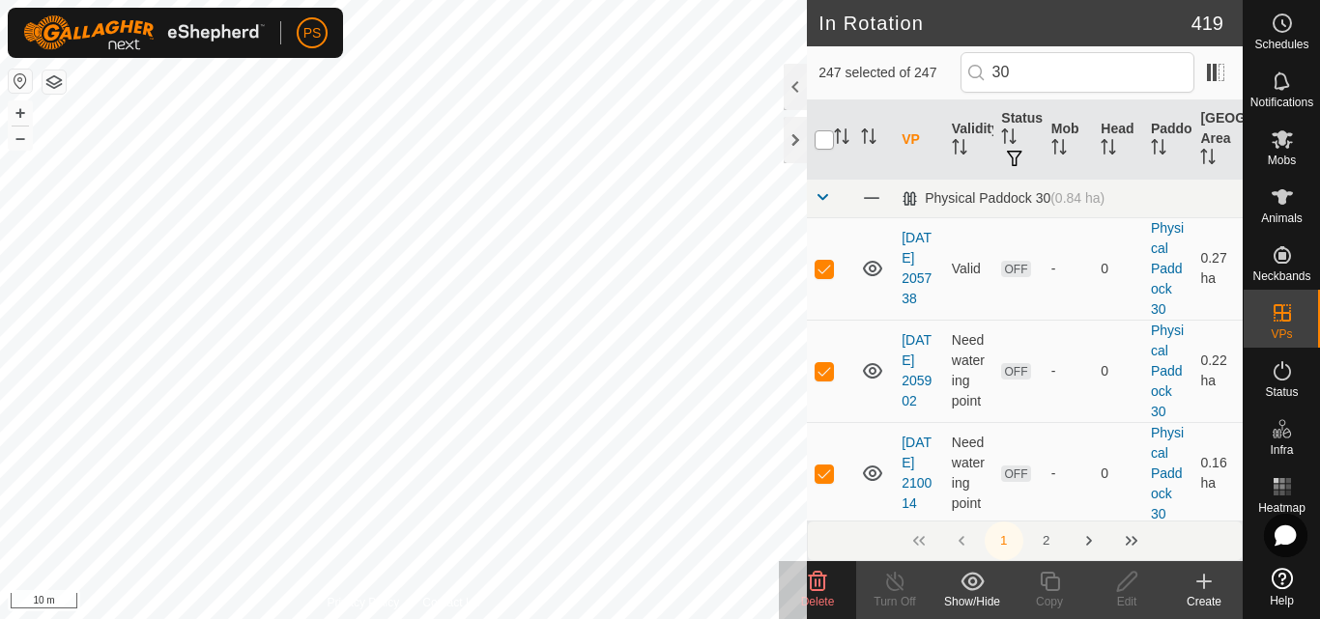
checkbox input "true"
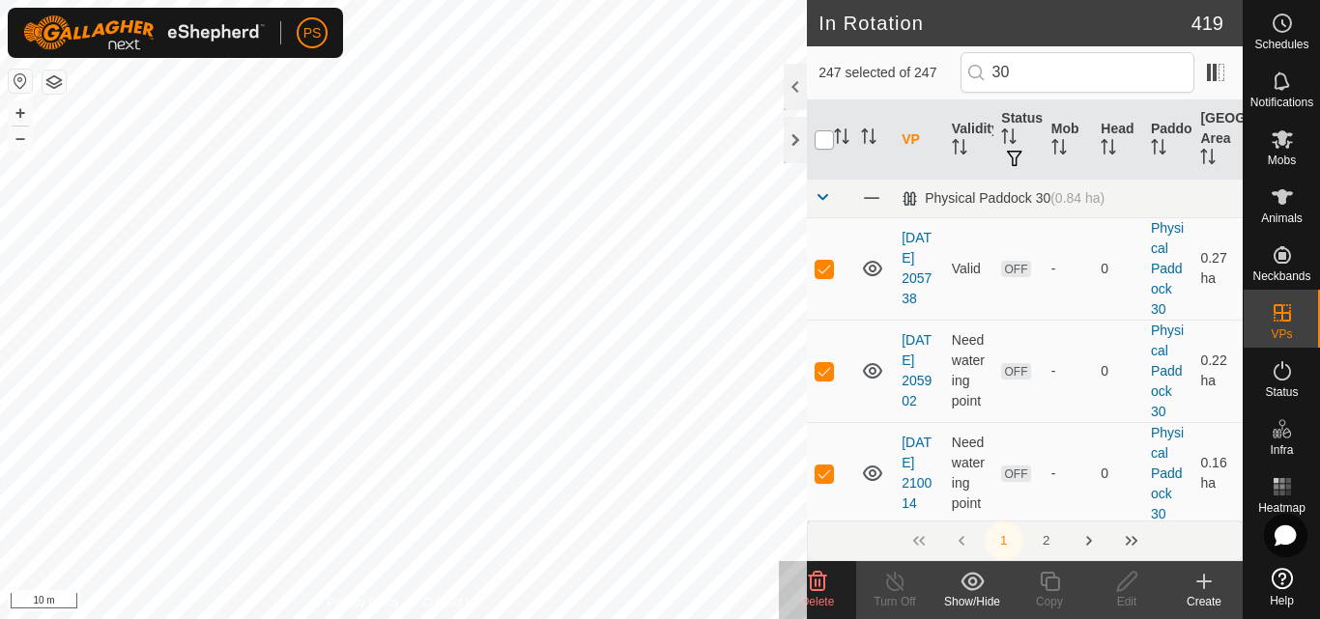
checkbox input "true"
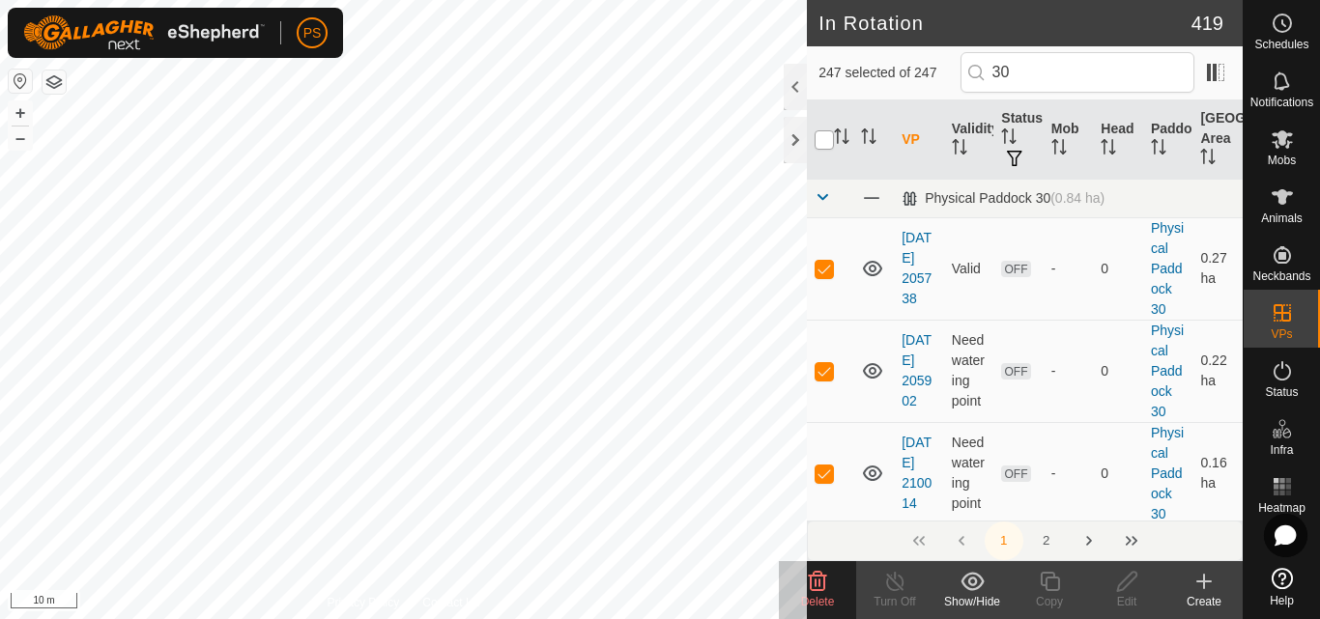
checkbox input "true"
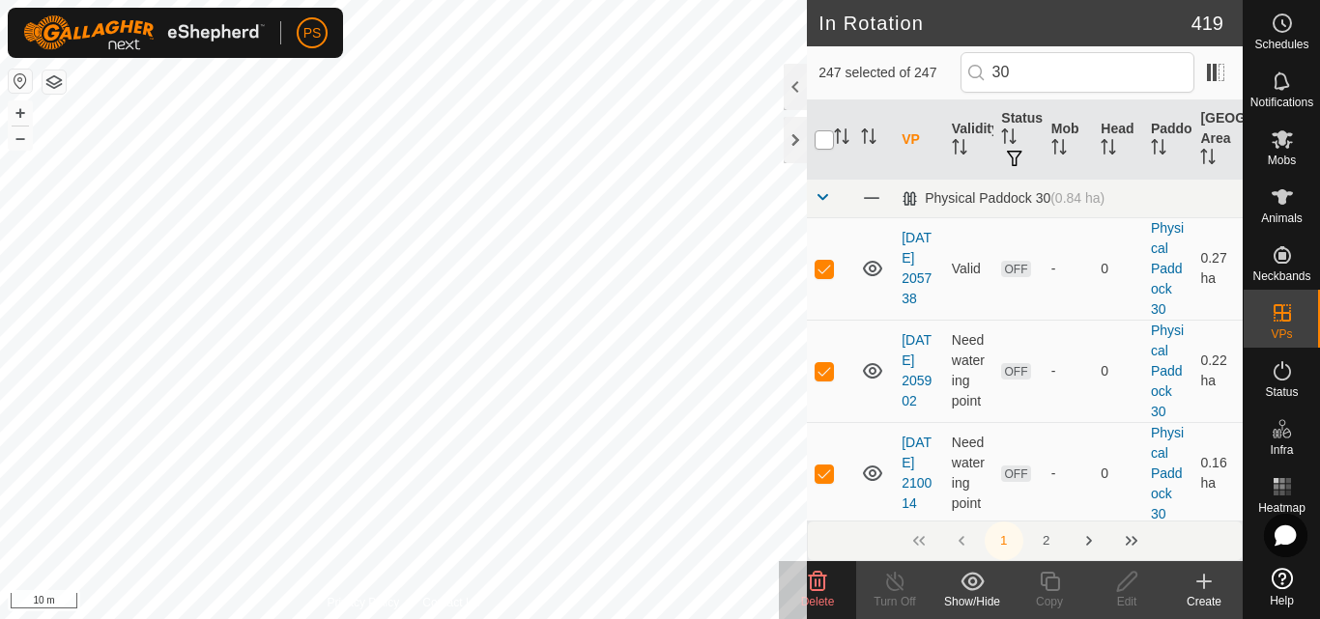
checkbox input "true"
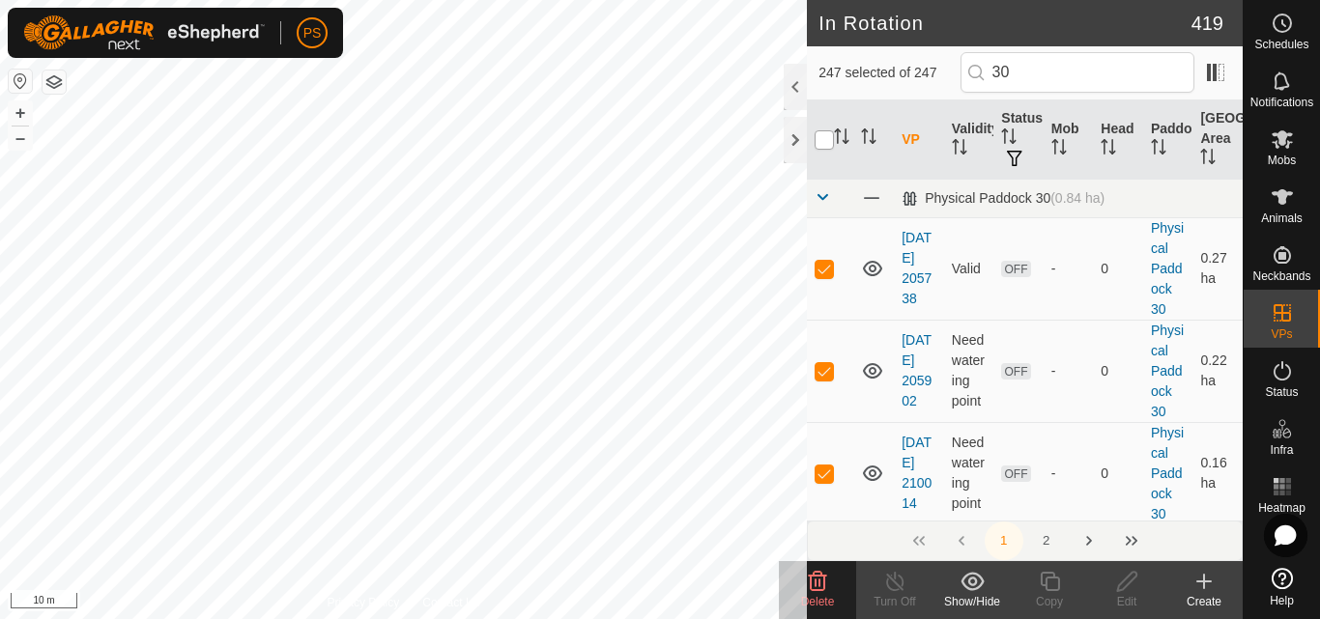
checkbox input "true"
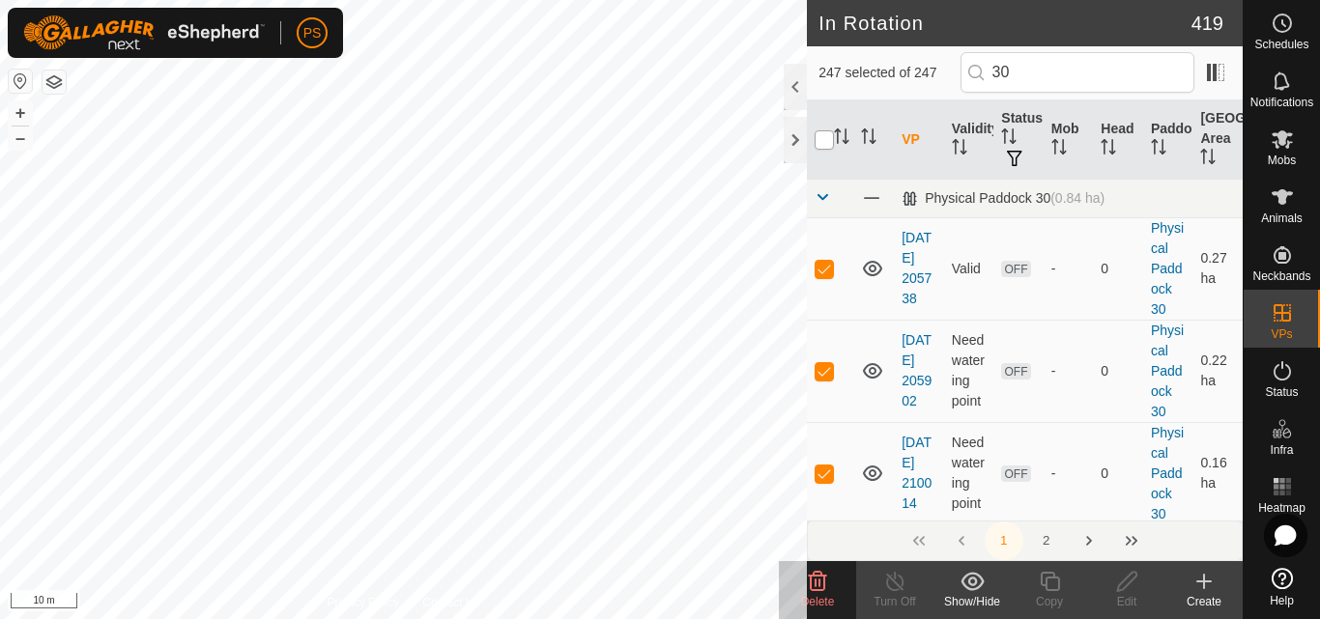
checkbox input "true"
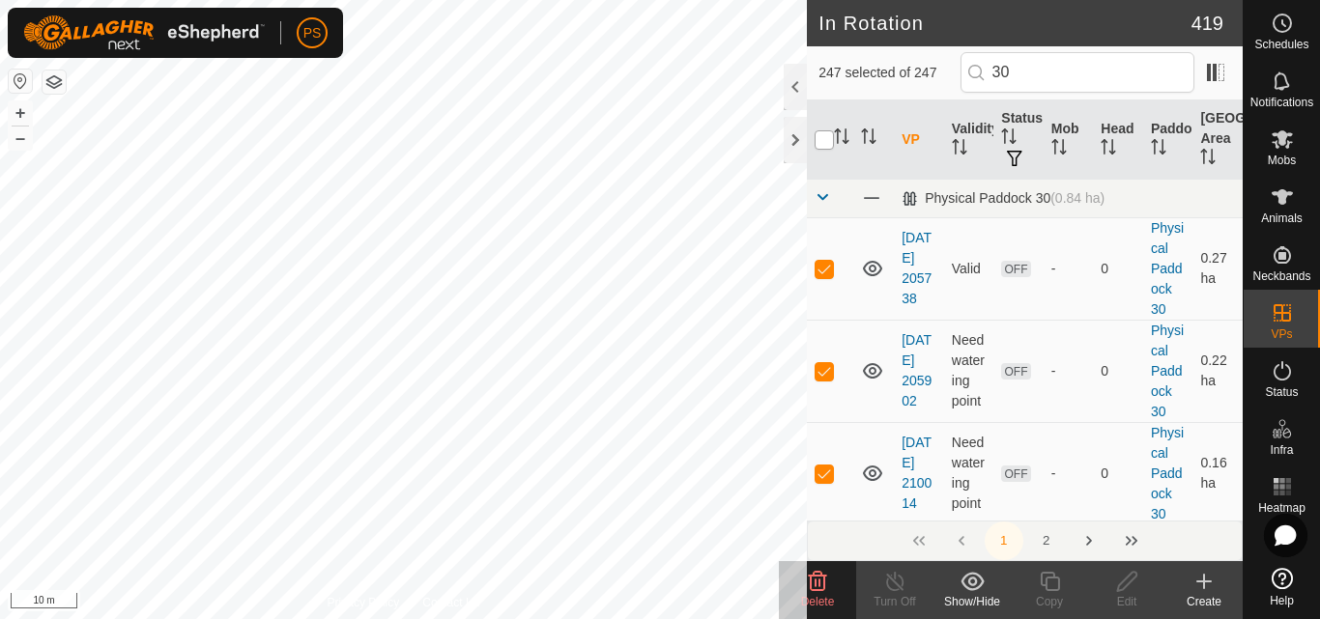
checkbox input "true"
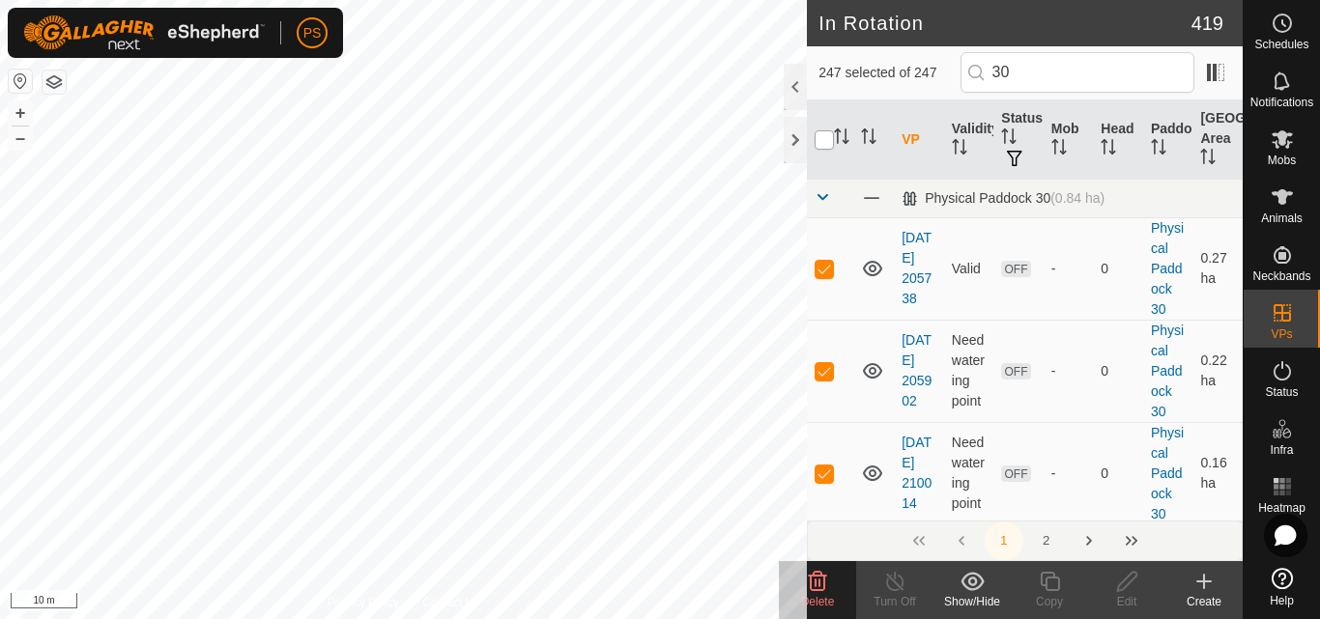
checkbox input "true"
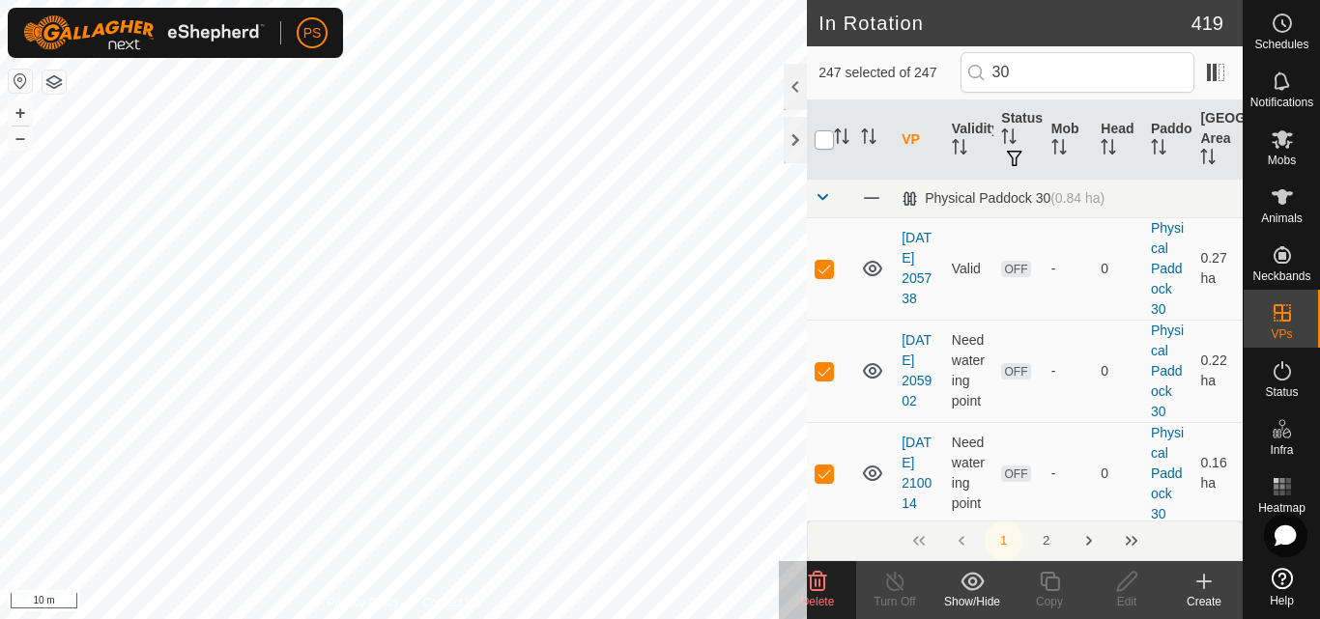
checkbox input "true"
click at [970, 585] on icon at bounding box center [971, 581] width 23 height 18
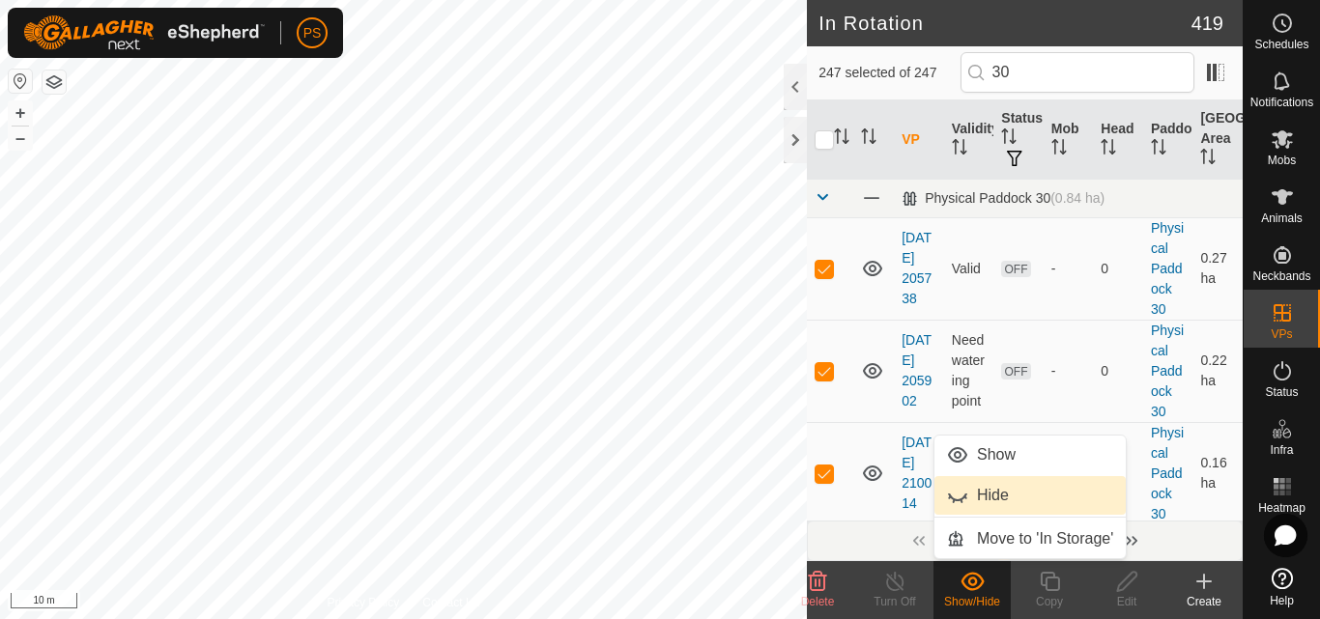
click at [990, 499] on link "Hide" at bounding box center [1029, 495] width 191 height 39
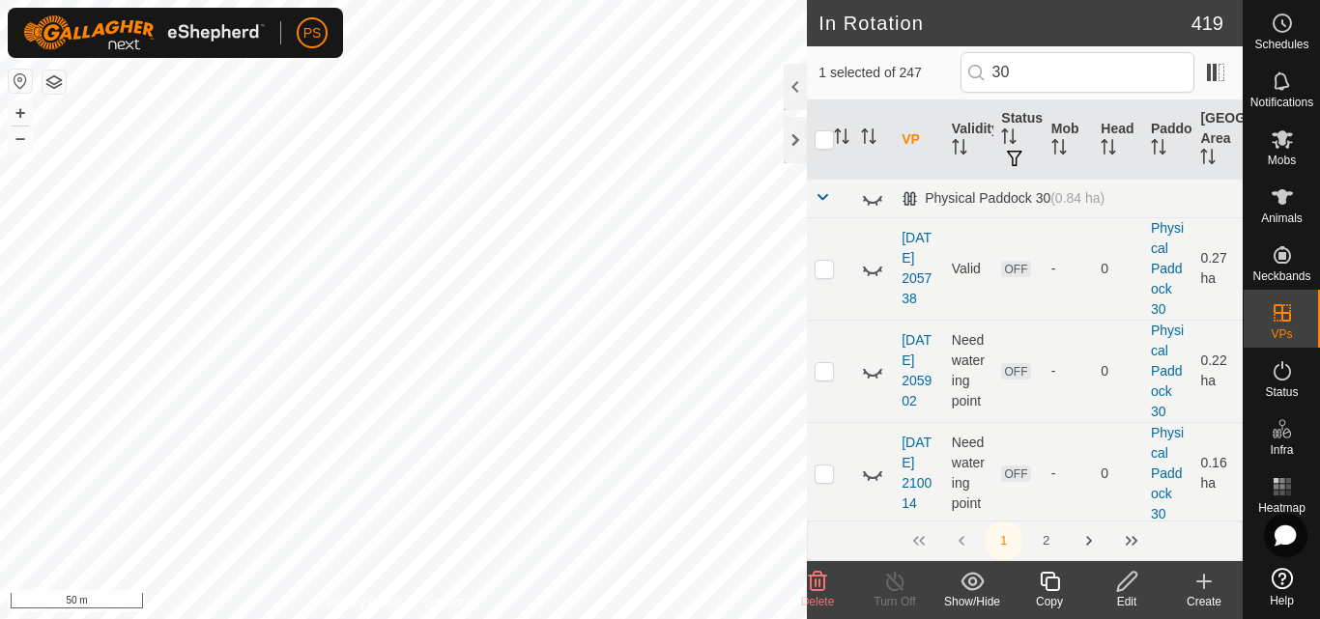
click at [969, 584] on icon at bounding box center [971, 581] width 23 height 18
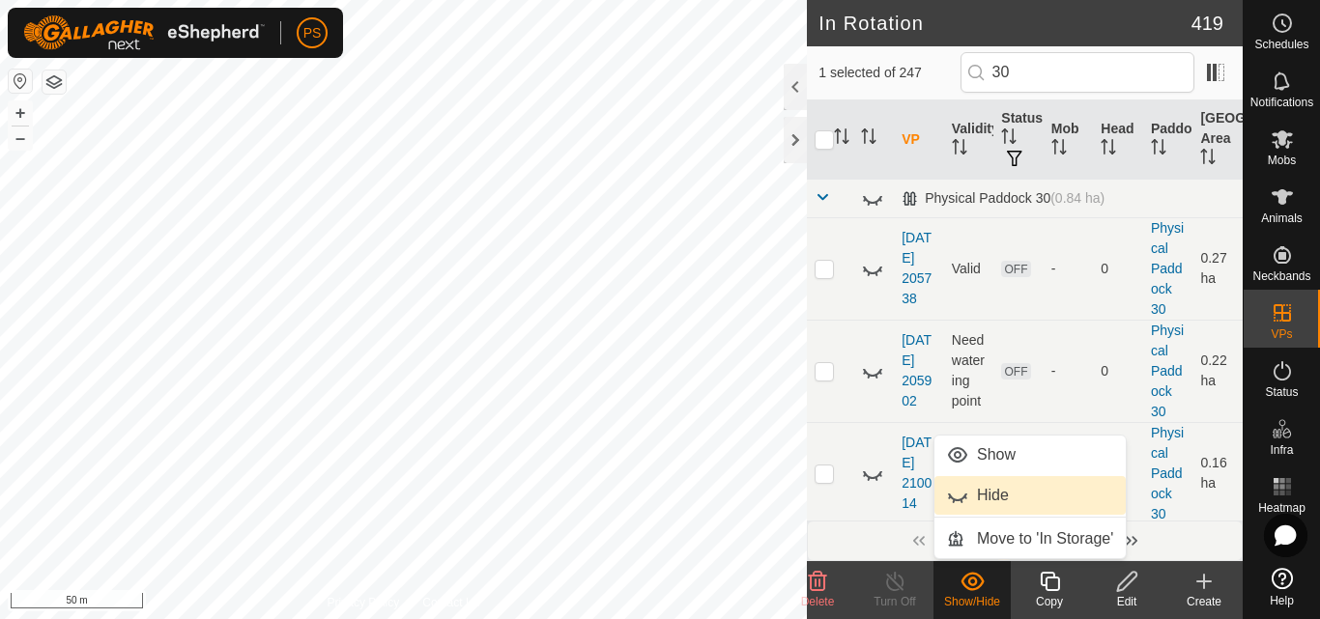
click at [1011, 488] on link "Hide" at bounding box center [1029, 495] width 191 height 39
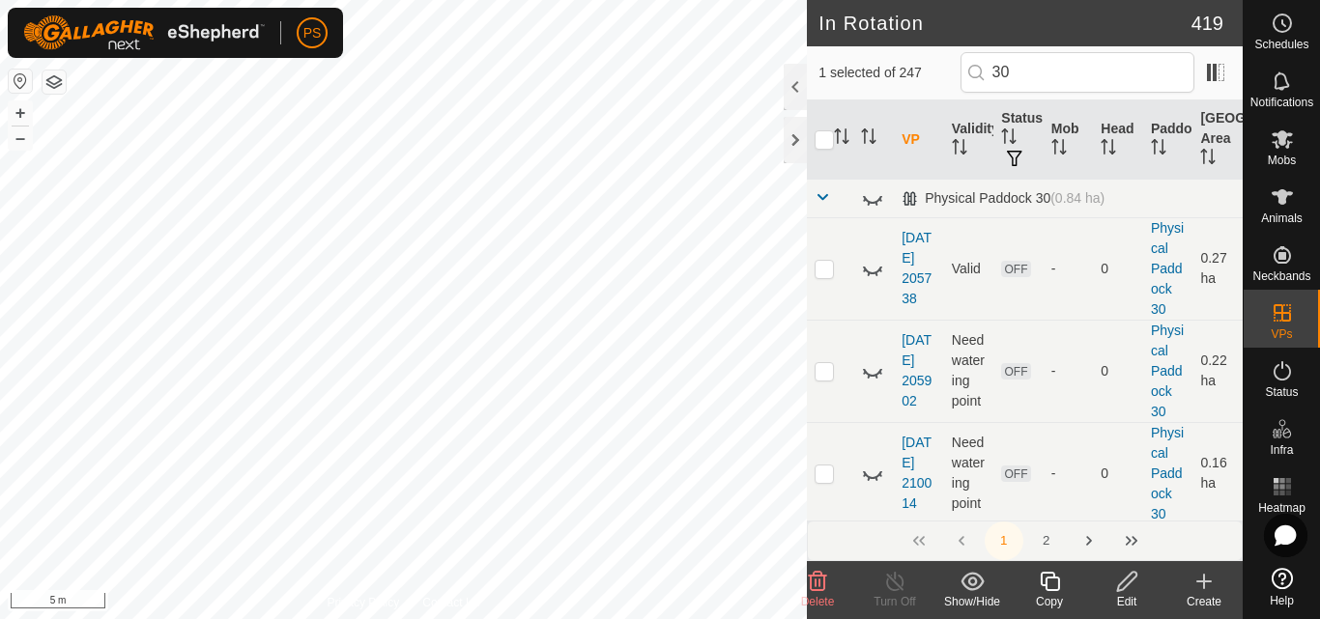
click at [1204, 579] on icon at bounding box center [1204, 582] width 0 height 14
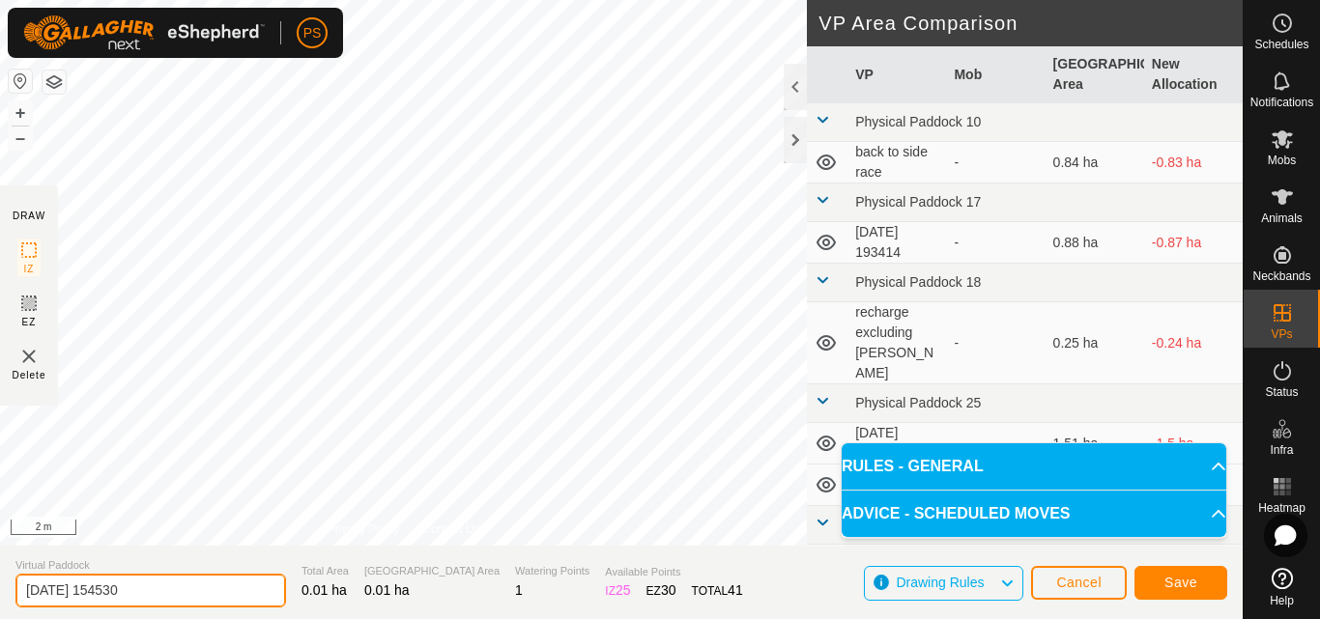
drag, startPoint x: 185, startPoint y: 582, endPoint x: 0, endPoint y: 567, distance: 185.1
click at [0, 567] on section "Virtual Paddock [DATE] 154530 Total Area 0.01 ha Grazing Area 0.01 ha Watering …" at bounding box center [621, 582] width 1242 height 73
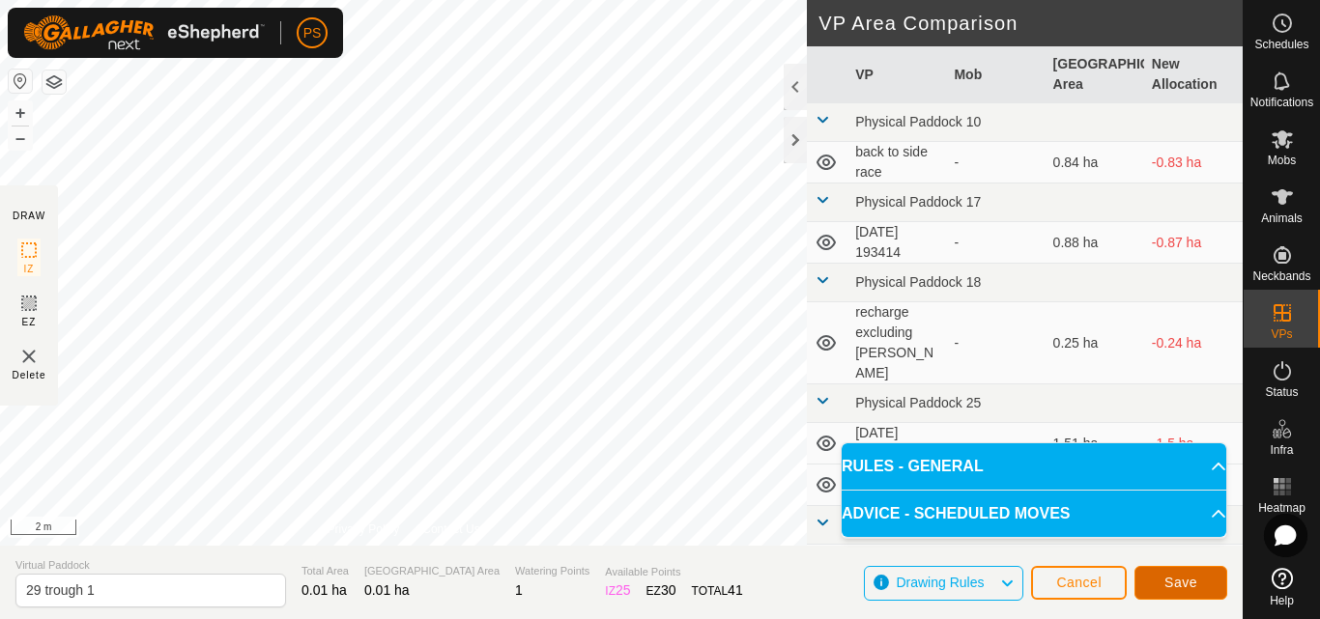
click at [1189, 582] on span "Save" at bounding box center [1180, 582] width 33 height 15
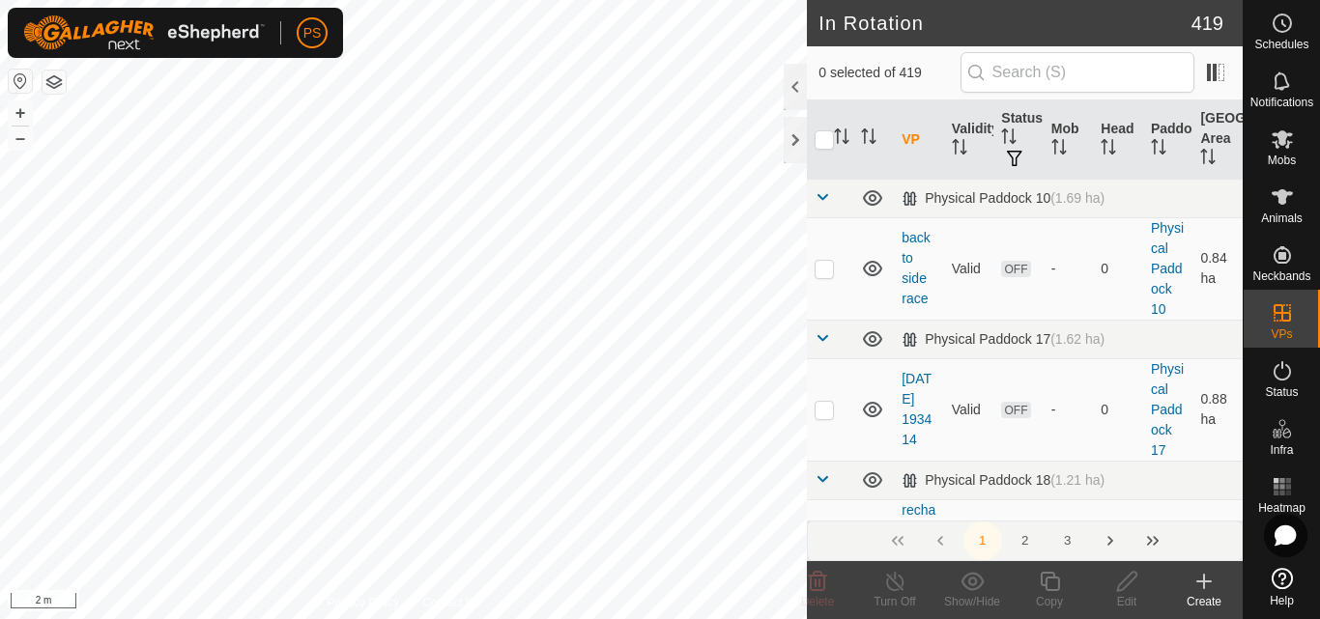
click at [55, 83] on button "button" at bounding box center [54, 82] width 23 height 23
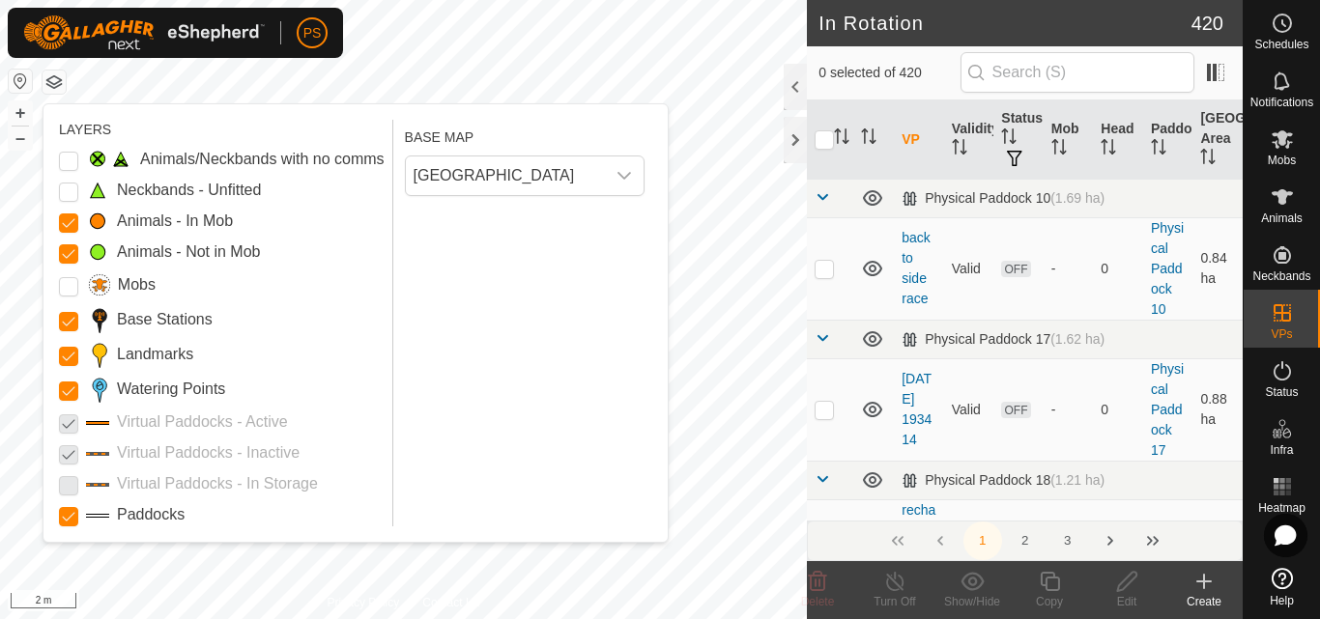
click at [69, 457] on p-checkbox at bounding box center [68, 452] width 19 height 23
click at [69, 452] on p-checkbox at bounding box center [68, 452] width 19 height 23
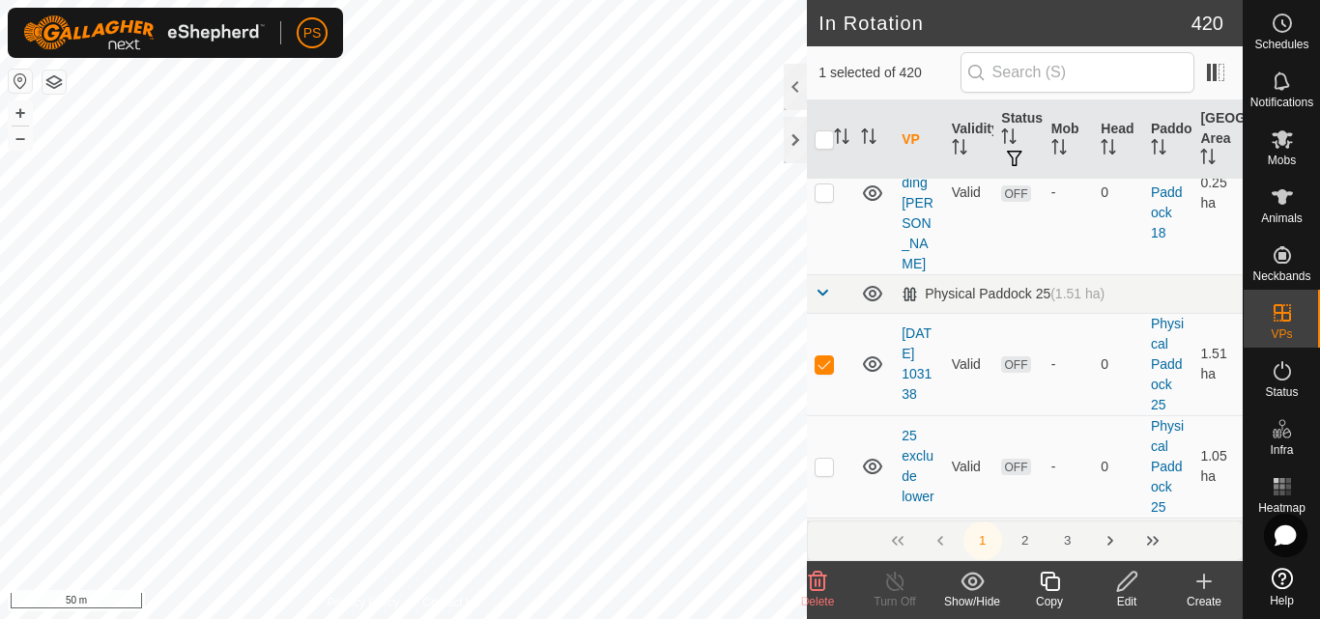
scroll to position [386, 0]
click at [827, 358] on p-checkbox at bounding box center [823, 365] width 19 height 15
click at [1125, 576] on icon at bounding box center [1127, 581] width 24 height 23
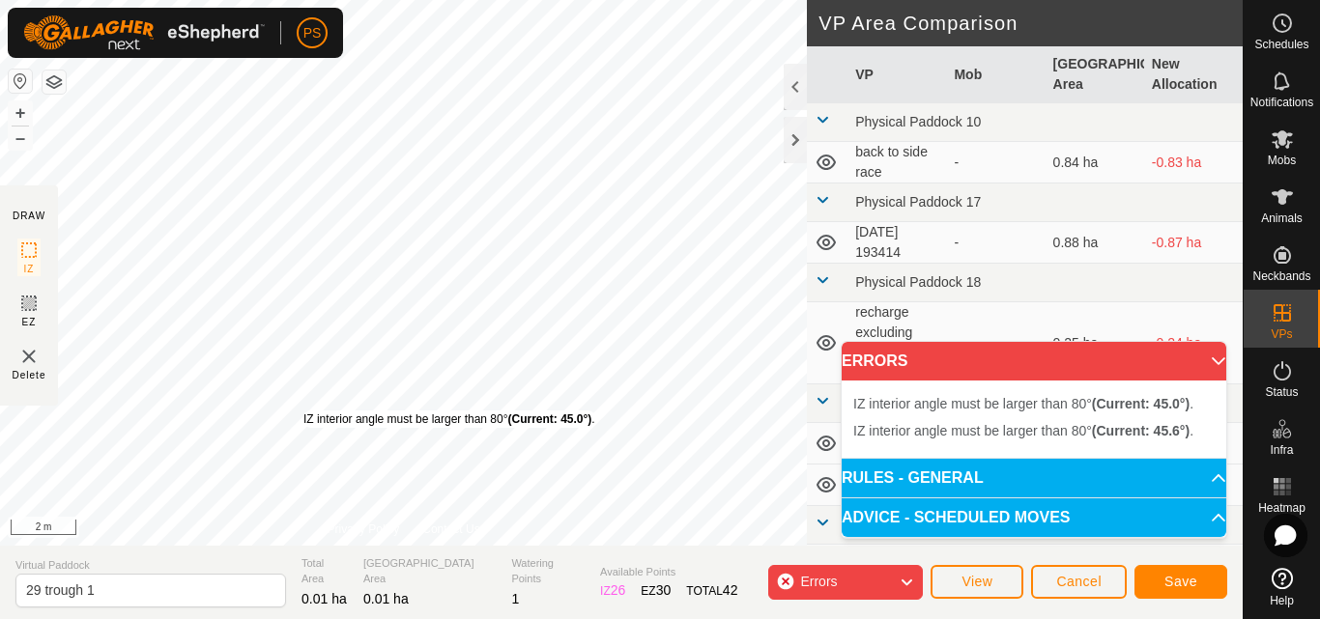
click at [303, 411] on div "IZ interior angle must be larger than 80° (Current: 45.0°) . + – ⇧ i 2 m" at bounding box center [403, 273] width 807 height 546
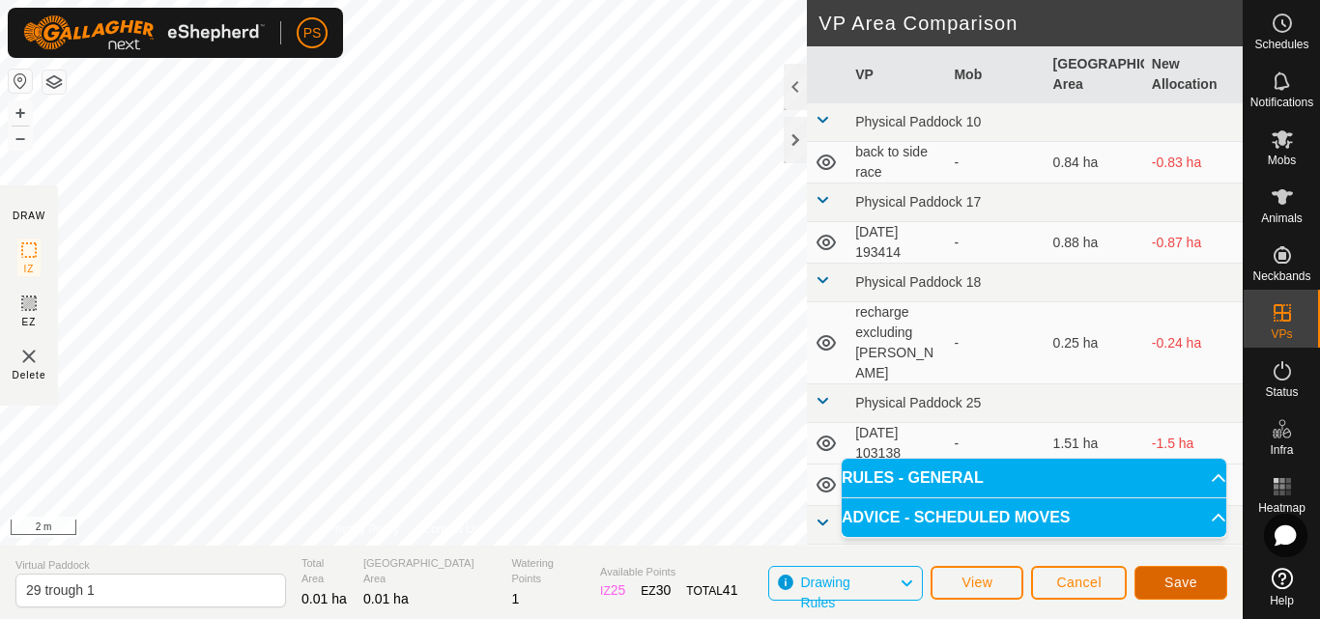
click at [1192, 586] on span "Save" at bounding box center [1180, 582] width 33 height 15
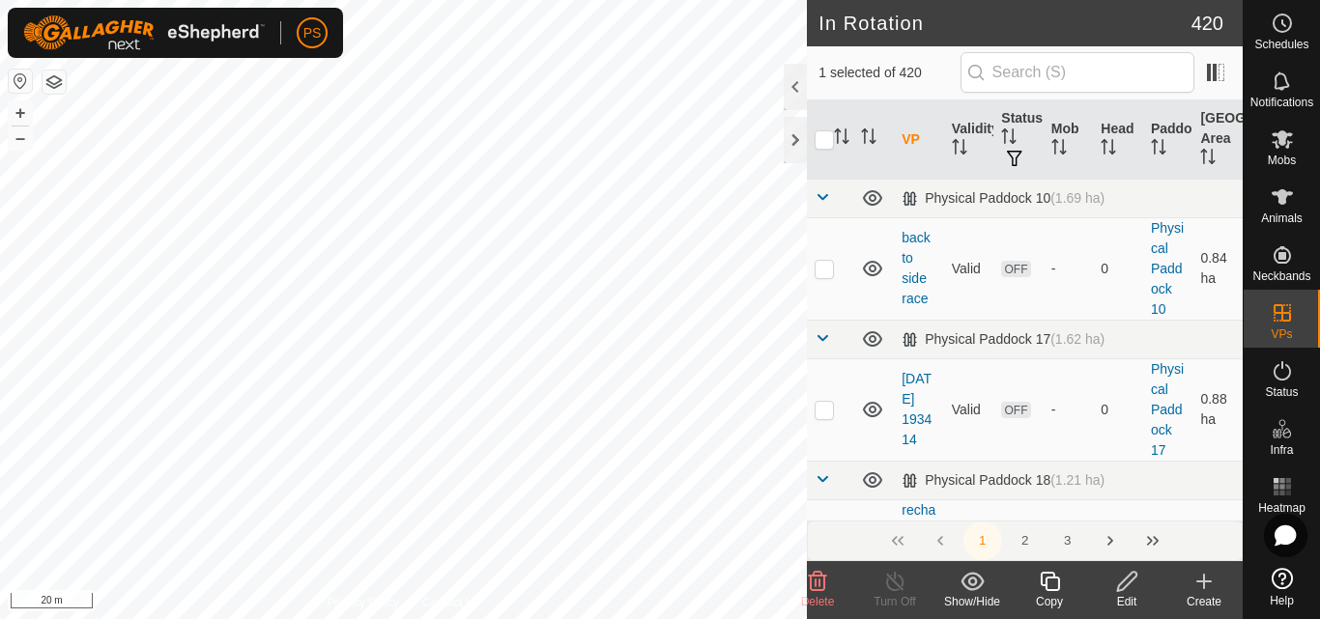
click at [1122, 587] on icon at bounding box center [1127, 581] width 24 height 23
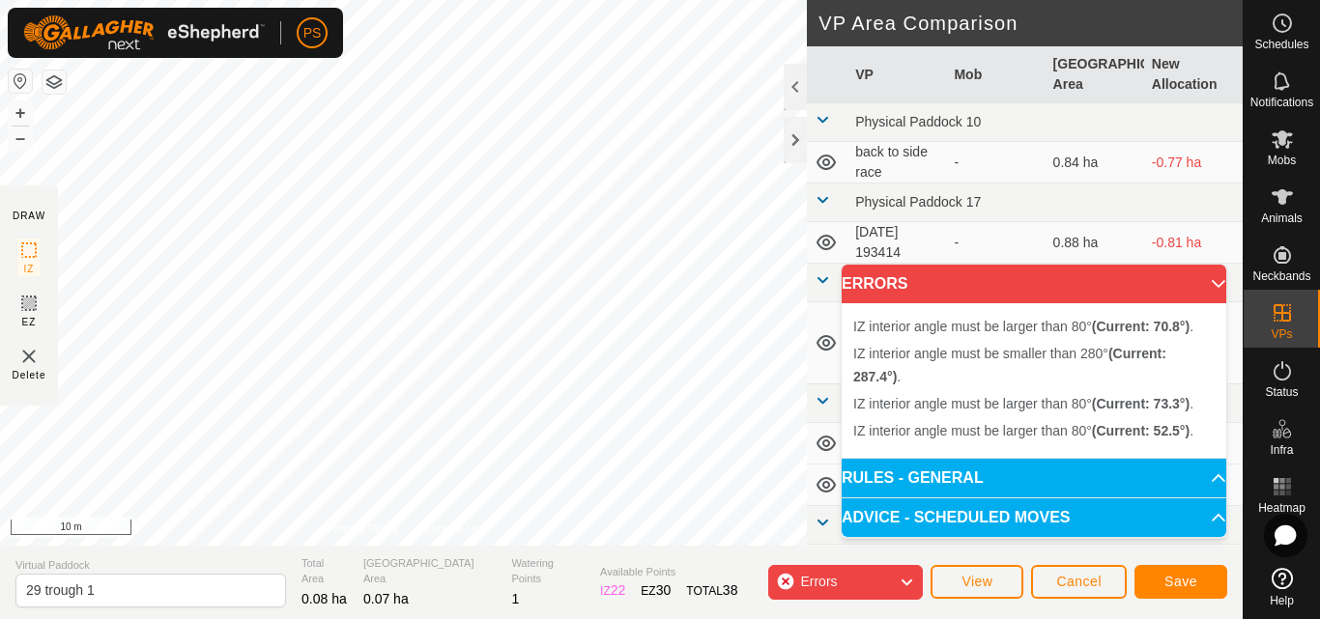
click at [270, 57] on div "PS Schedules Notifications Mobs Animals Neckbands VPs Status Infra Heatmap Help…" at bounding box center [660, 309] width 1320 height 619
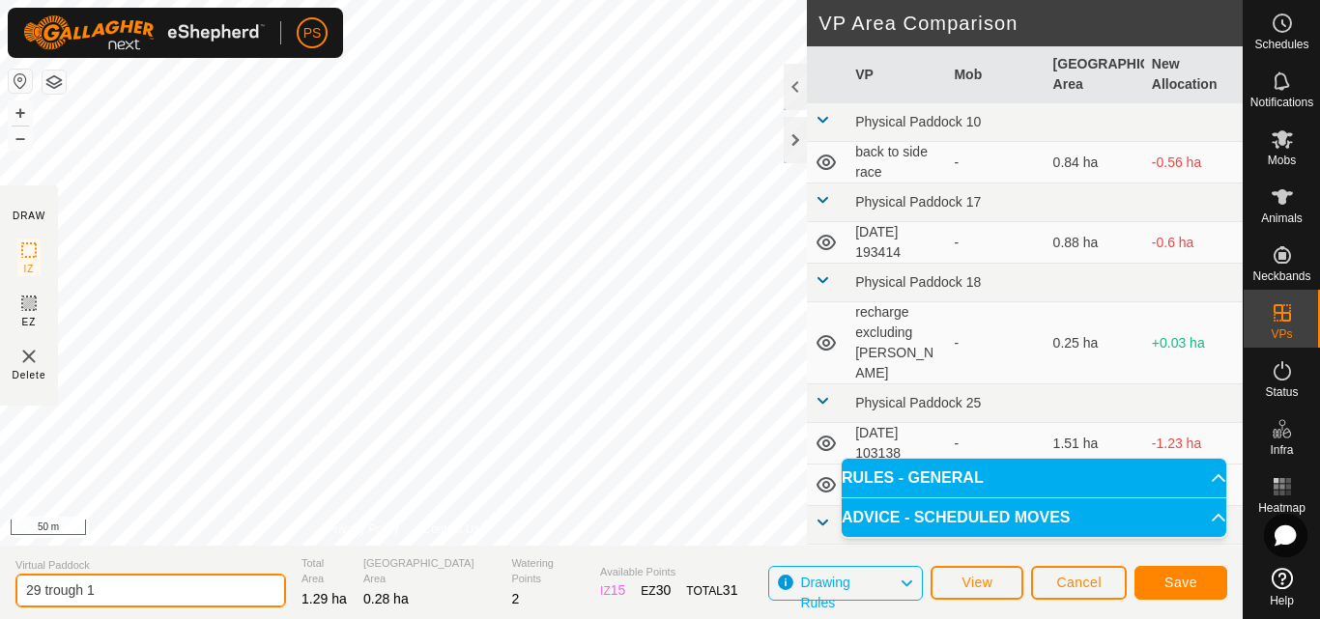
drag, startPoint x: 146, startPoint y: 591, endPoint x: 0, endPoint y: 583, distance: 146.1
click at [0, 583] on section "Virtual Paddock 29 trough 1 Total Area 1.29 ha Grazing Area 0.28 ha Watering Po…" at bounding box center [621, 582] width 1242 height 73
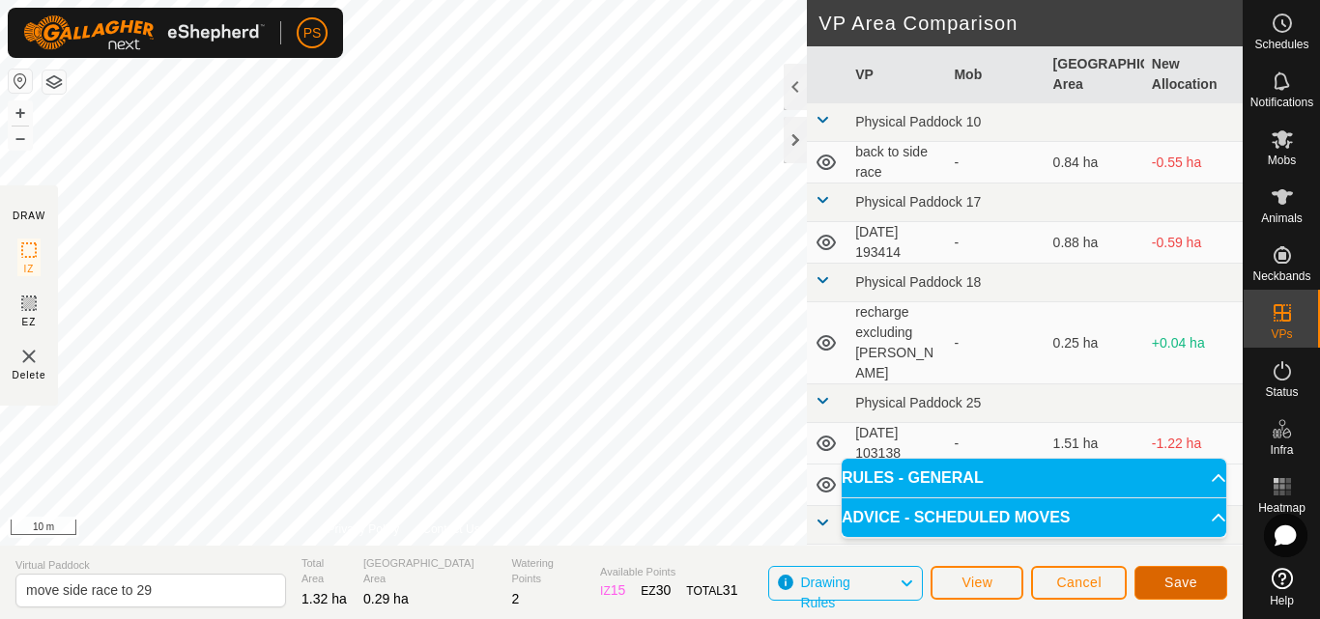
click at [1185, 584] on span "Save" at bounding box center [1180, 582] width 33 height 15
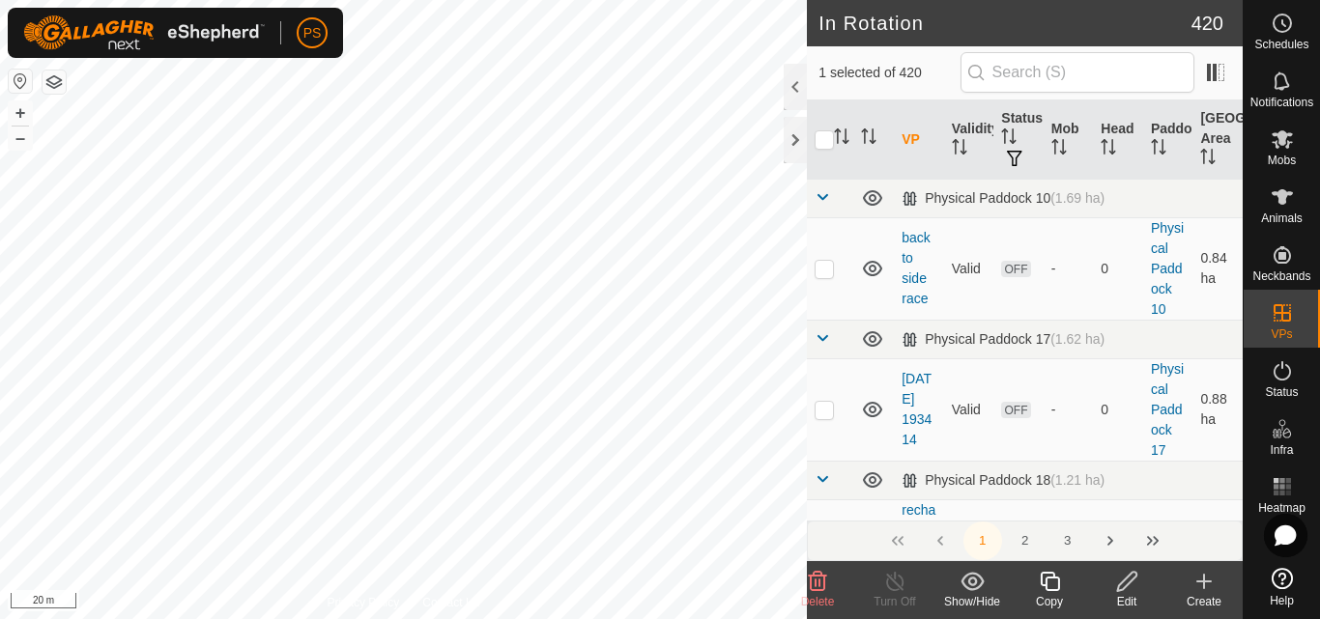
click at [1052, 579] on icon at bounding box center [1048, 581] width 19 height 19
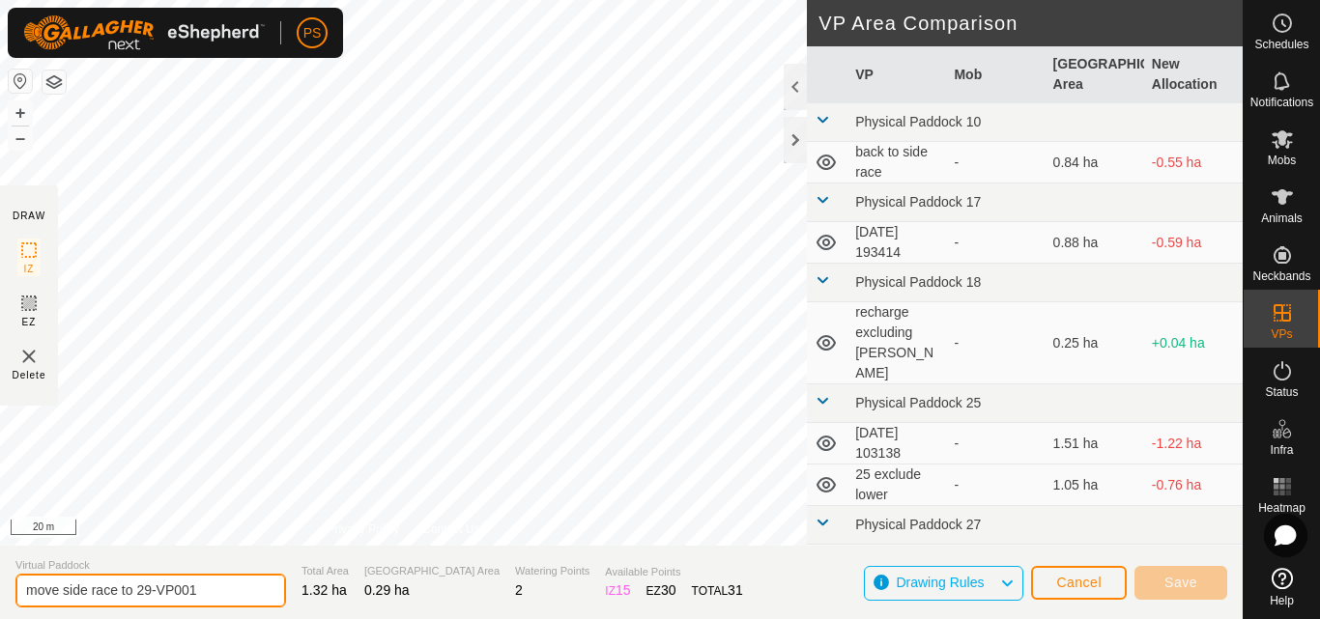
drag, startPoint x: 214, startPoint y: 582, endPoint x: 0, endPoint y: 594, distance: 214.8
click at [0, 594] on section "Virtual Paddock move side race to 29-VP001 Total Area 1.32 ha Grazing Area 0.29…" at bounding box center [621, 582] width 1242 height 73
click at [112, 588] on input "29" at bounding box center [150, 591] width 270 height 34
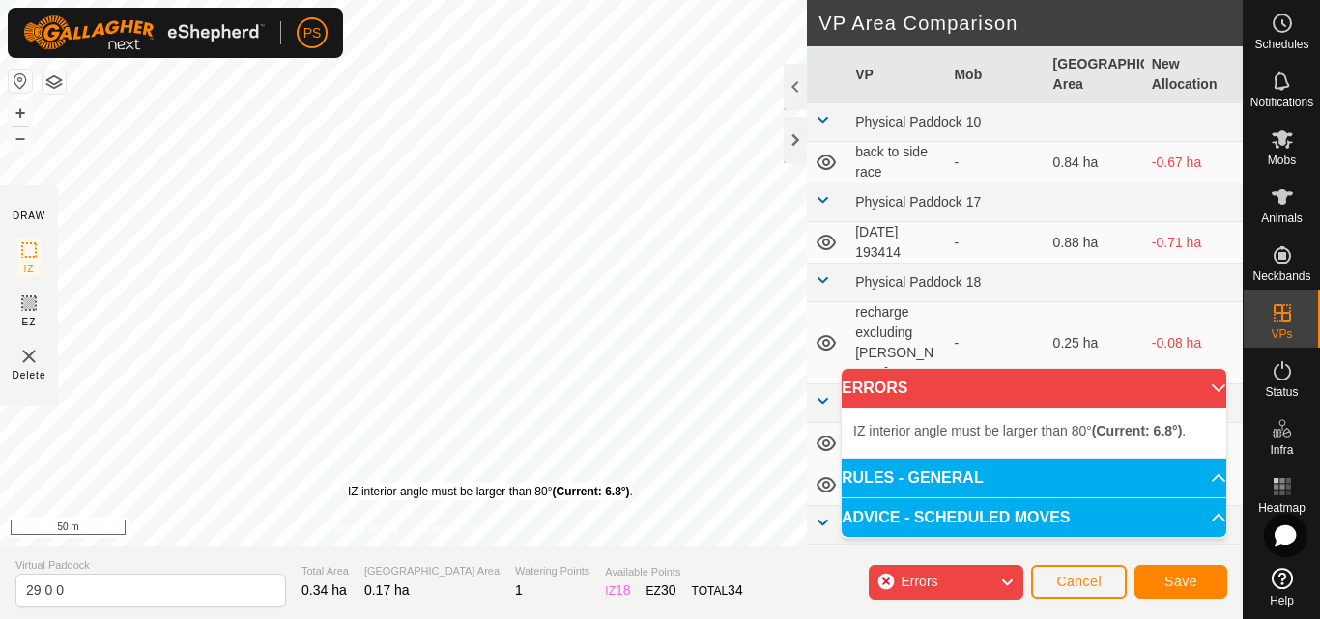
click at [348, 483] on div "IZ interior angle must be larger than 80° (Current: 6.8°) ." at bounding box center [490, 491] width 285 height 17
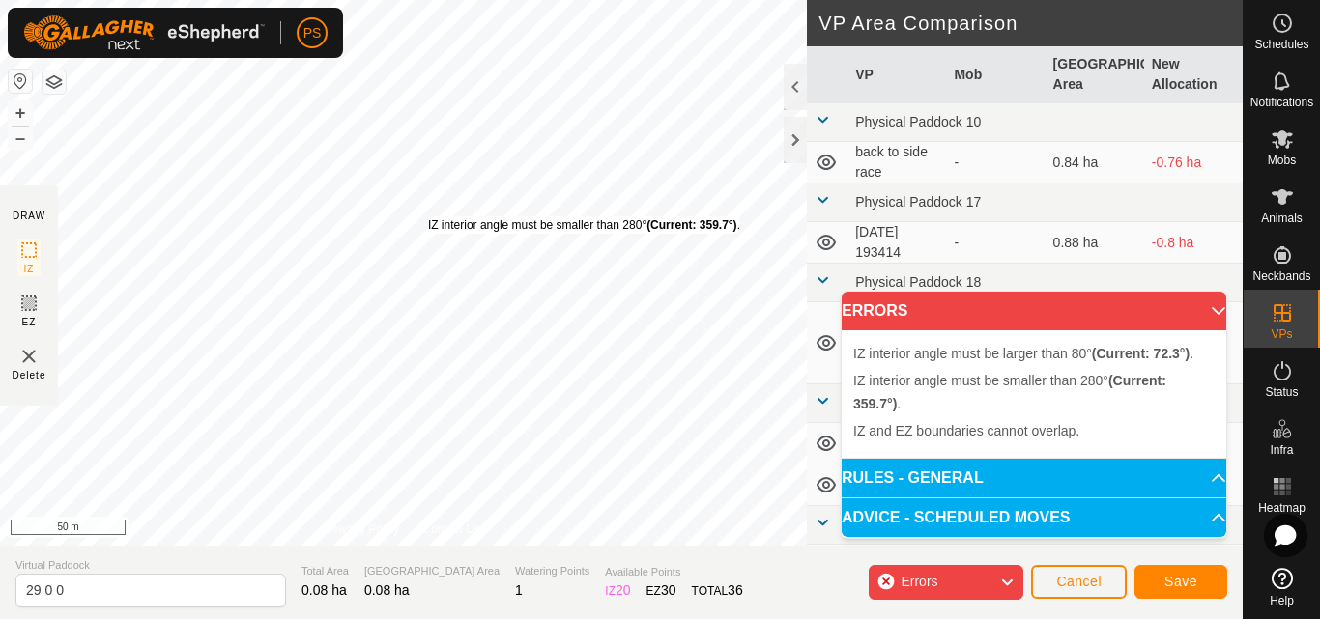
click at [428, 216] on div "IZ interior angle must be smaller than 280° (Current: 359.7°) ." at bounding box center [584, 224] width 312 height 17
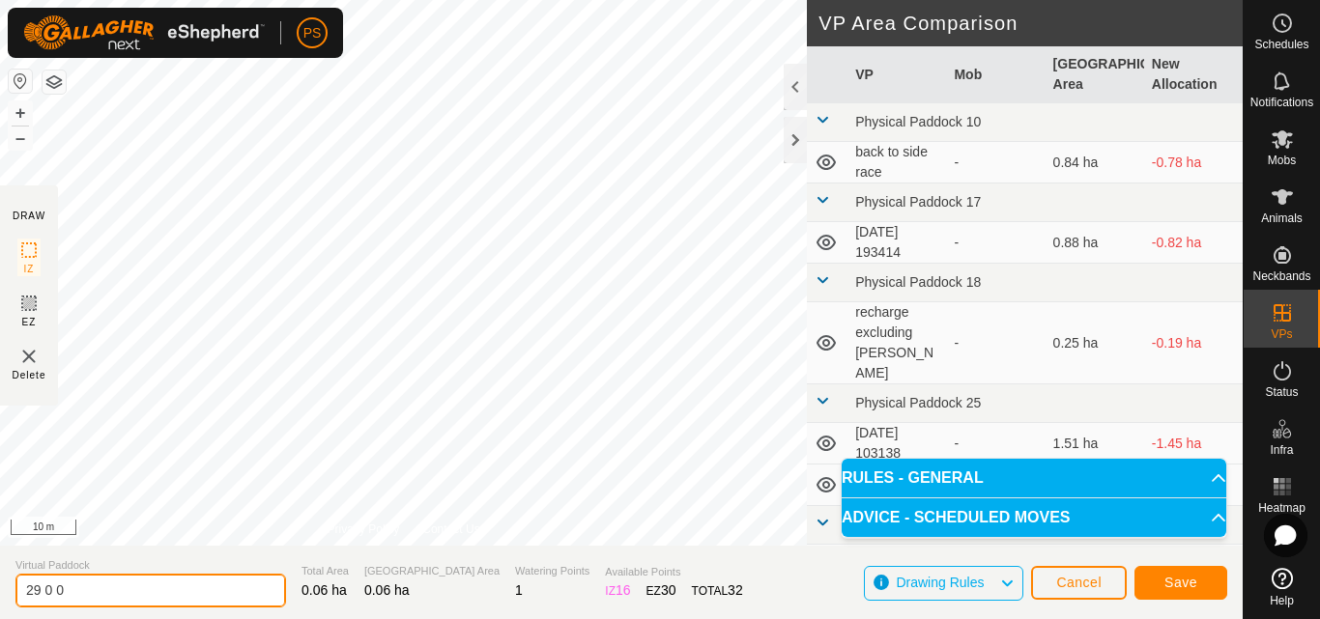
click at [121, 589] on input "29 0 0" at bounding box center [150, 591] width 270 height 34
click at [129, 589] on input "29 0 5" at bounding box center [150, 591] width 270 height 34
drag, startPoint x: 80, startPoint y: 584, endPoint x: 0, endPoint y: 588, distance: 80.3
click at [0, 588] on section "Virtual Paddock 29 0 6 Total Area 0.07 ha Grazing Area 0.07 ha Watering Points …" at bounding box center [621, 582] width 1242 height 73
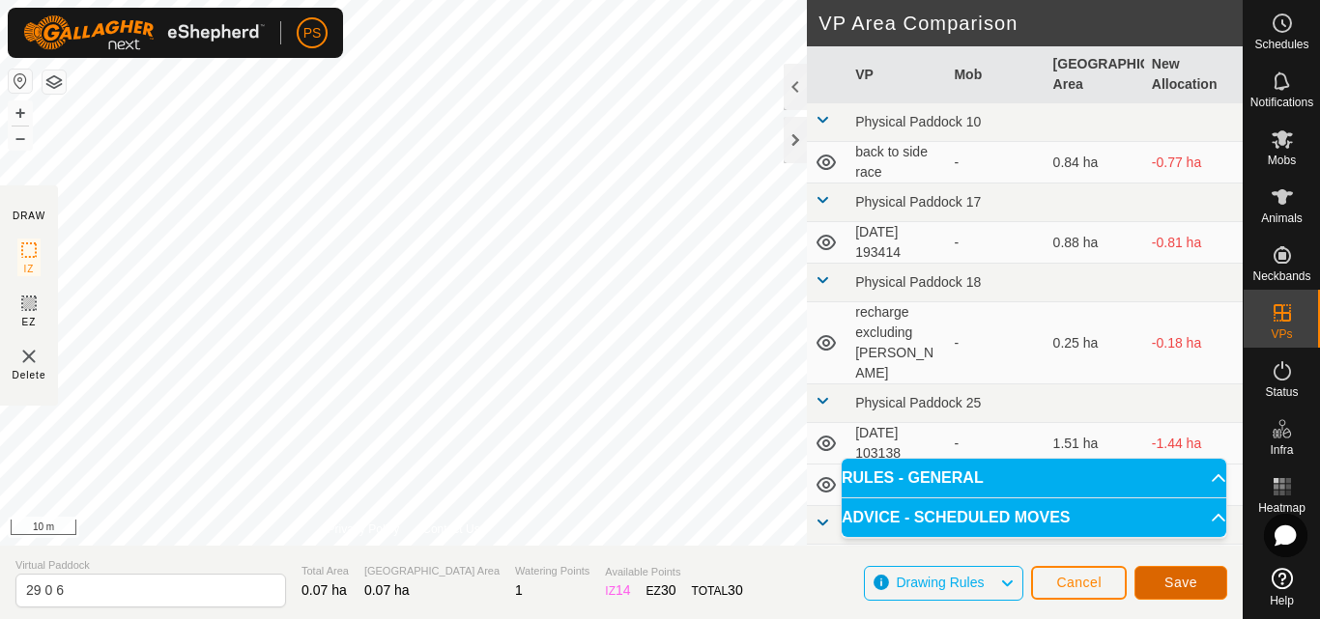
click at [1191, 582] on span "Save" at bounding box center [1180, 582] width 33 height 15
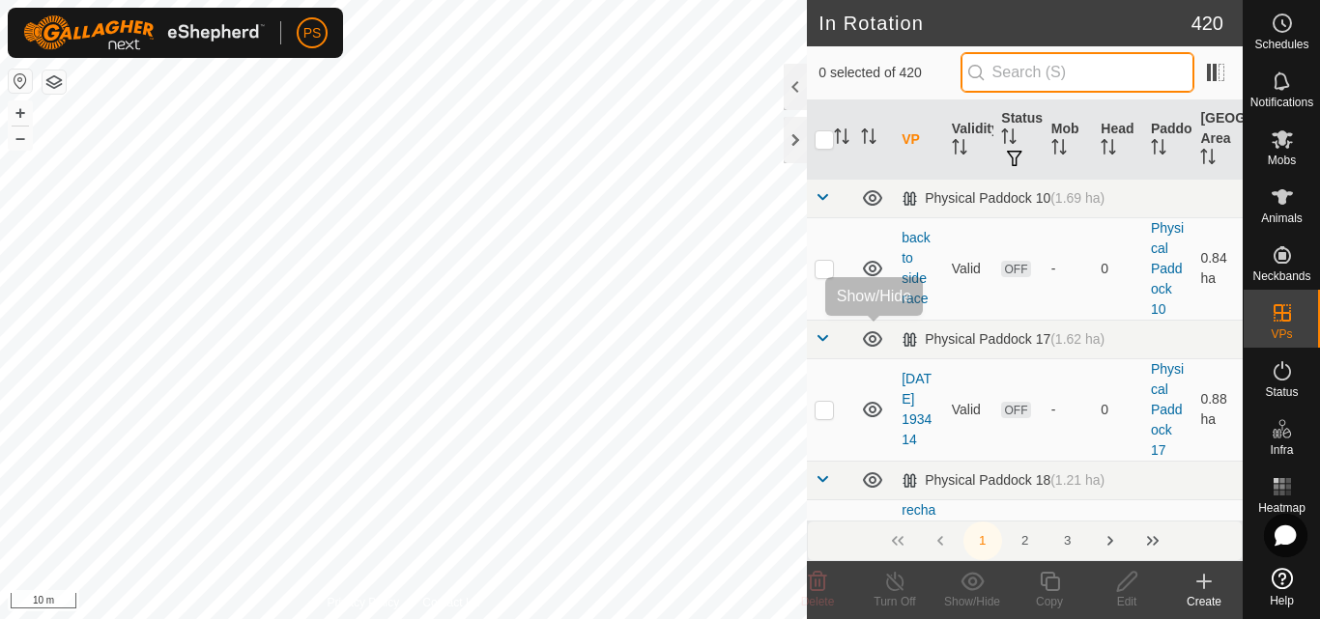
click at [1049, 70] on input "text" at bounding box center [1077, 72] width 234 height 41
paste input "29 0 6"
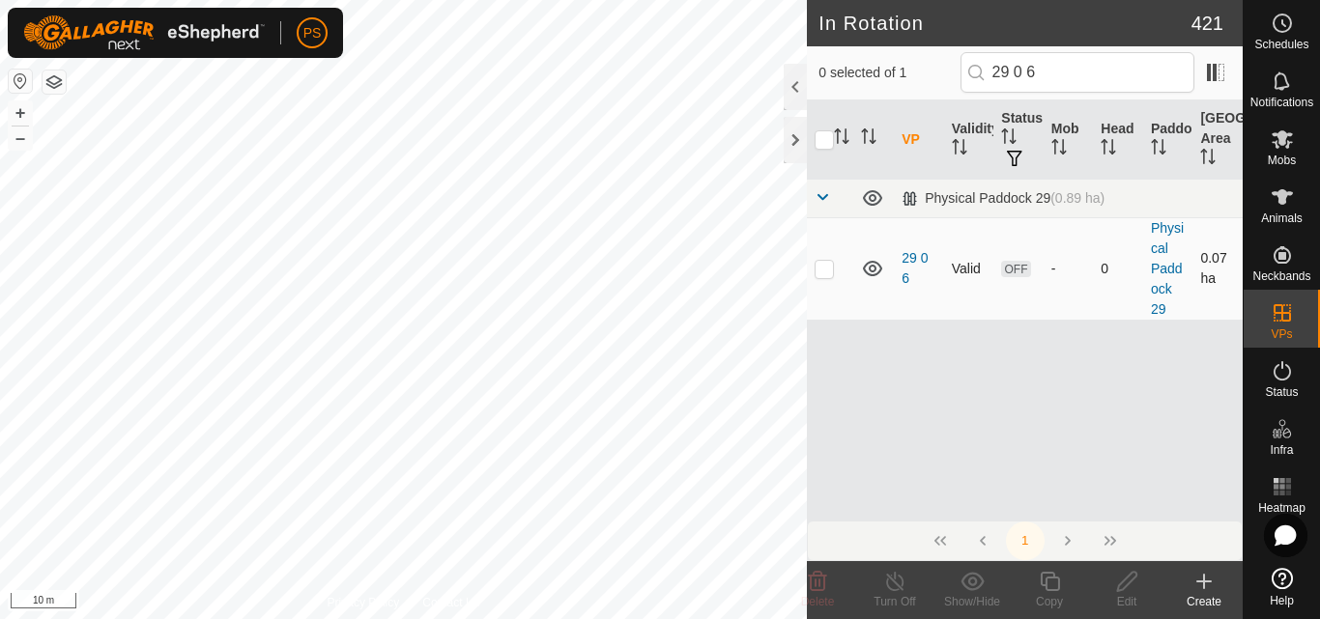
click at [821, 269] on p-checkbox at bounding box center [823, 268] width 19 height 15
click at [1046, 582] on icon at bounding box center [1048, 581] width 19 height 19
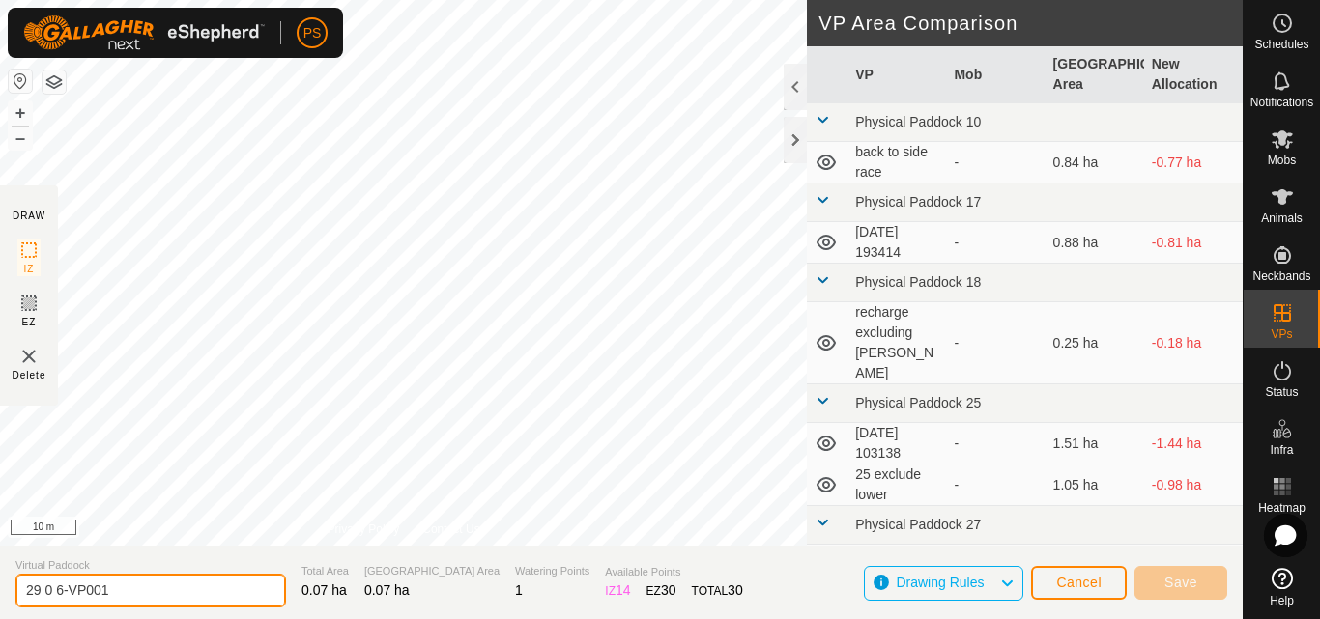
drag, startPoint x: 93, startPoint y: 587, endPoint x: 57, endPoint y: 591, distance: 35.9
click at [57, 591] on input "29 0 6-VP001" at bounding box center [150, 591] width 270 height 34
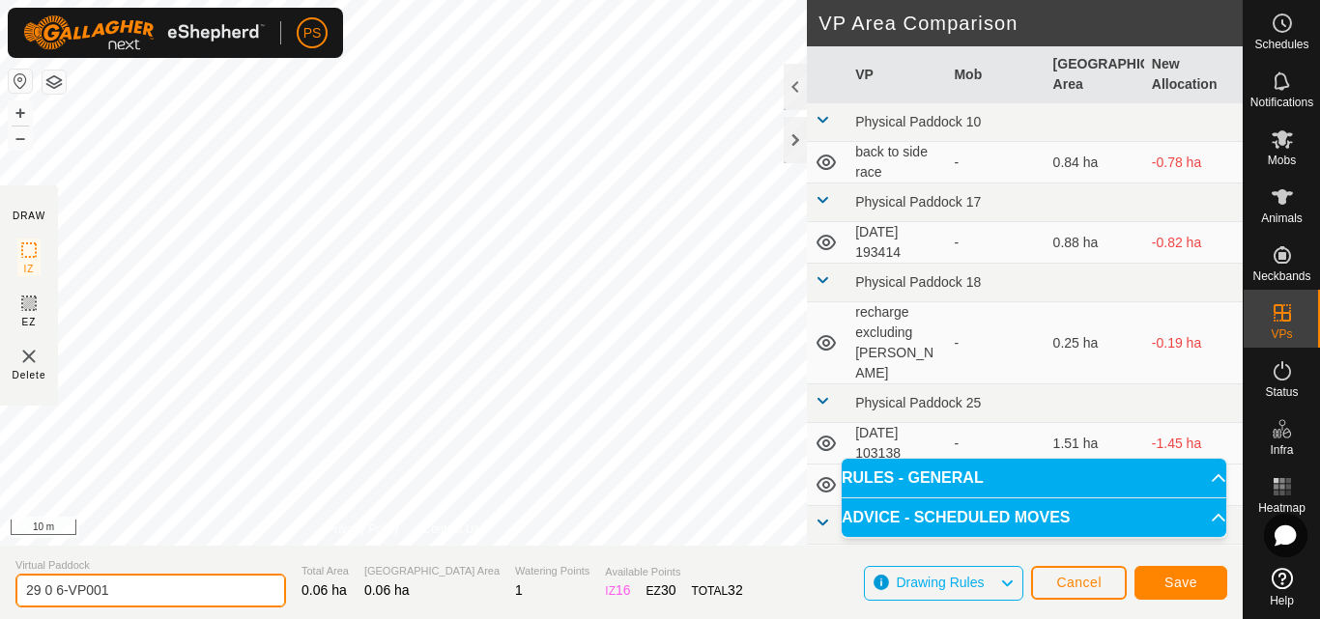
drag, startPoint x: 147, startPoint y: 587, endPoint x: 59, endPoint y: 586, distance: 87.9
click at [59, 586] on input "29 0 6-VP001" at bounding box center [150, 591] width 270 height 34
drag, startPoint x: 70, startPoint y: 591, endPoint x: 0, endPoint y: 585, distance: 69.8
click at [0, 585] on section "Virtual Paddock 29 0 5 Total Area 0.06 ha Grazing Area 0.06 ha Watering Points …" at bounding box center [621, 582] width 1242 height 73
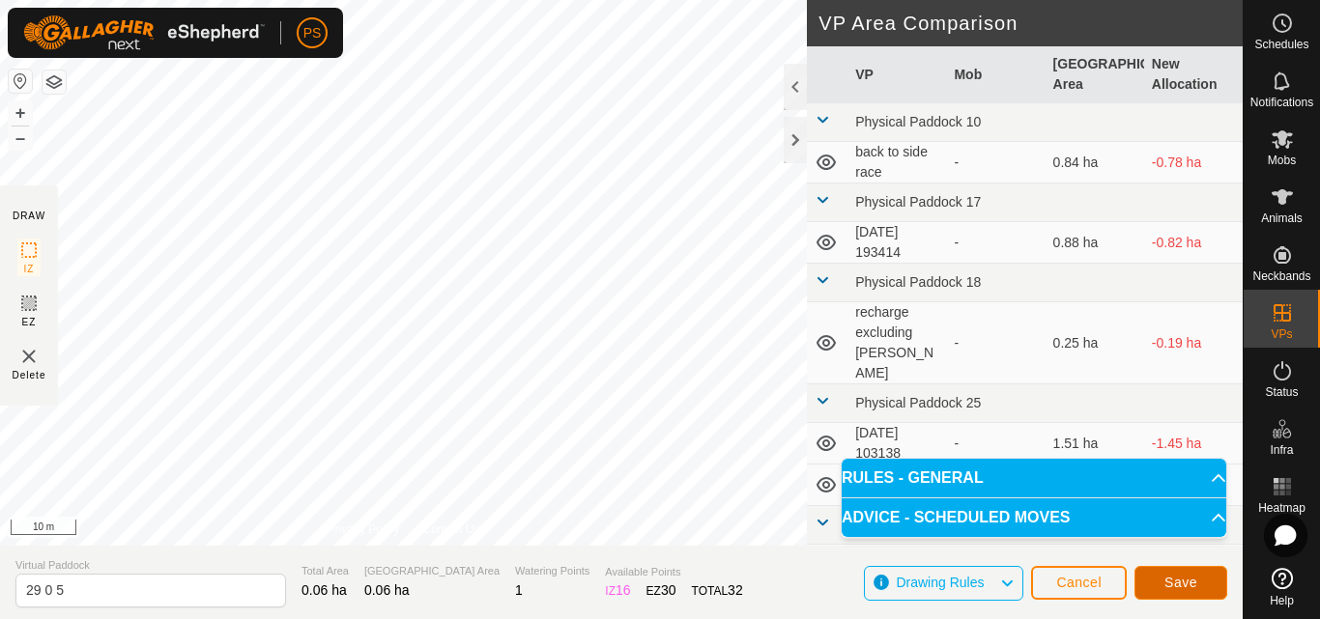
click at [1184, 576] on span "Save" at bounding box center [1180, 582] width 33 height 15
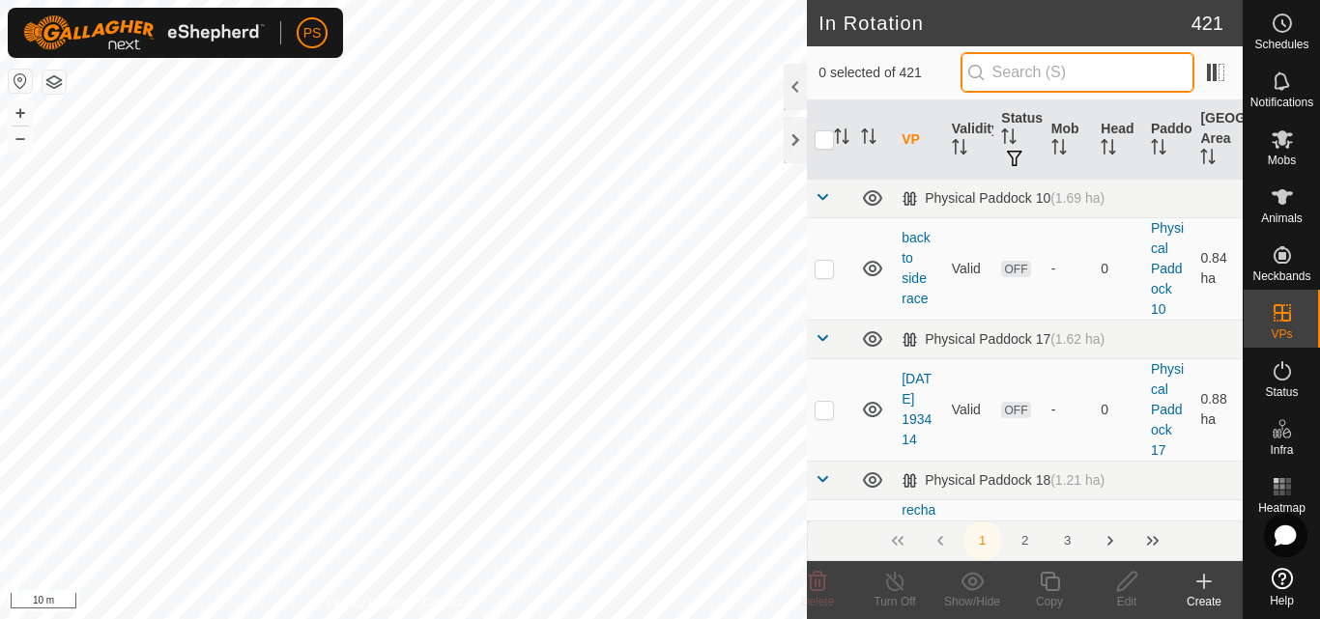
click at [1029, 72] on input "text" at bounding box center [1077, 72] width 234 height 41
paste input "29 0 5"
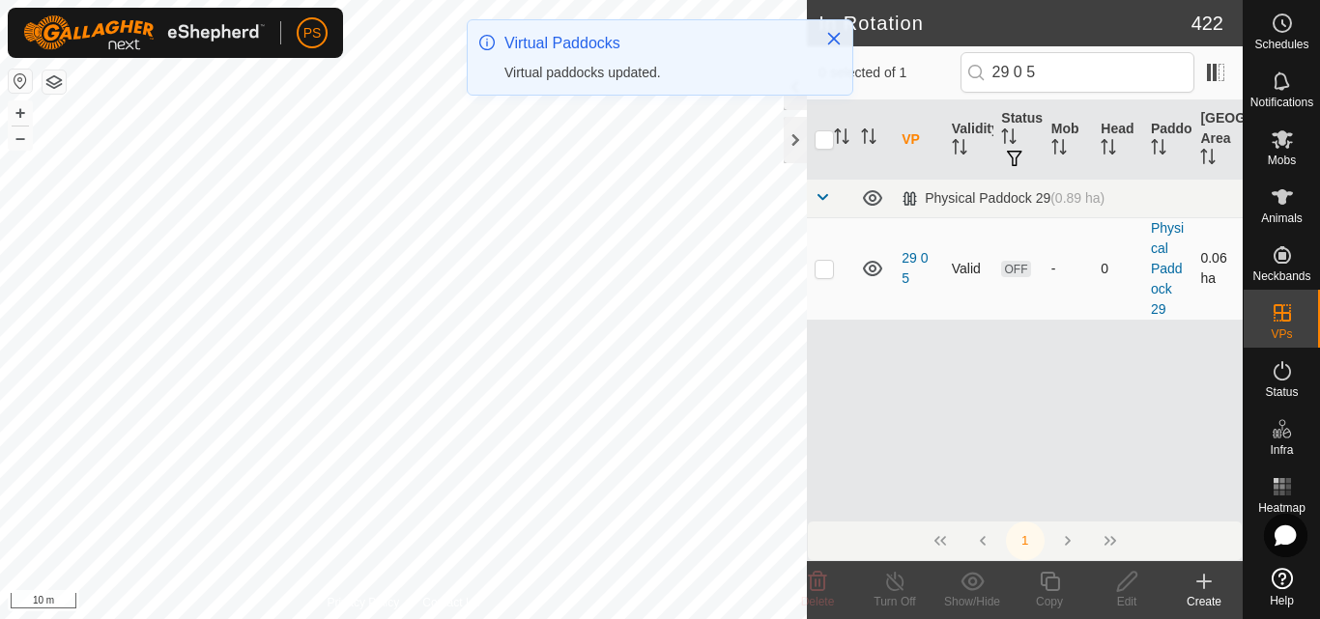
click at [824, 270] on p-checkbox at bounding box center [823, 268] width 19 height 15
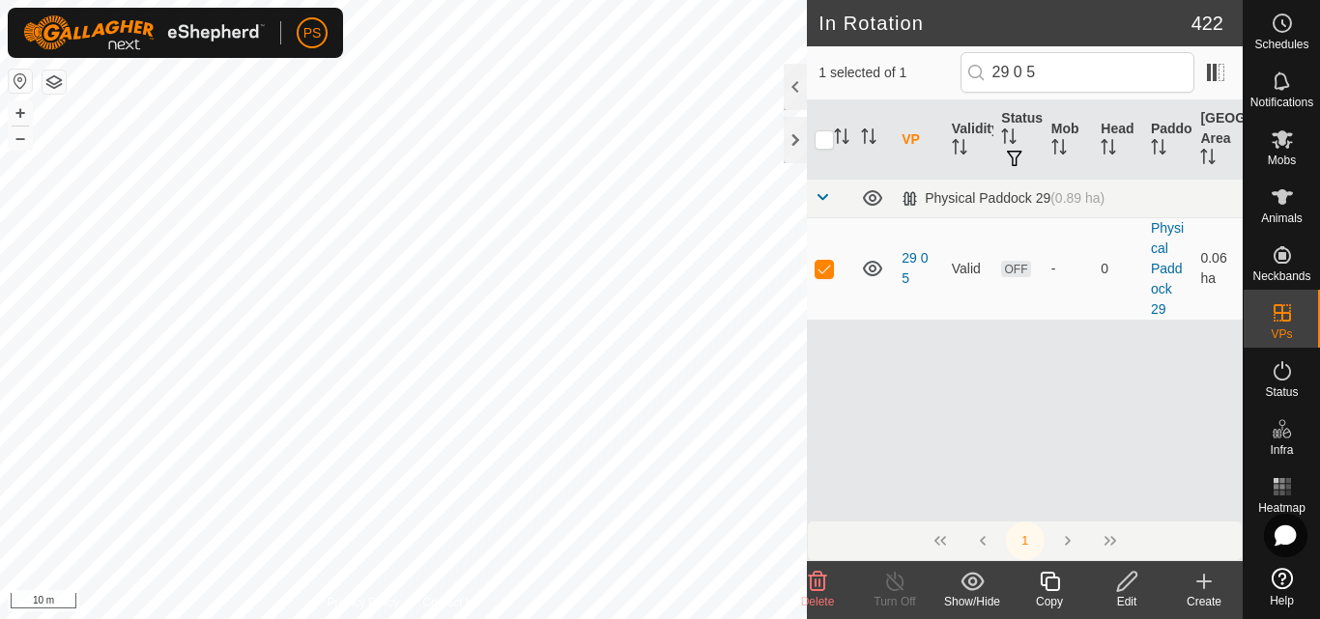
click at [1052, 584] on icon at bounding box center [1049, 581] width 24 height 23
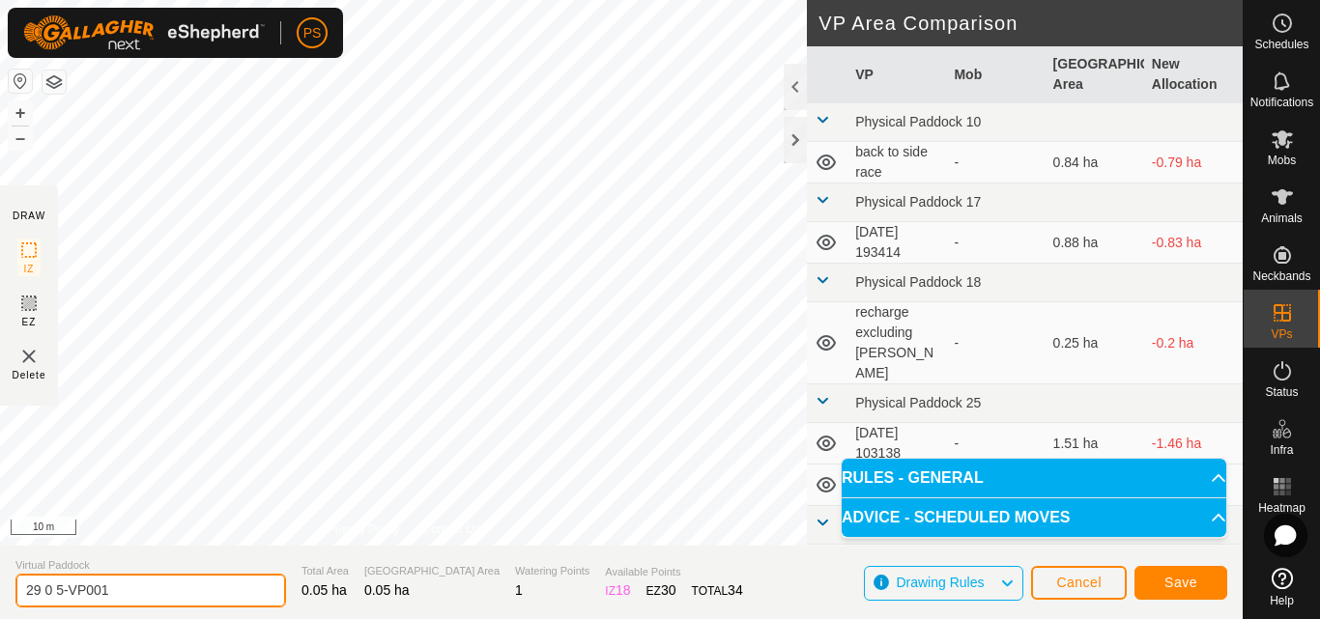
drag, startPoint x: 128, startPoint y: 593, endPoint x: 53, endPoint y: 594, distance: 74.4
click at [53, 594] on input "29 0 5-VP001" at bounding box center [150, 591] width 270 height 34
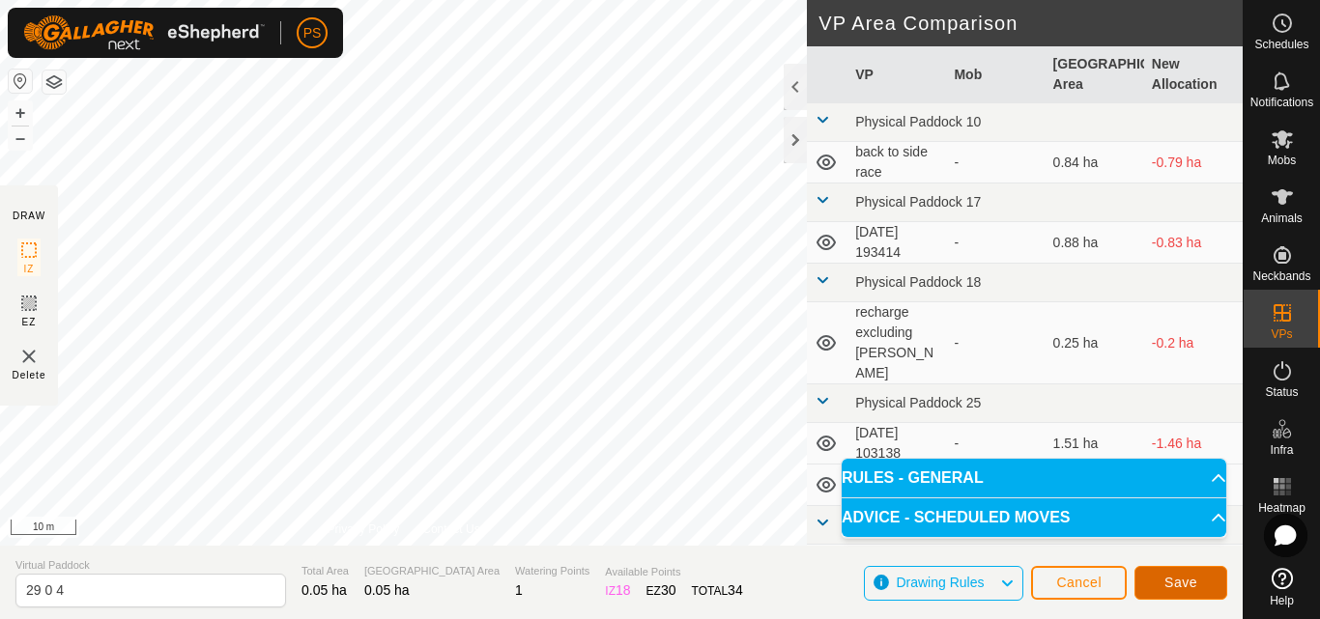
click at [1186, 582] on span "Save" at bounding box center [1180, 582] width 33 height 15
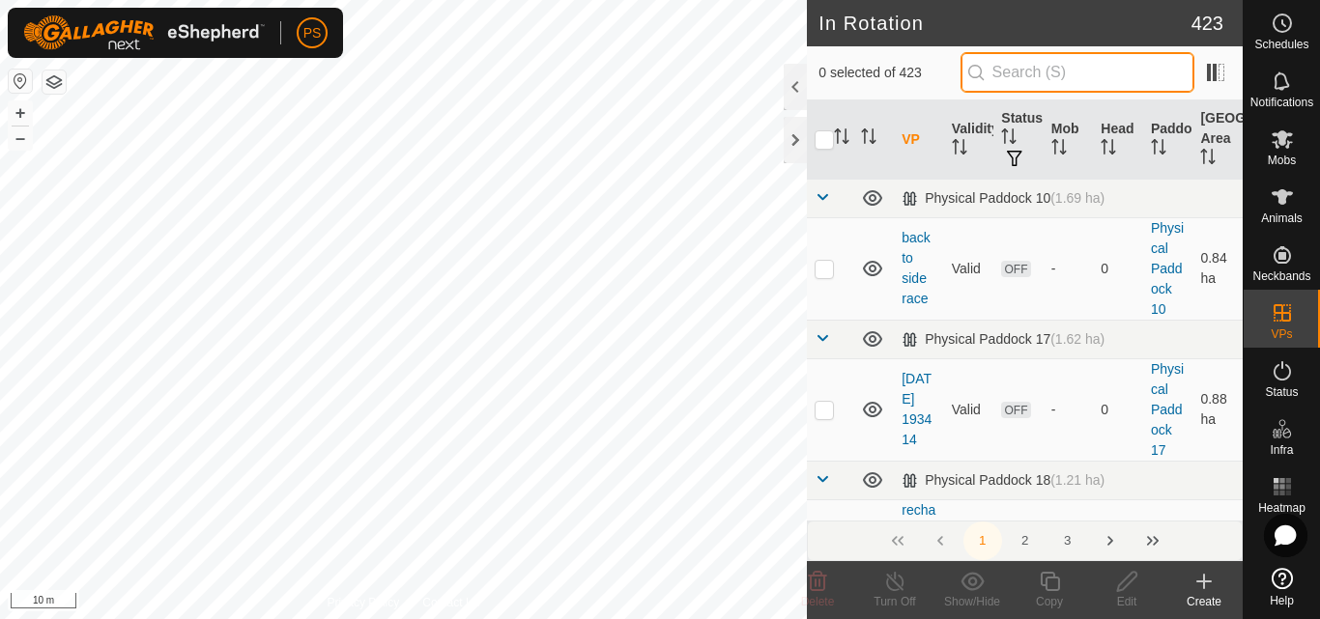
click at [1059, 63] on input "text" at bounding box center [1077, 72] width 234 height 41
paste input "29 0 5"
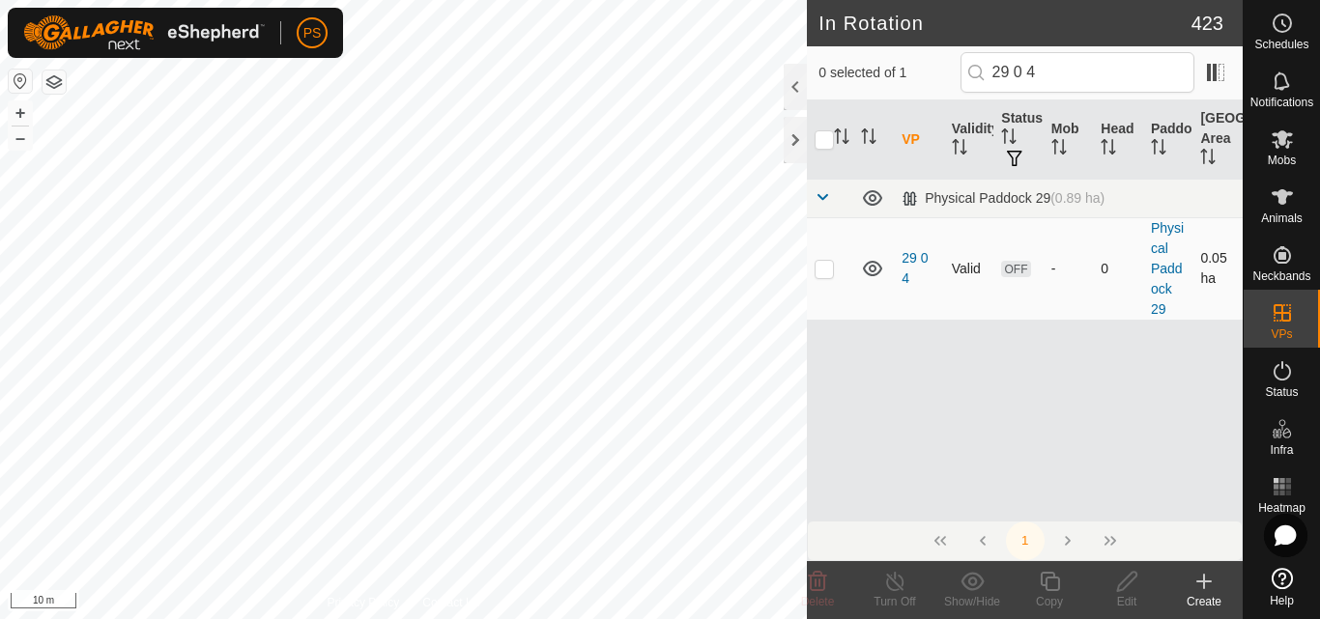
click at [825, 271] on p-checkbox at bounding box center [823, 268] width 19 height 15
click at [1047, 586] on icon at bounding box center [1049, 581] width 24 height 23
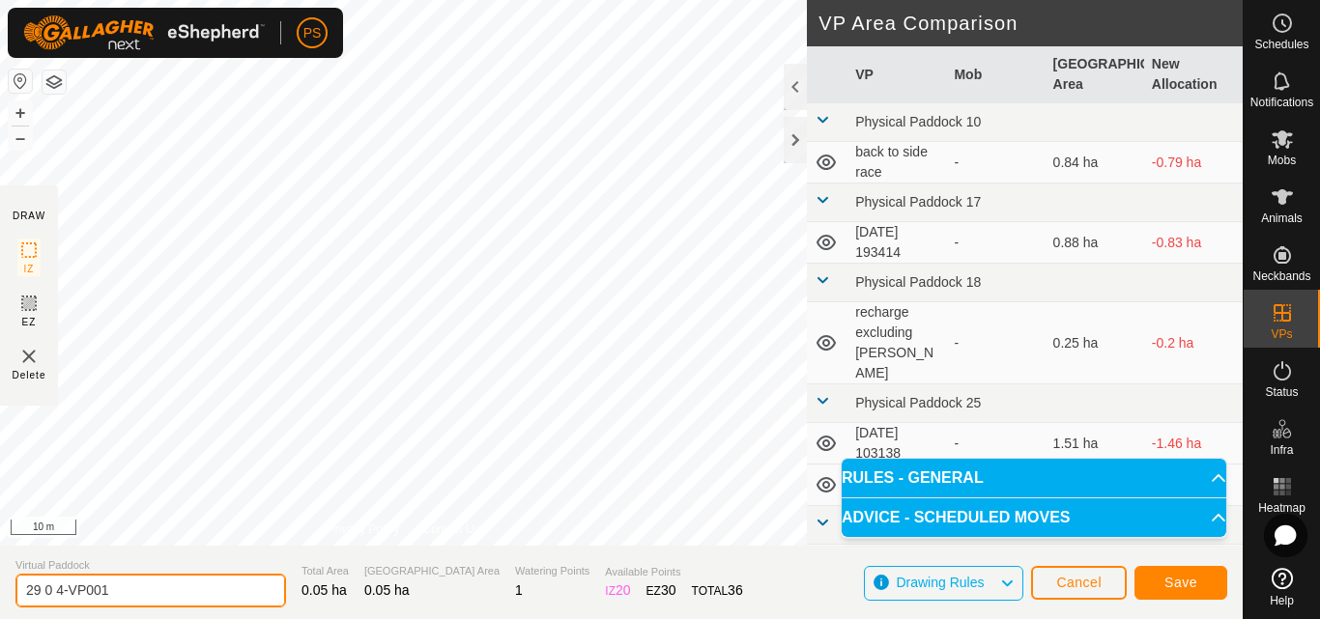
drag, startPoint x: 57, startPoint y: 590, endPoint x: 124, endPoint y: 591, distance: 66.7
click at [124, 591] on input "29 0 4-VP001" at bounding box center [150, 591] width 270 height 34
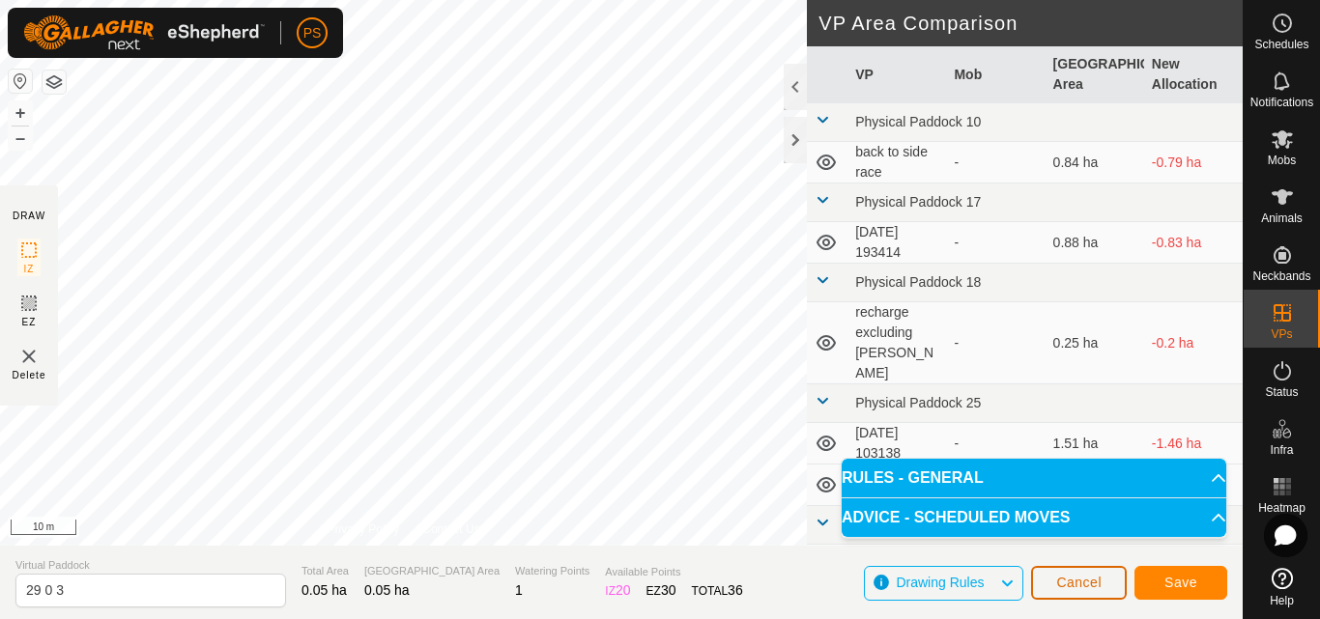
click at [1074, 584] on span "Cancel" at bounding box center [1078, 582] width 45 height 15
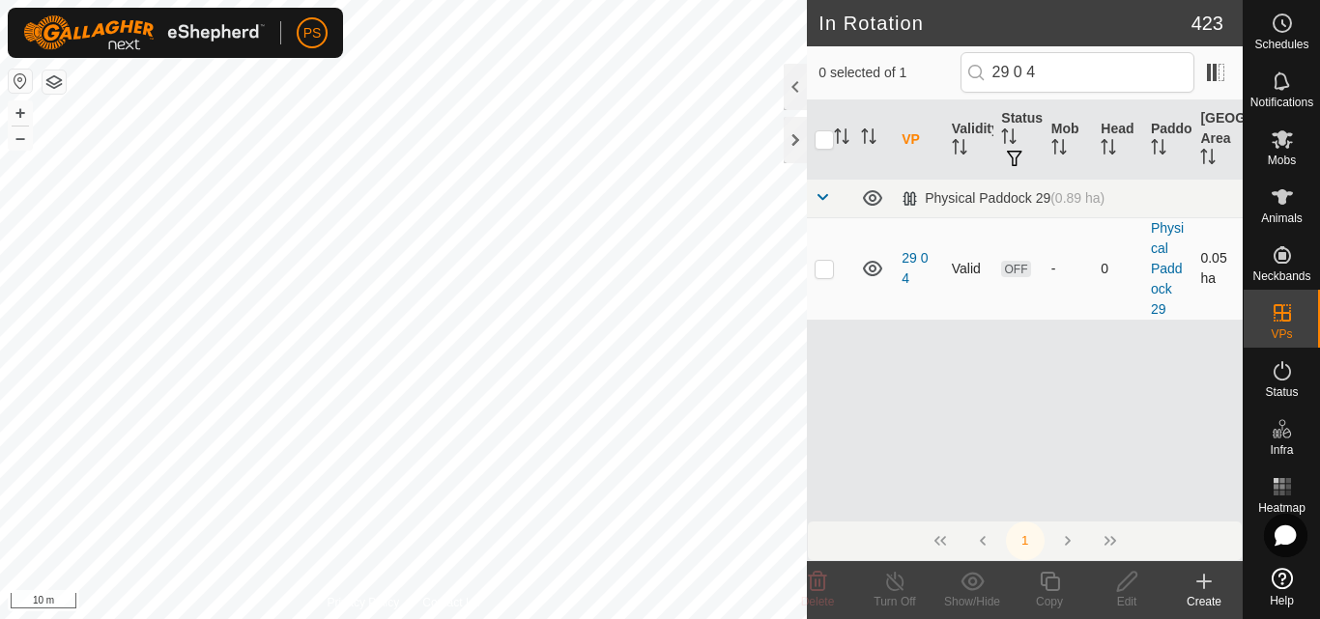
click at [822, 272] on p-checkbox at bounding box center [823, 268] width 19 height 15
click at [1048, 582] on icon at bounding box center [1049, 581] width 24 height 23
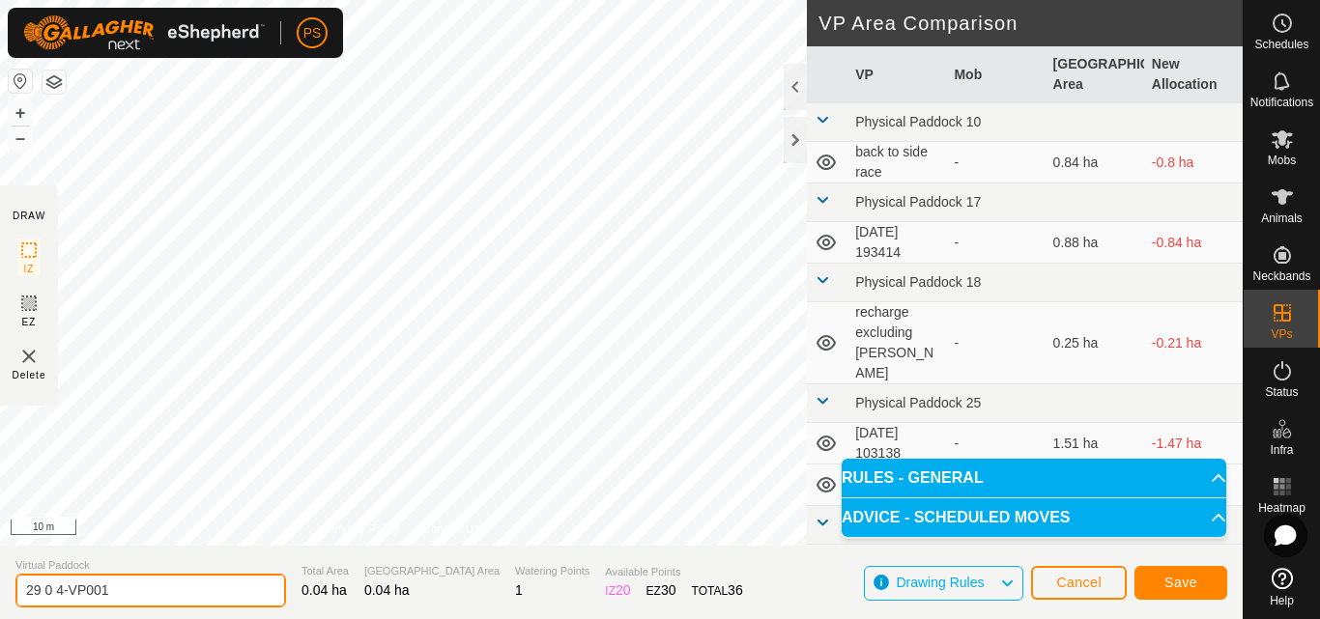
drag, startPoint x: 57, startPoint y: 590, endPoint x: 112, endPoint y: 587, distance: 55.1
click at [112, 587] on input "29 0 4-VP001" at bounding box center [150, 591] width 270 height 34
drag, startPoint x: 90, startPoint y: 590, endPoint x: 0, endPoint y: 591, distance: 89.8
click at [0, 591] on section "Virtual Paddock 29 0 3 Total Area 0.04 ha Grazing Area 0.04 ha Watering Points …" at bounding box center [621, 582] width 1242 height 73
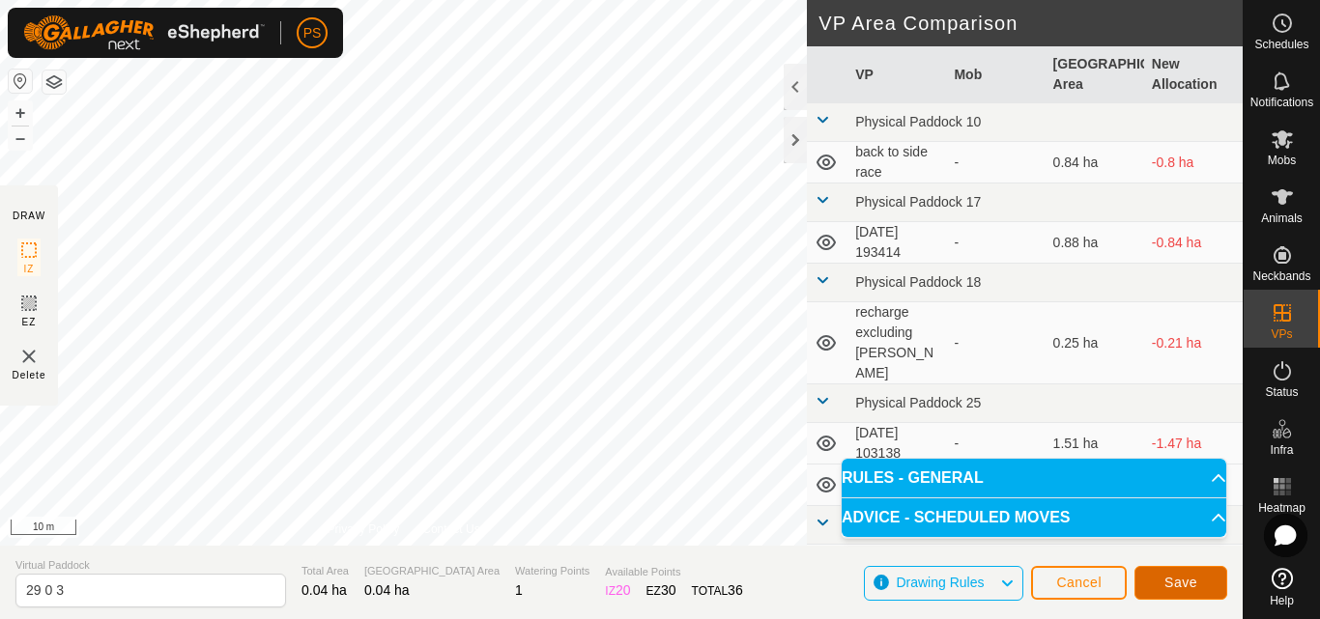
click at [1178, 584] on span "Save" at bounding box center [1180, 582] width 33 height 15
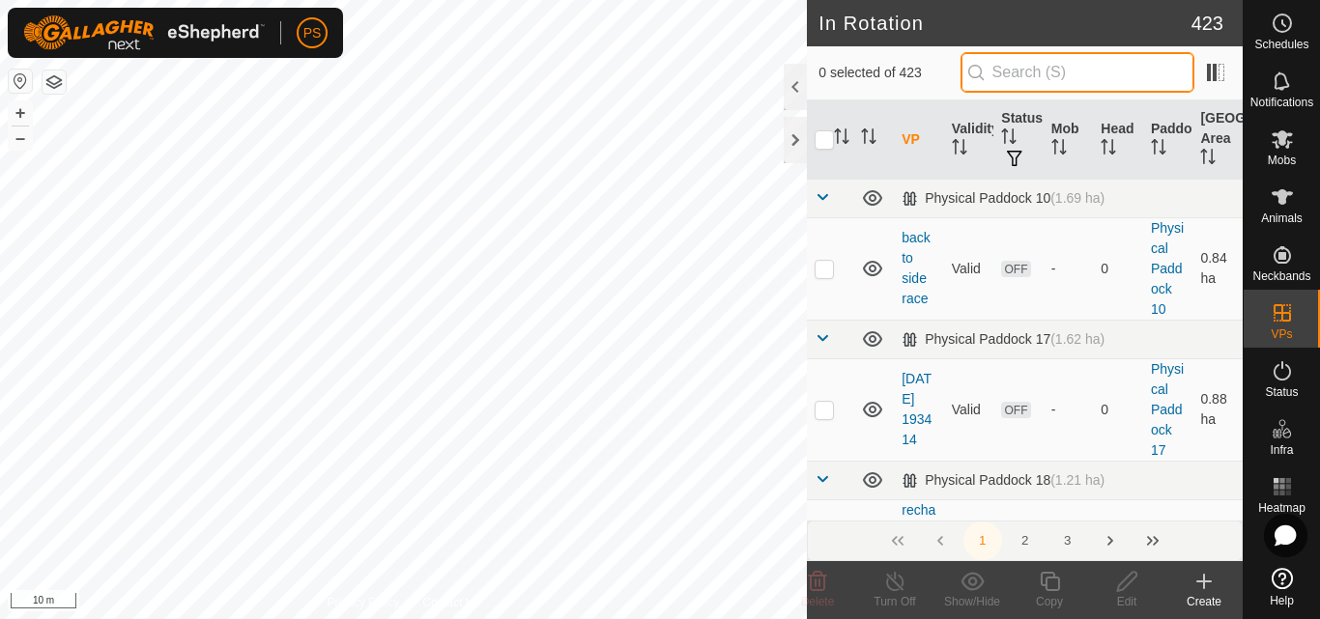
click at [1038, 67] on input "text" at bounding box center [1077, 72] width 234 height 41
paste input "29 0 3"
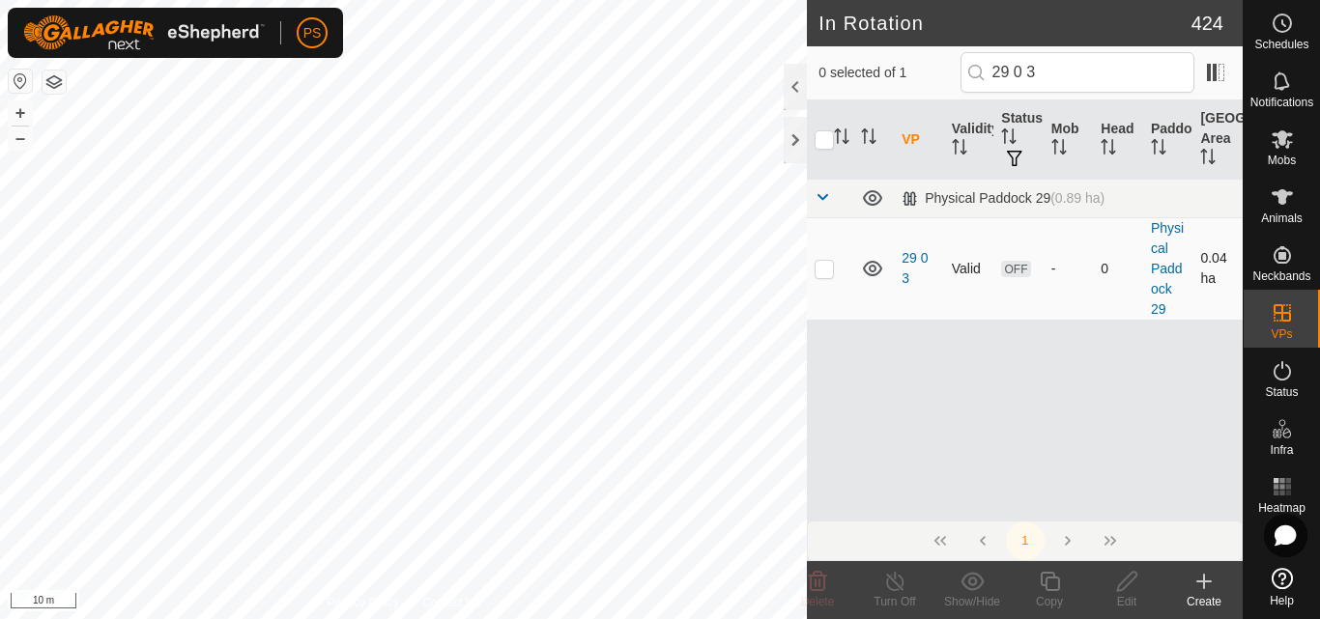
click at [823, 270] on p-checkbox at bounding box center [823, 268] width 19 height 15
click at [1049, 582] on icon at bounding box center [1049, 581] width 24 height 23
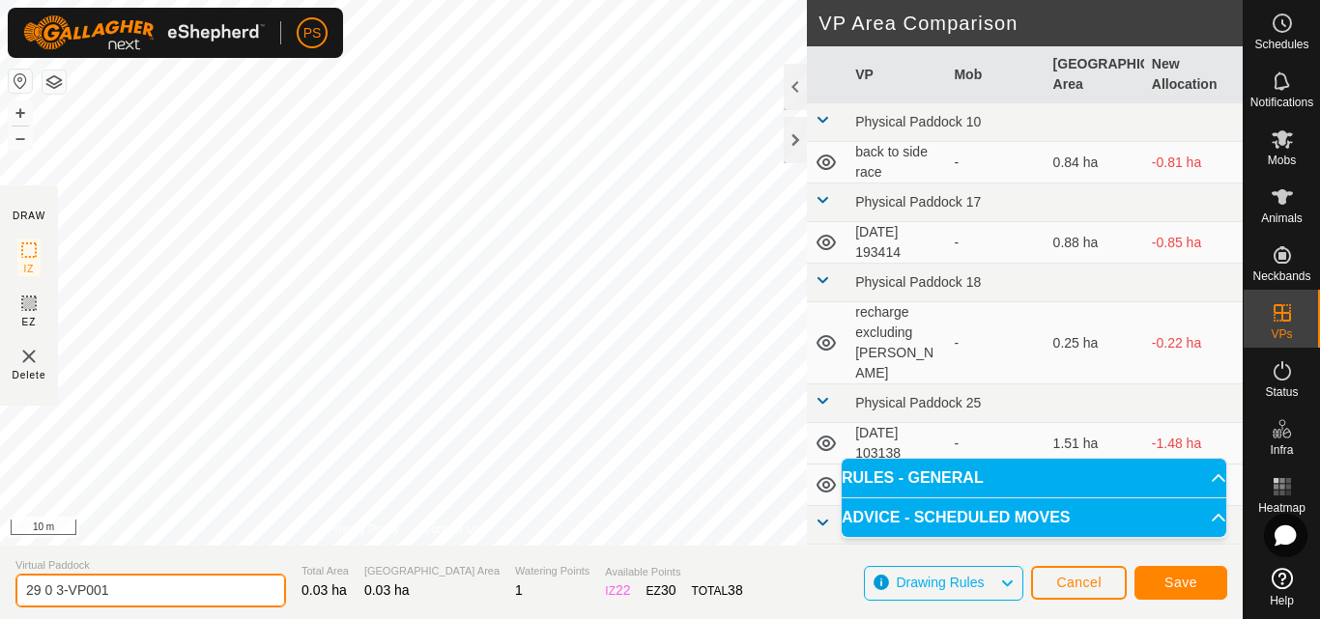
drag, startPoint x: 54, startPoint y: 589, endPoint x: 130, endPoint y: 597, distance: 76.7
click at [130, 597] on input "29 0 3-VP001" at bounding box center [150, 591] width 270 height 34
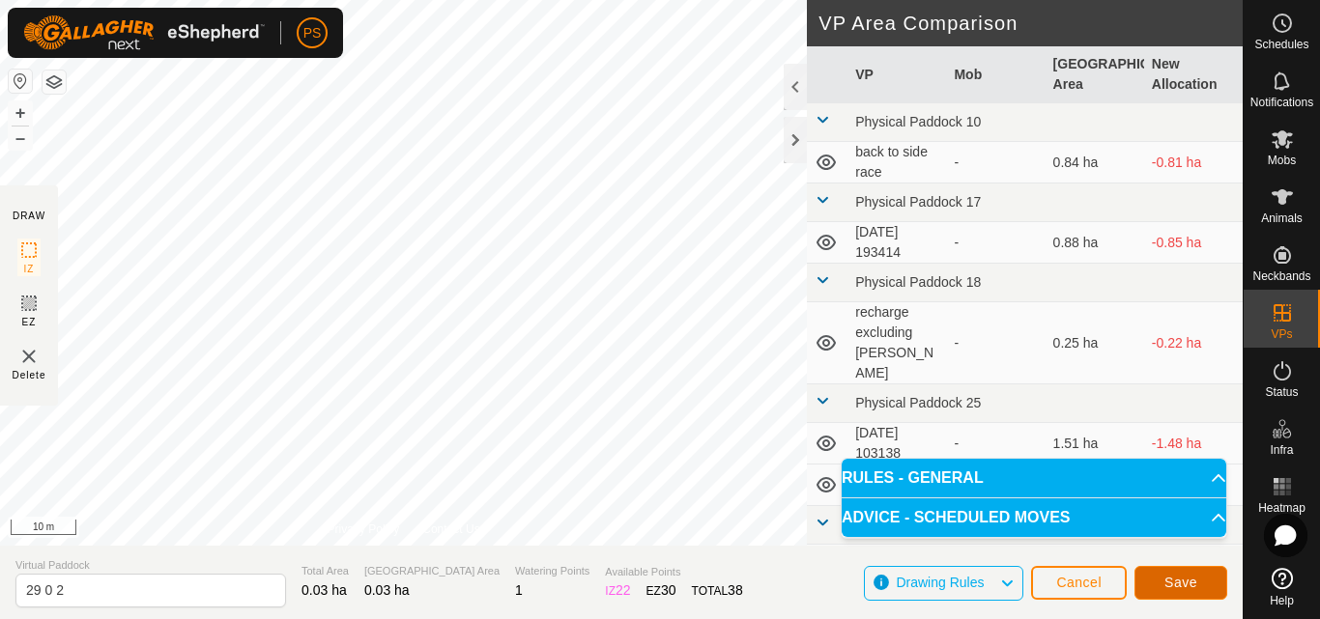
click at [1178, 582] on span "Save" at bounding box center [1180, 582] width 33 height 15
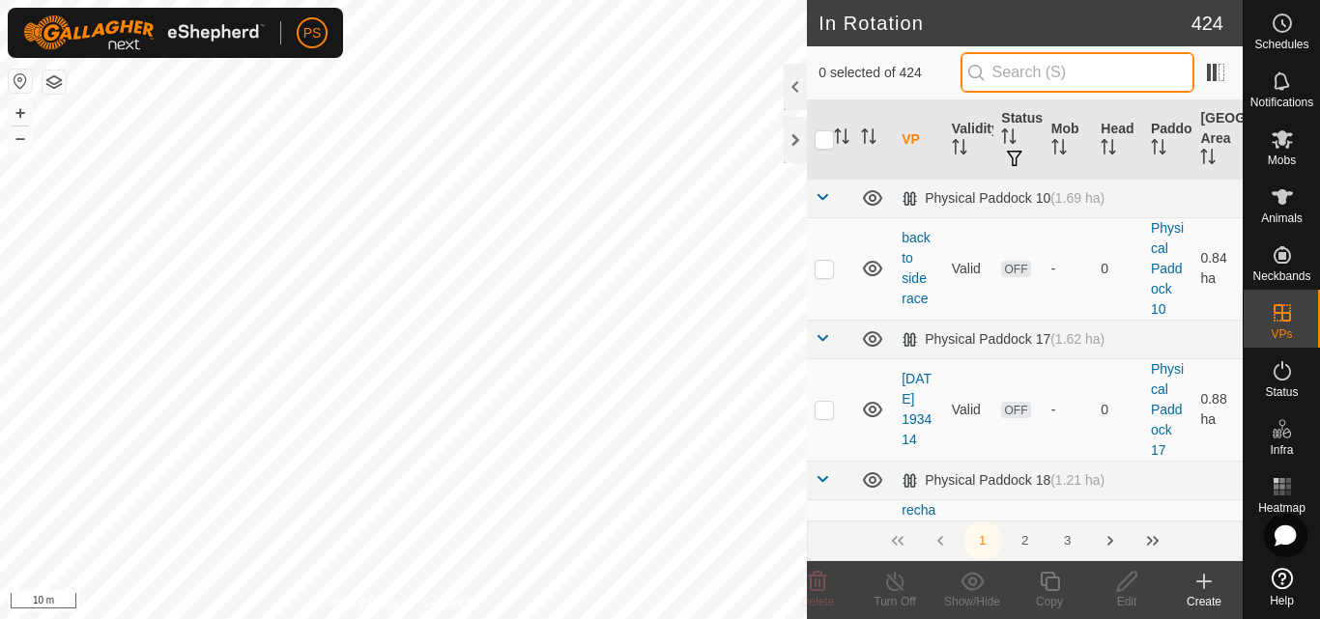
click at [1031, 63] on input "text" at bounding box center [1077, 72] width 234 height 41
paste input "29 0 3"
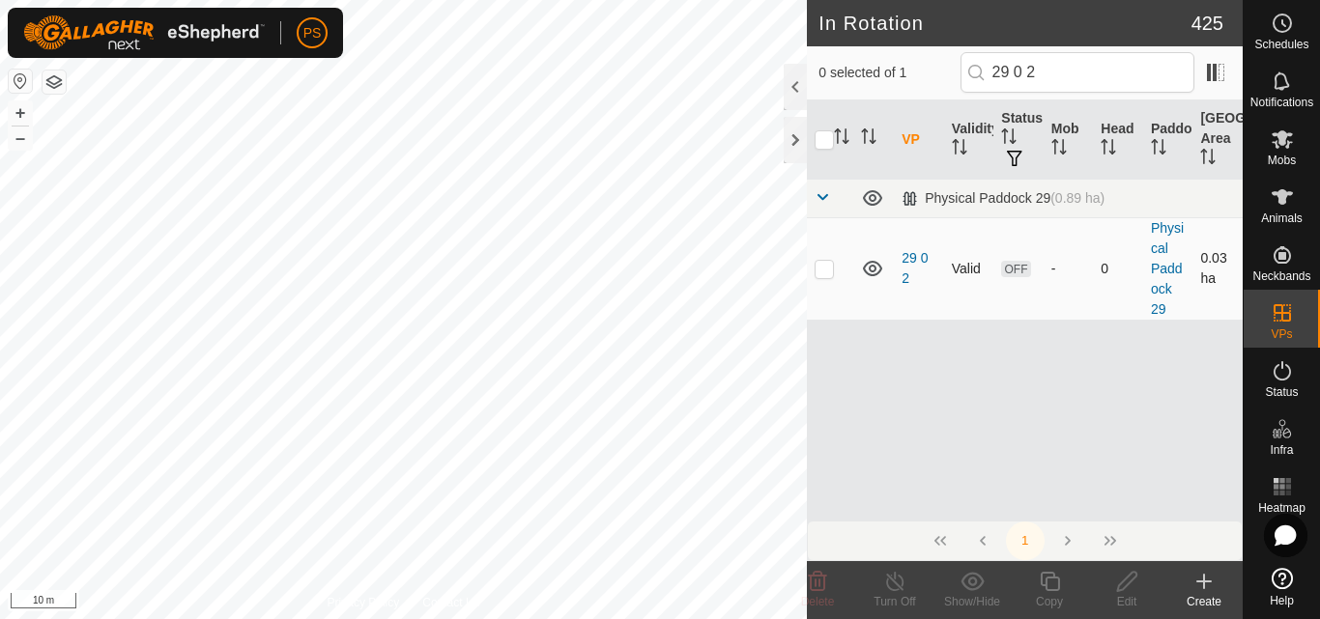
click at [823, 272] on p-checkbox at bounding box center [823, 268] width 19 height 15
click at [1049, 583] on icon at bounding box center [1049, 581] width 24 height 23
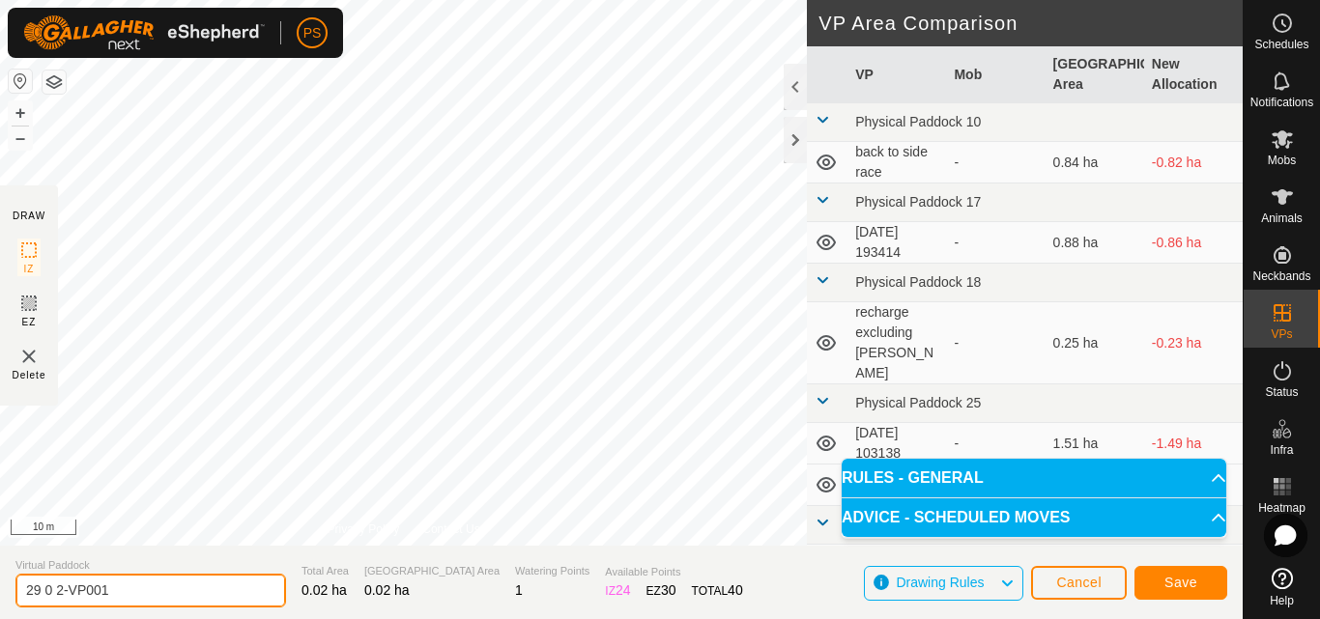
drag, startPoint x: 53, startPoint y: 589, endPoint x: 110, endPoint y: 589, distance: 57.0
click at [110, 589] on input "29 0 2-VP001" at bounding box center [150, 591] width 270 height 34
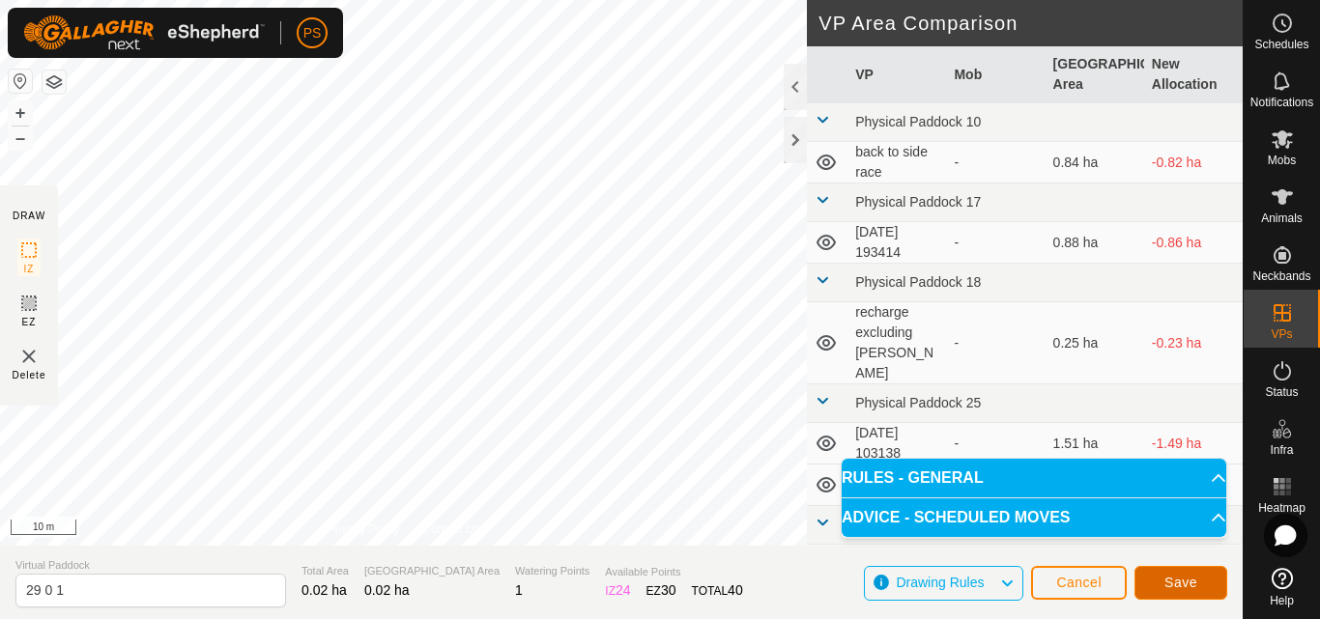
click at [1187, 582] on span "Save" at bounding box center [1180, 582] width 33 height 15
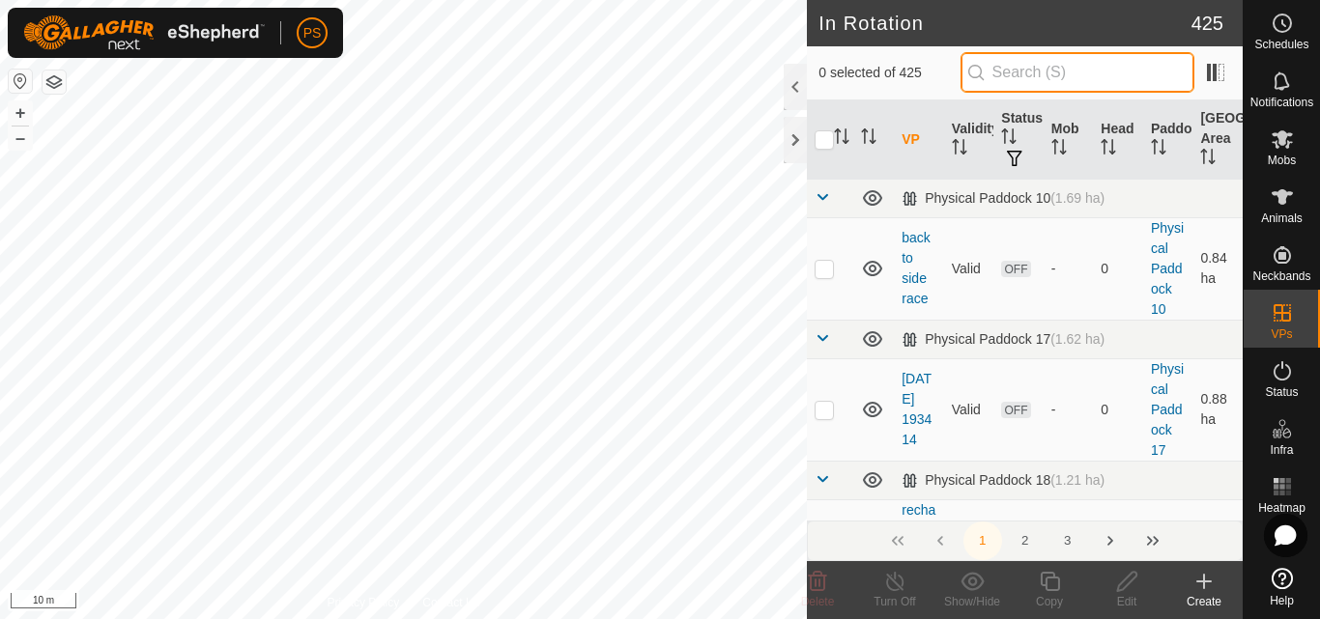
click at [1032, 71] on input "text" at bounding box center [1077, 72] width 234 height 41
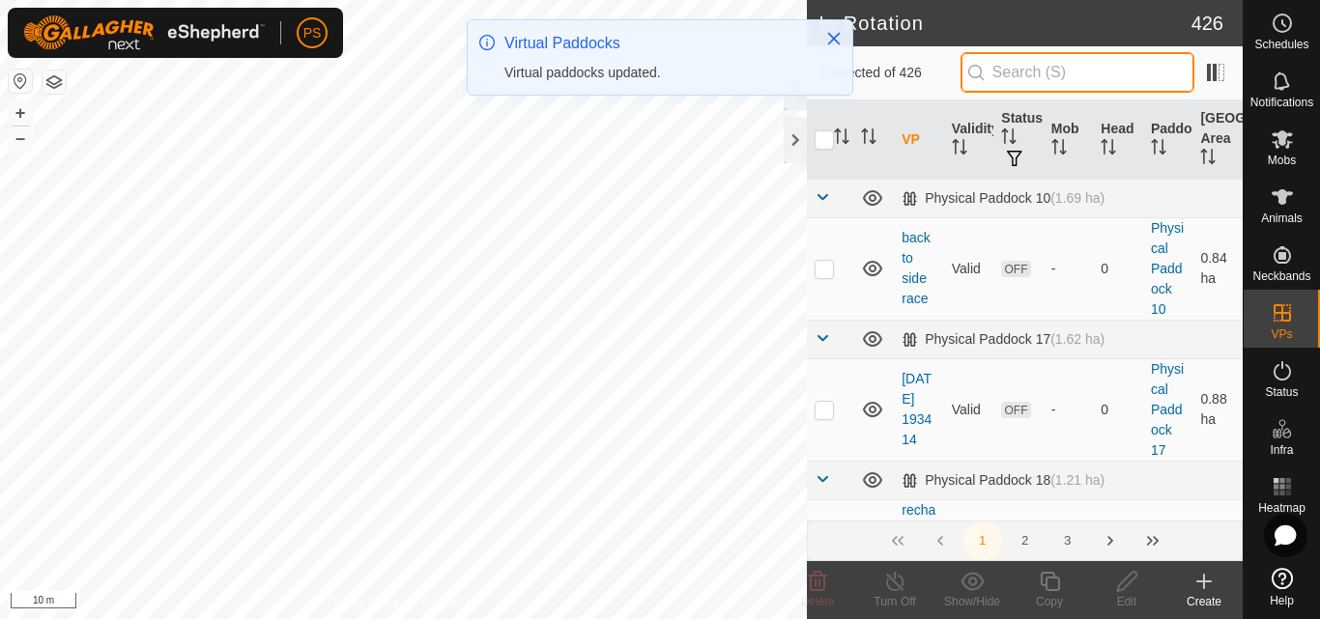
paste input "29 0 3"
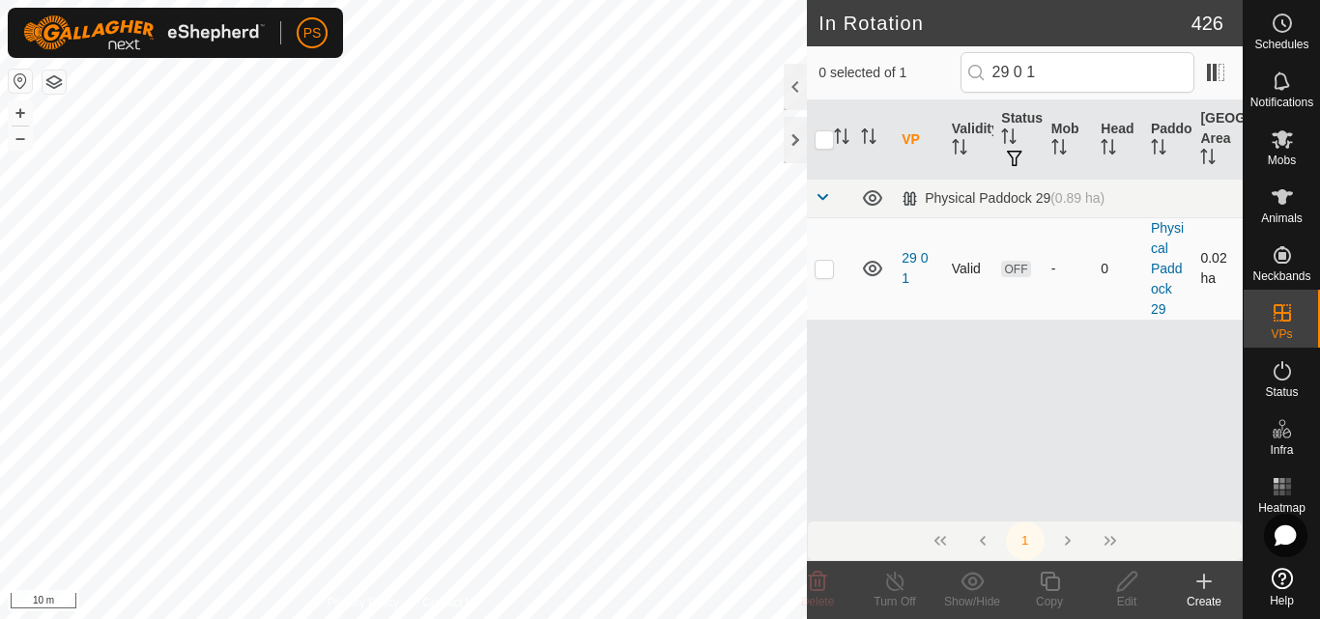
click at [824, 270] on p-checkbox at bounding box center [823, 268] width 19 height 15
click at [1051, 581] on icon at bounding box center [1049, 581] width 24 height 23
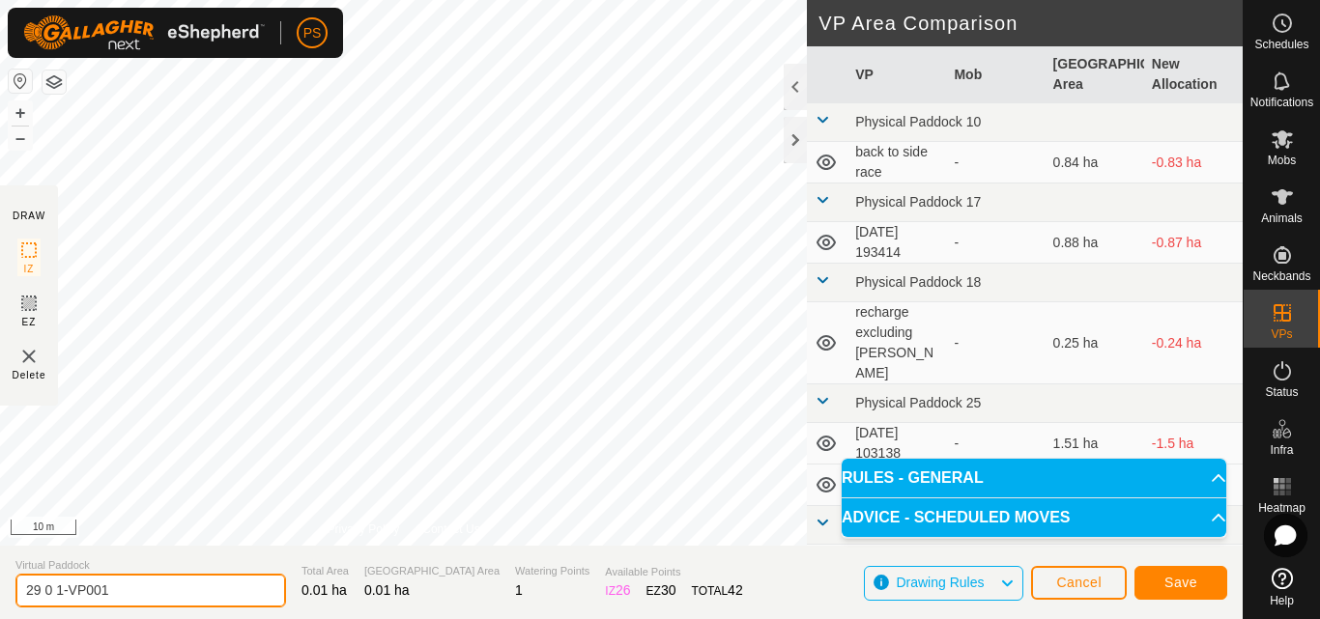
drag, startPoint x: 56, startPoint y: 590, endPoint x: 140, endPoint y: 590, distance: 84.0
click at [140, 590] on input "29 0 1-VP001" at bounding box center [150, 591] width 270 height 34
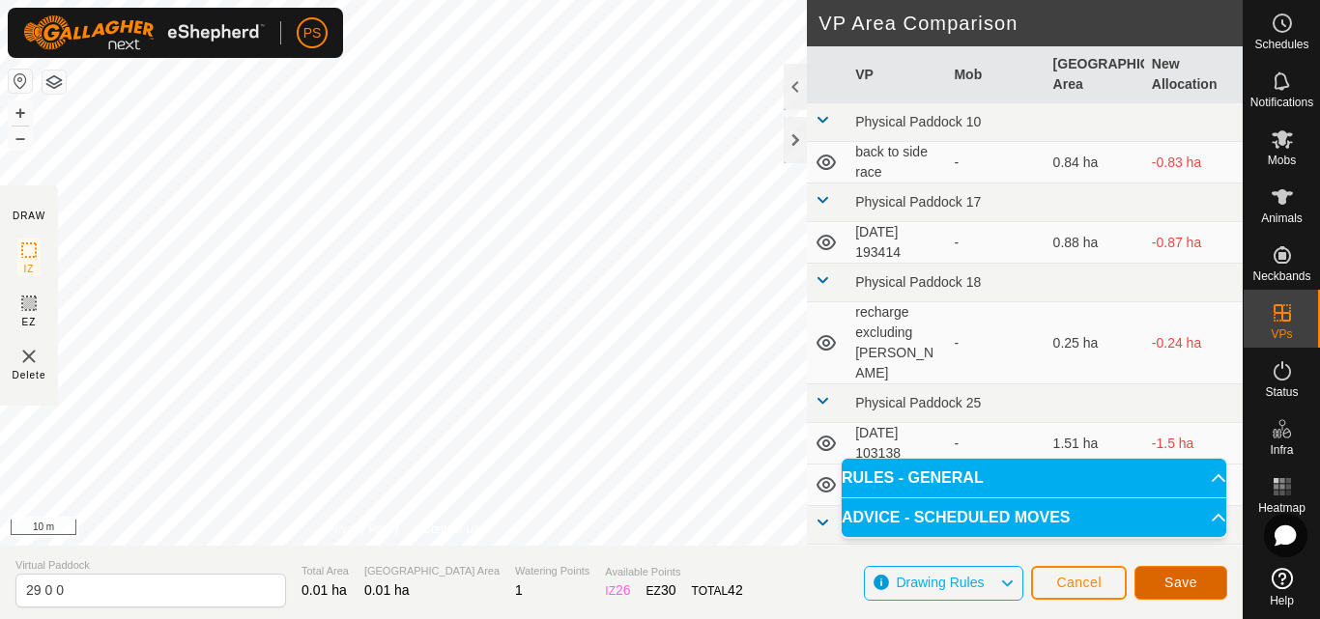
click at [1181, 585] on span "Save" at bounding box center [1180, 582] width 33 height 15
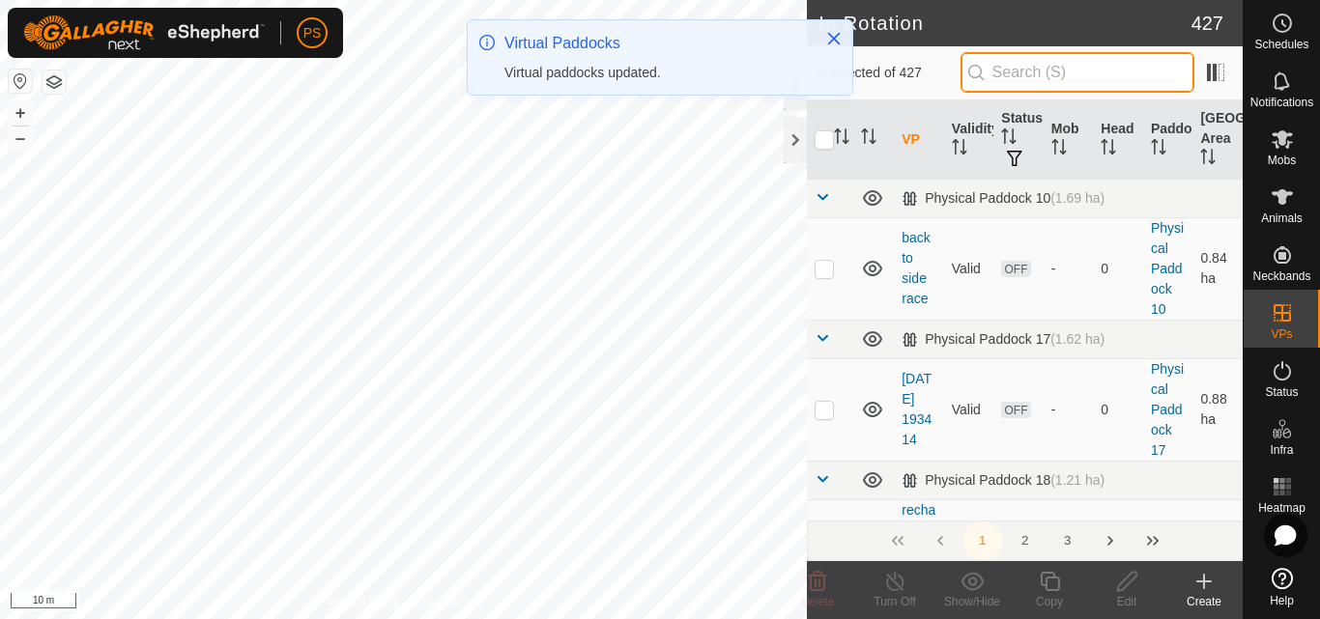
click at [1041, 59] on input "text" at bounding box center [1077, 72] width 234 height 41
paste input "29 0 3"
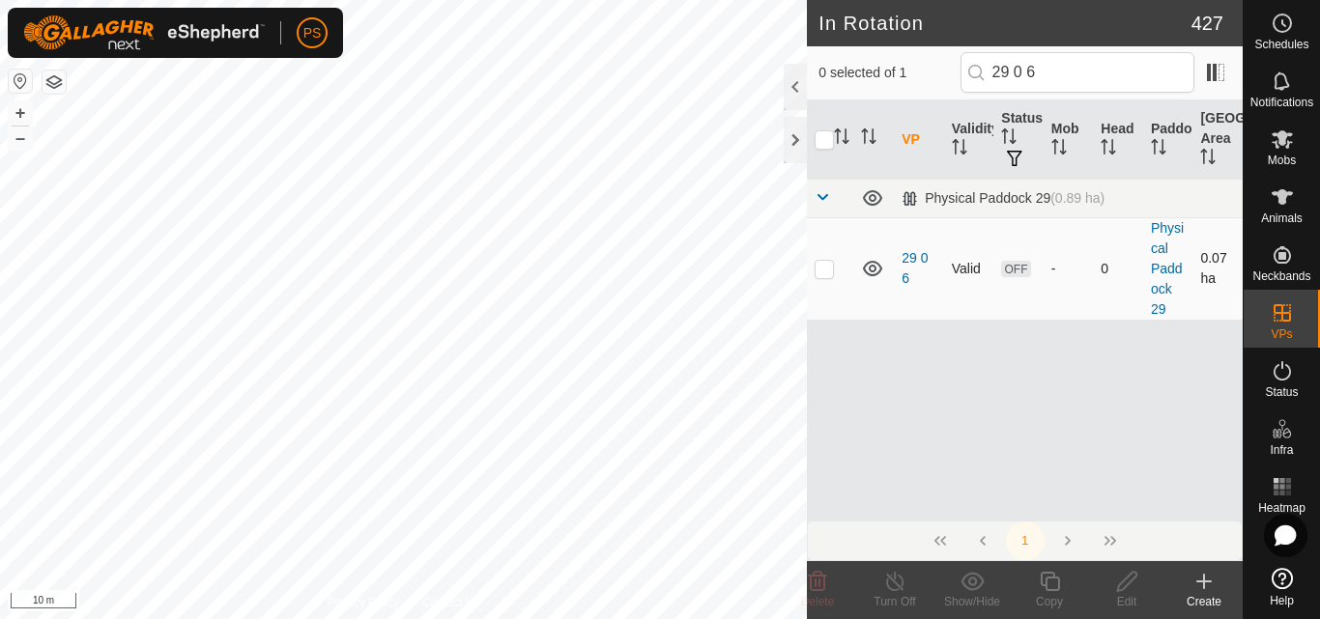
click at [823, 271] on p-checkbox at bounding box center [823, 268] width 19 height 15
click at [1051, 580] on icon at bounding box center [1049, 581] width 24 height 23
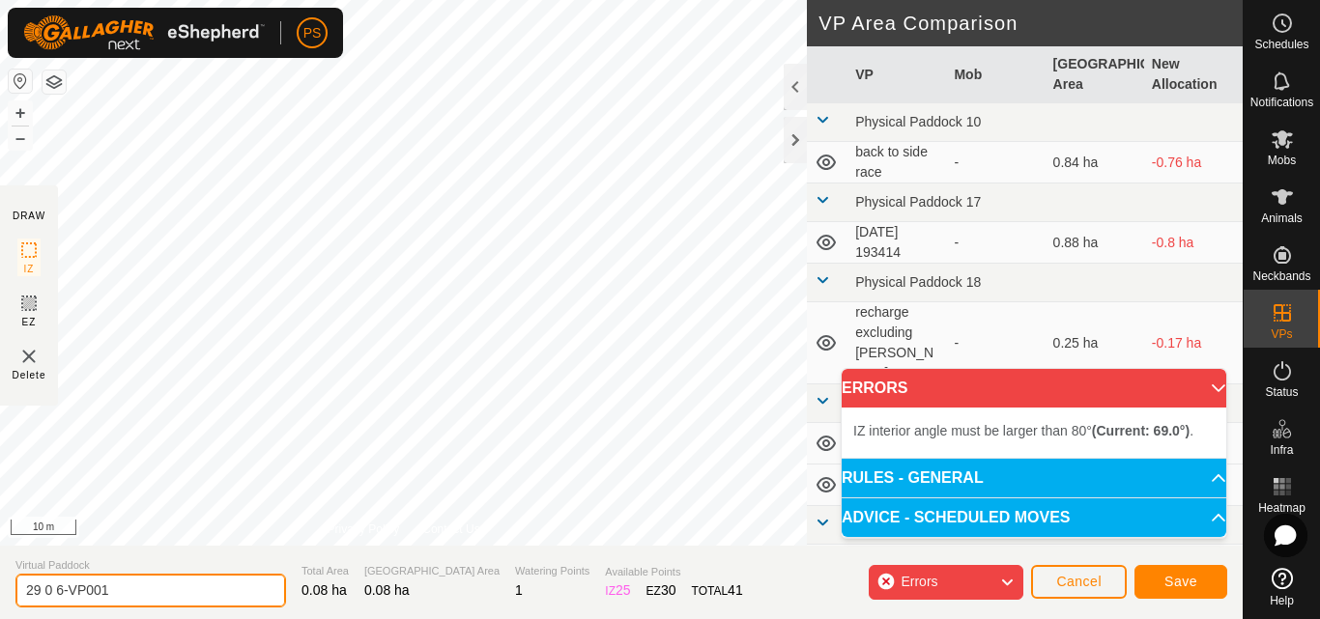
drag, startPoint x: 45, startPoint y: 591, endPoint x: 141, endPoint y: 591, distance: 95.6
click at [141, 591] on input "29 0 6-VP001" at bounding box center [150, 591] width 270 height 34
type input "29 1 1"
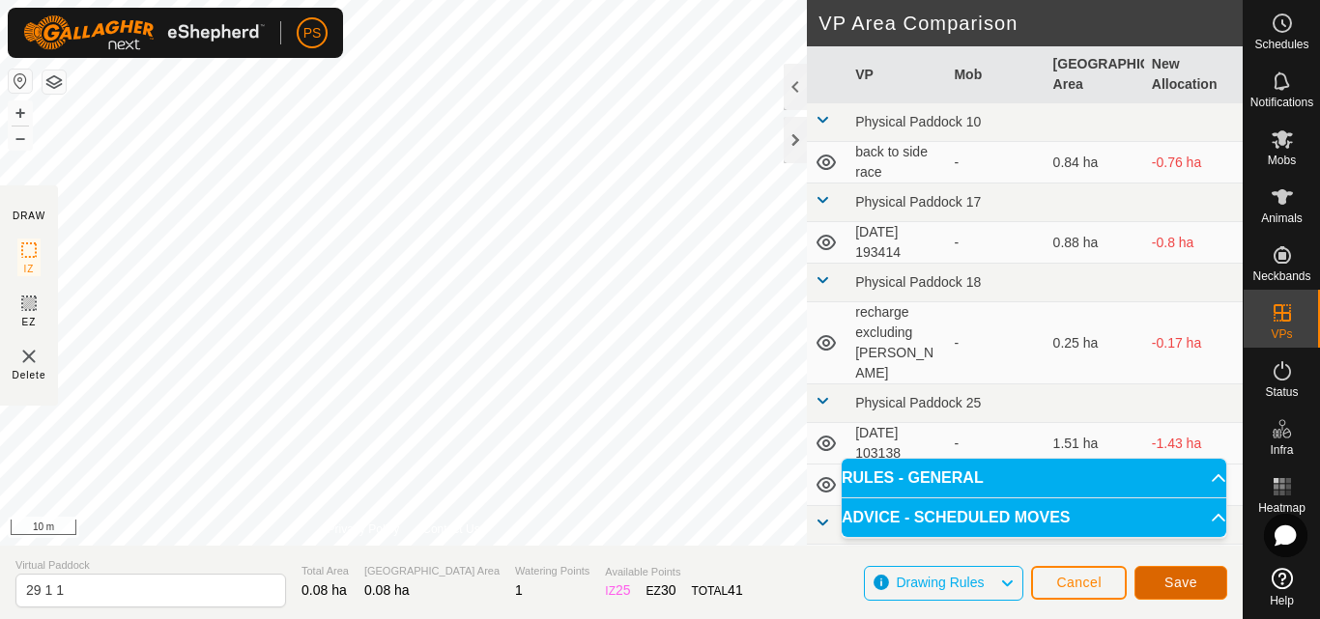
click at [1182, 581] on span "Save" at bounding box center [1180, 582] width 33 height 15
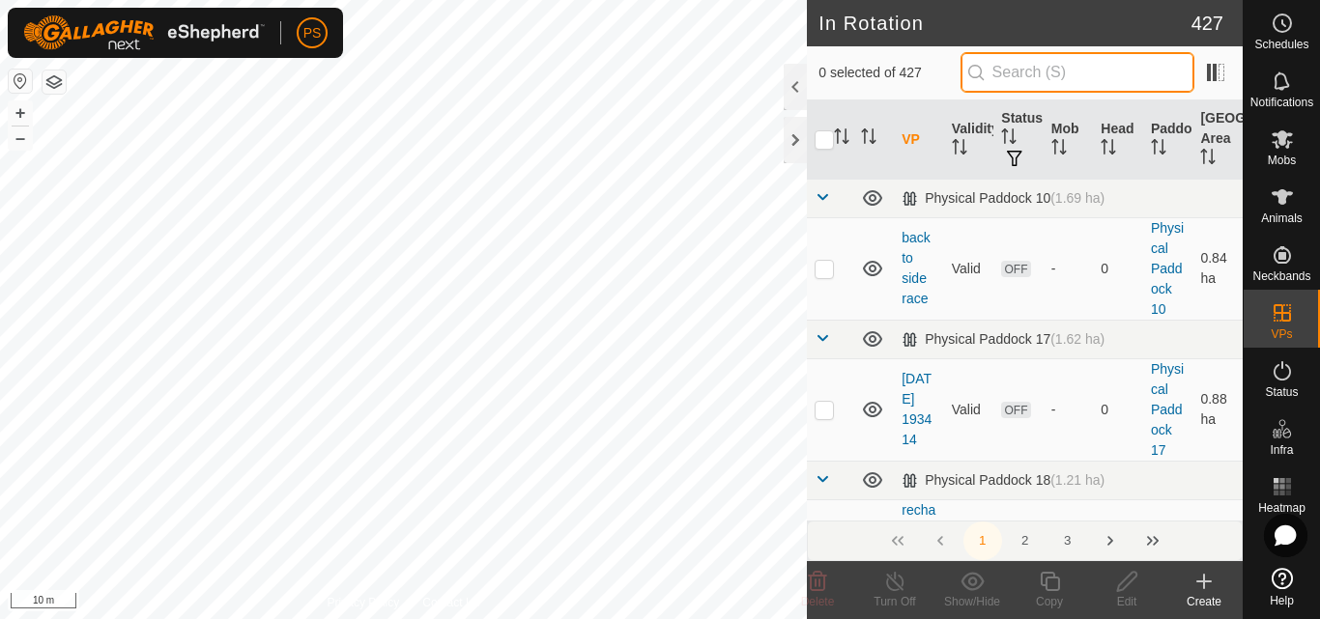
click at [1115, 71] on input "text" at bounding box center [1077, 72] width 234 height 41
paste input "29 0 3"
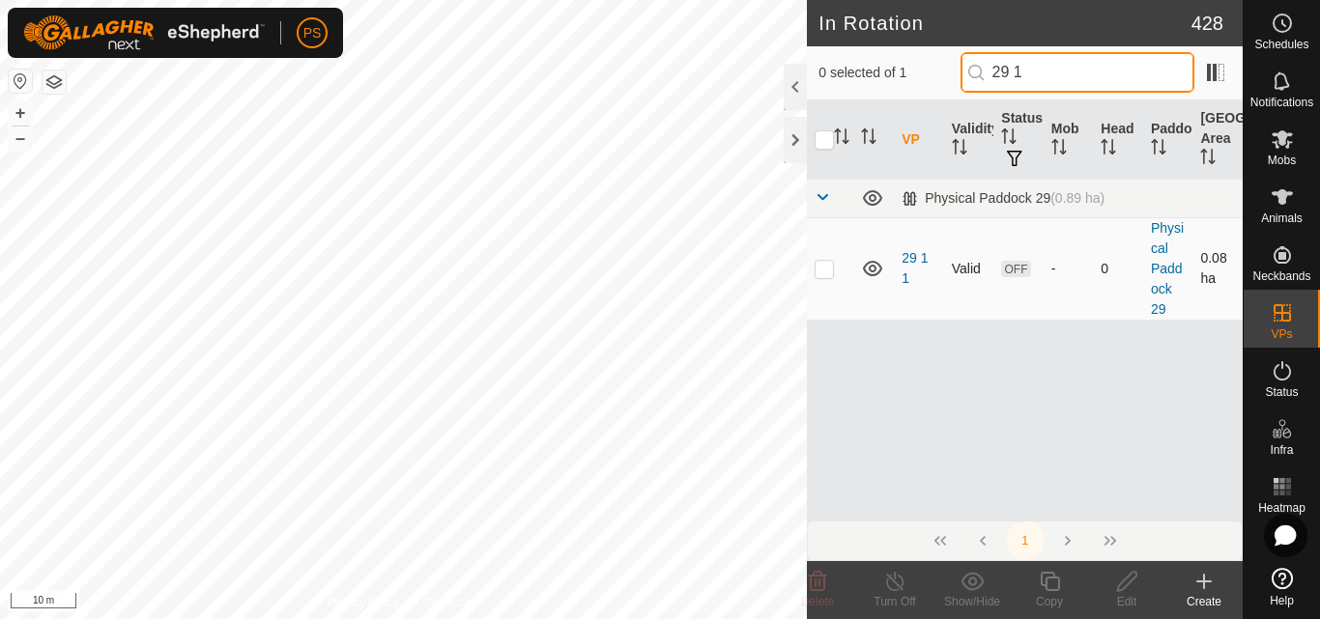
type input "29 1"
click at [826, 270] on p-checkbox at bounding box center [823, 268] width 19 height 15
checkbox input "true"
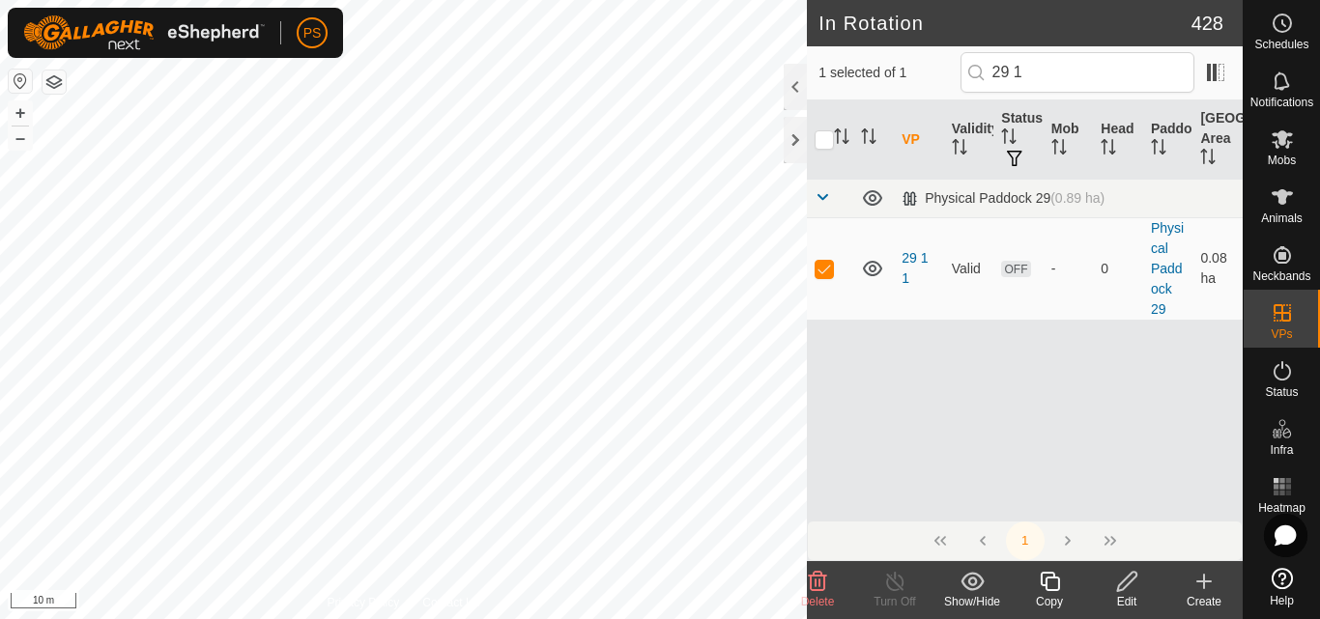
click at [1052, 585] on icon at bounding box center [1049, 581] width 24 height 23
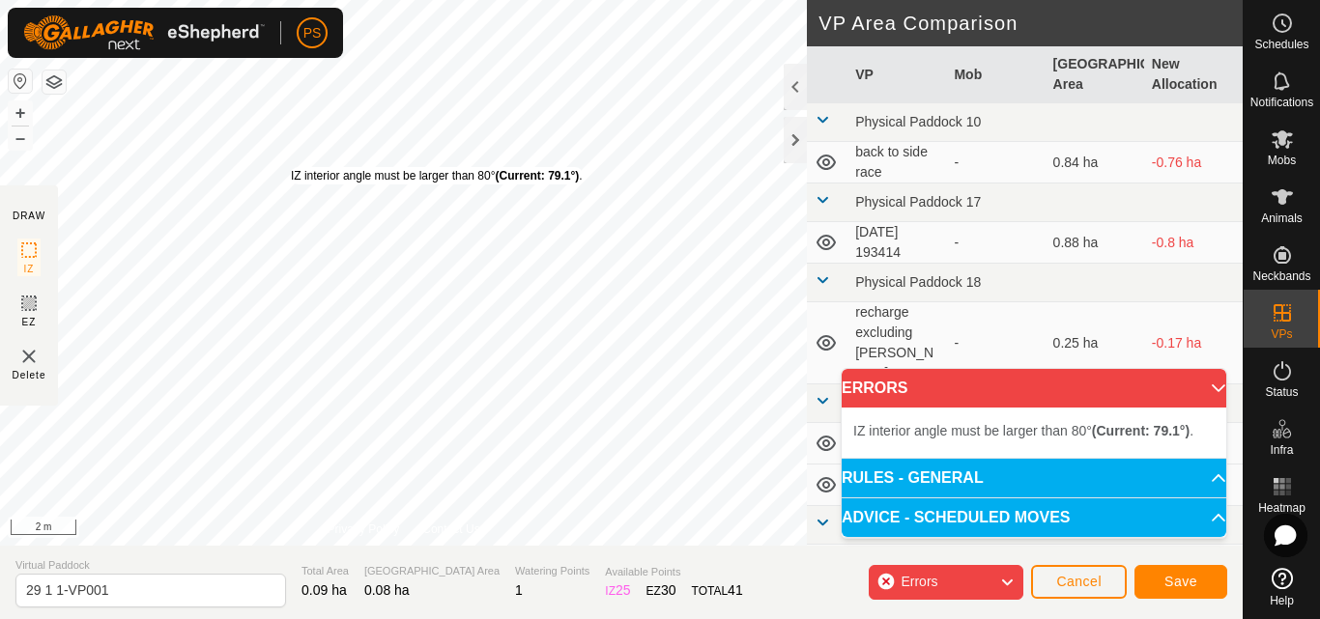
click at [291, 167] on div "IZ interior angle must be larger than 80° (Current: 79.1°) . + – ⇧ i 2 m" at bounding box center [403, 273] width 807 height 546
click at [279, 167] on div "IZ interior angle must be larger than 80° (Current: 78.7°) . + – ⇧ i 2 m" at bounding box center [403, 273] width 807 height 546
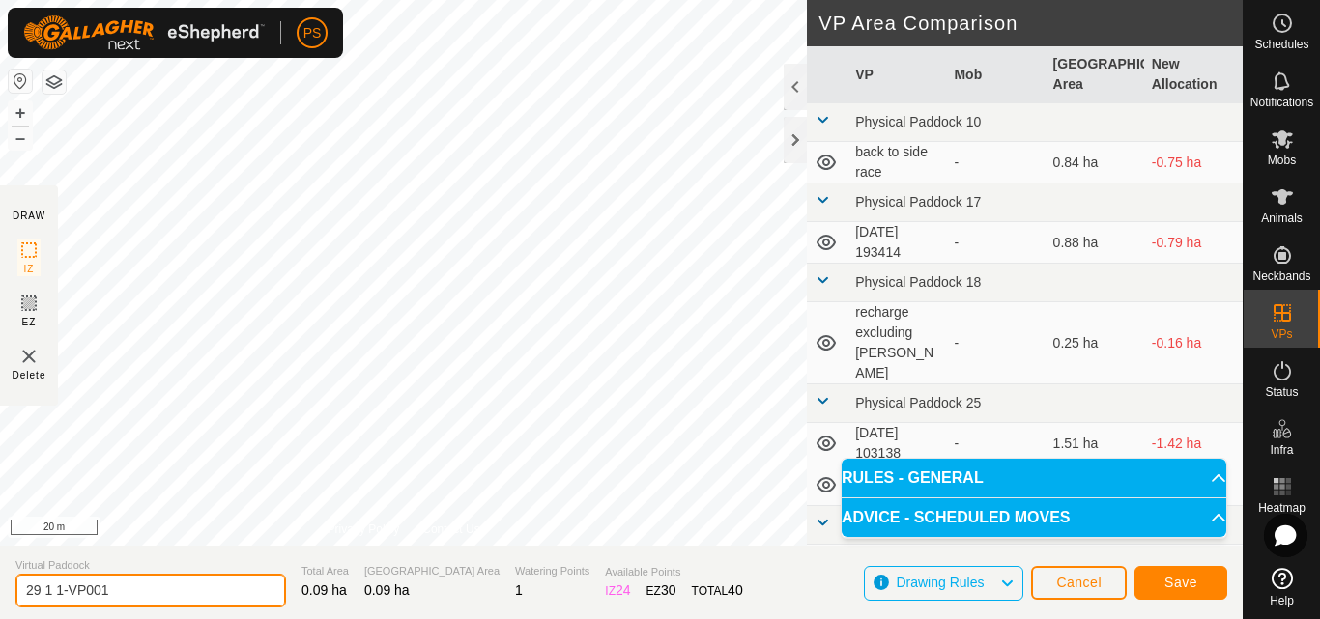
drag, startPoint x: 55, startPoint y: 584, endPoint x: 125, endPoint y: 584, distance: 69.6
click at [125, 584] on input "29 1 1-VP001" at bounding box center [150, 591] width 270 height 34
type input "29 1 2"
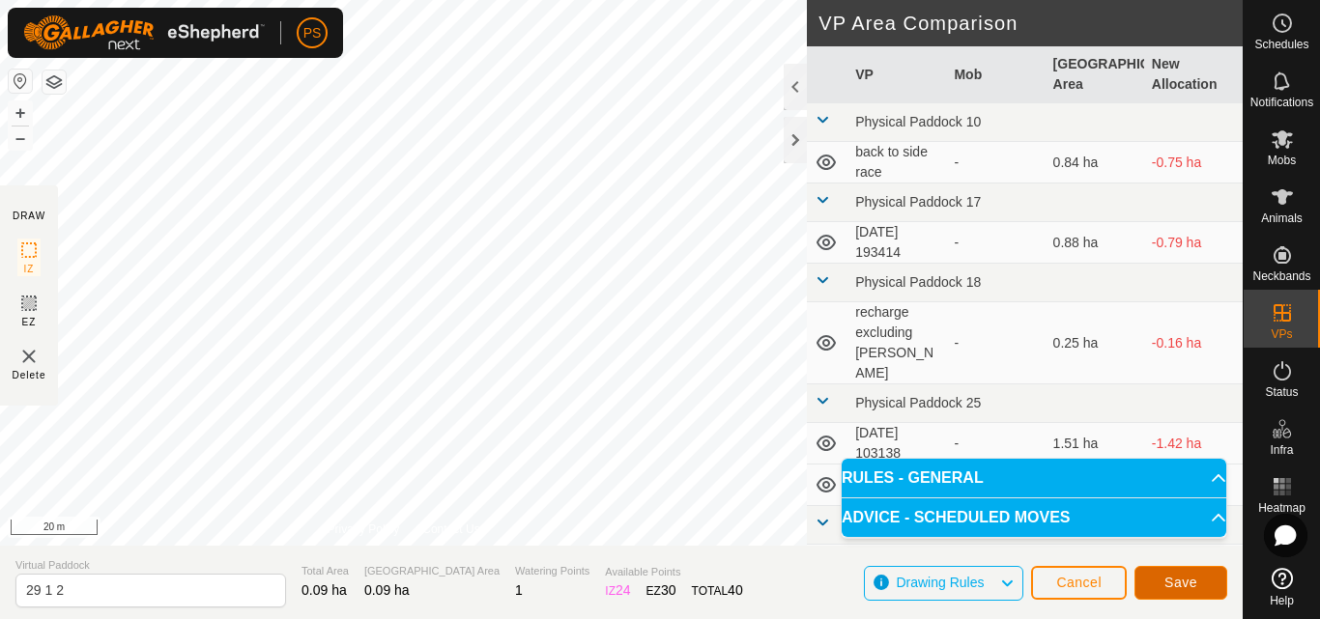
click at [1184, 582] on span "Save" at bounding box center [1180, 582] width 33 height 15
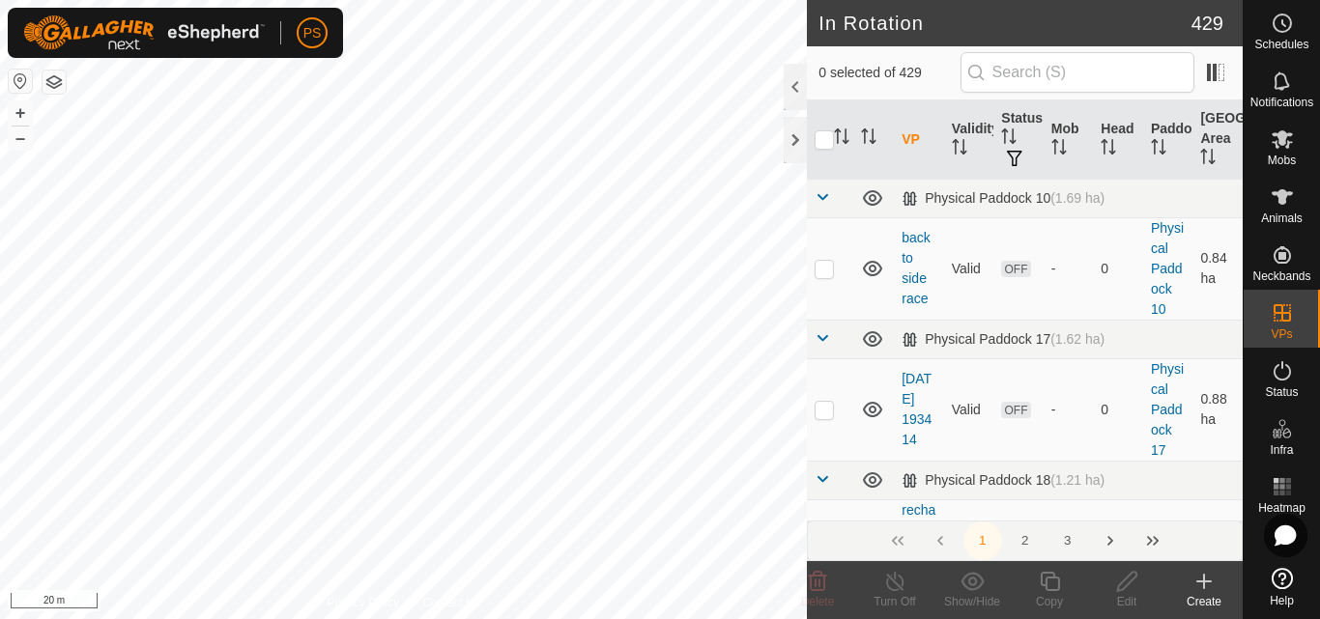
checkbox input "true"
